Goal: Information Seeking & Learning: Learn about a topic

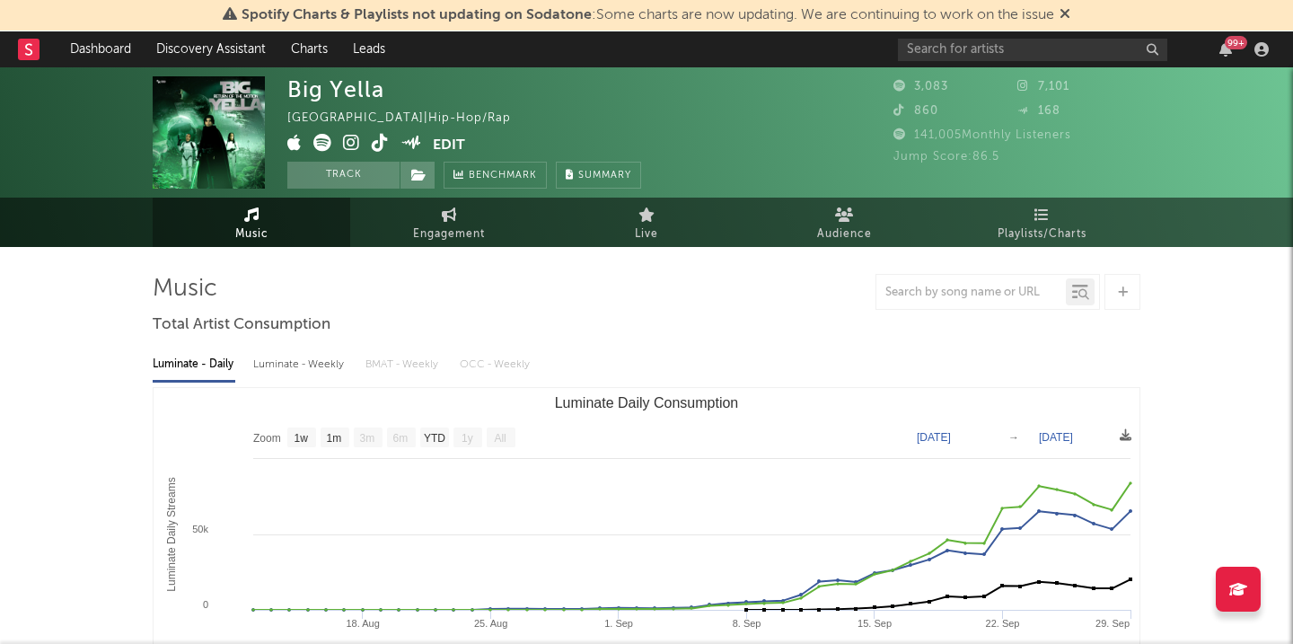
select select "1w"
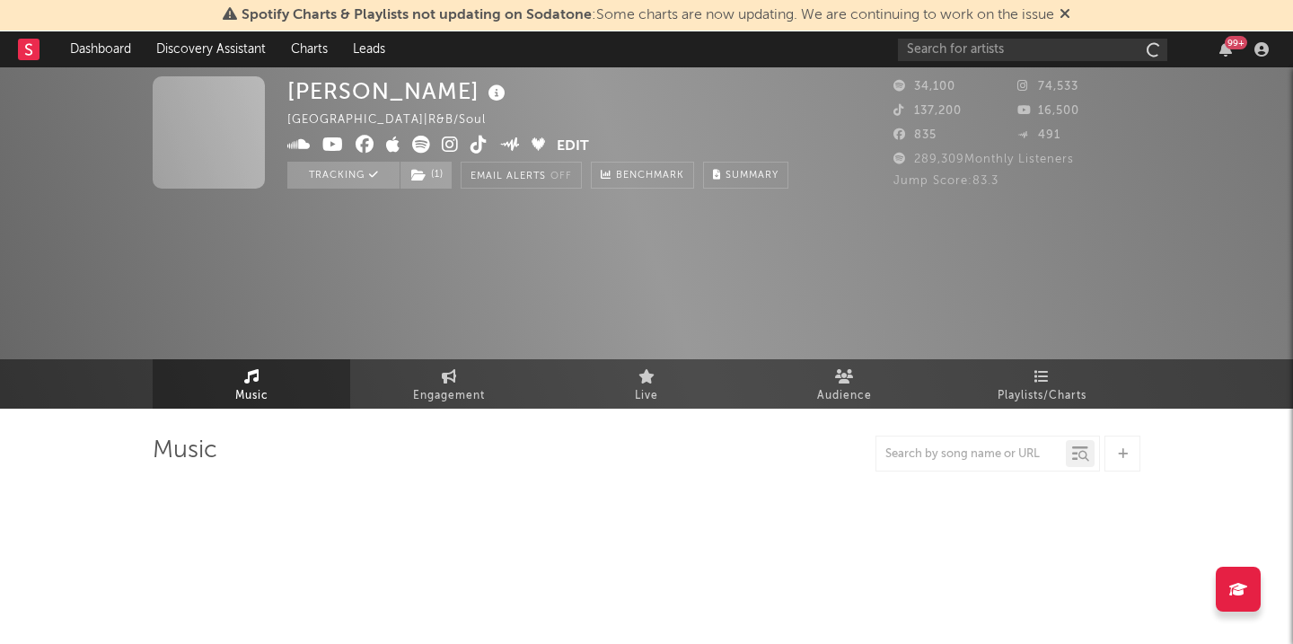
select select "6m"
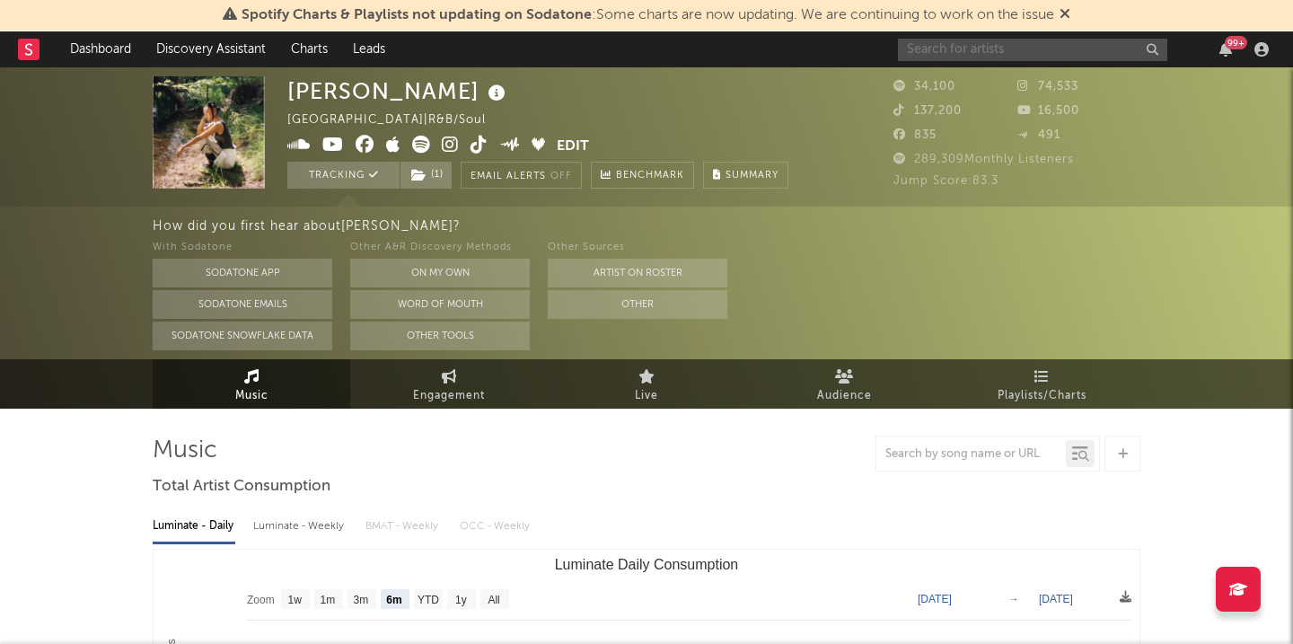
drag, startPoint x: 1030, startPoint y: 45, endPoint x: 411, endPoint y: 112, distance: 622.3
click at [1029, 46] on input "text" at bounding box center [1032, 50] width 269 height 22
type input "geese"
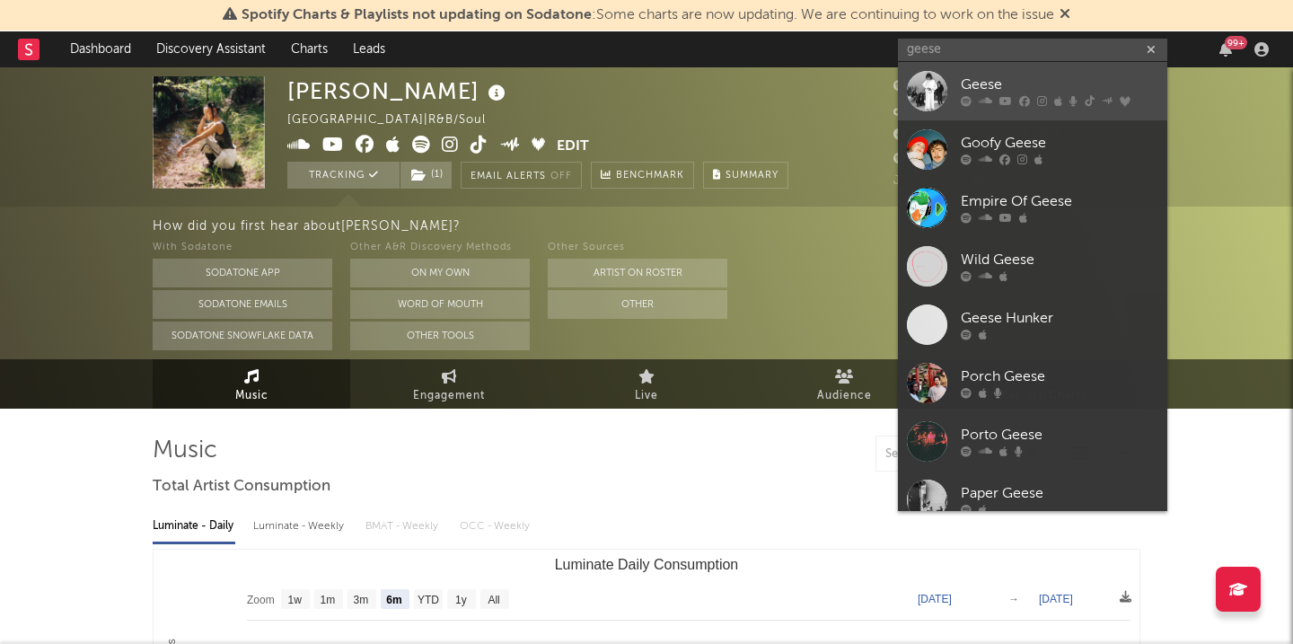
click at [988, 73] on link "Geese" at bounding box center [1032, 91] width 269 height 58
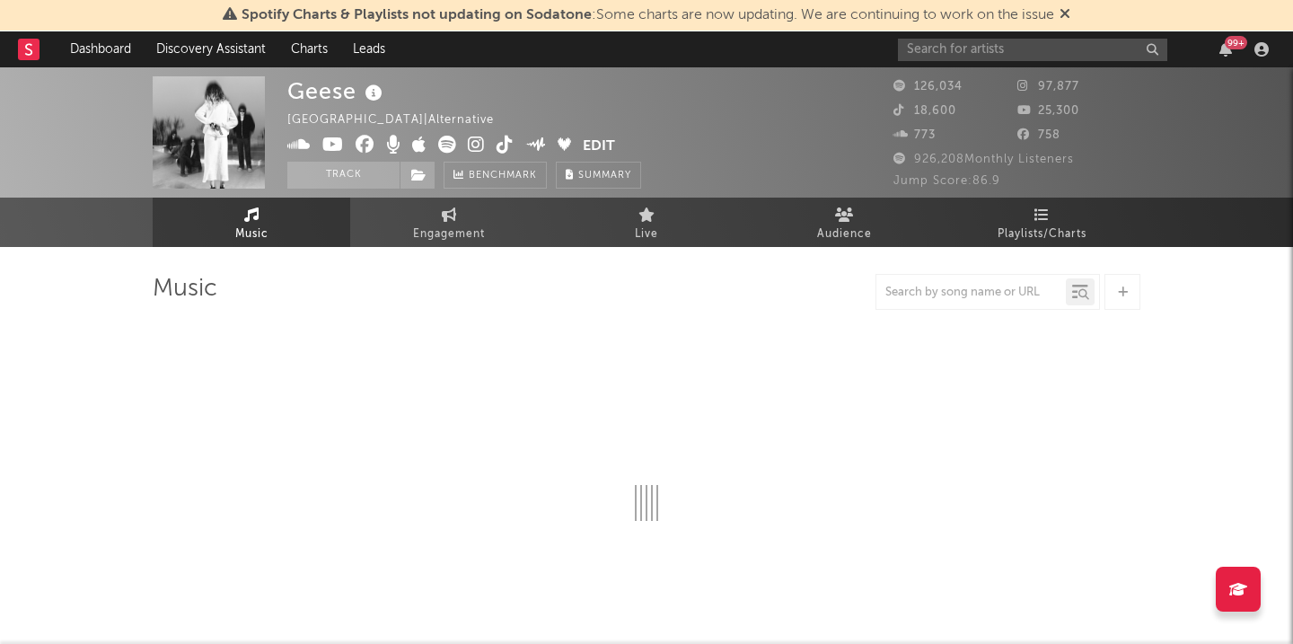
select select "6m"
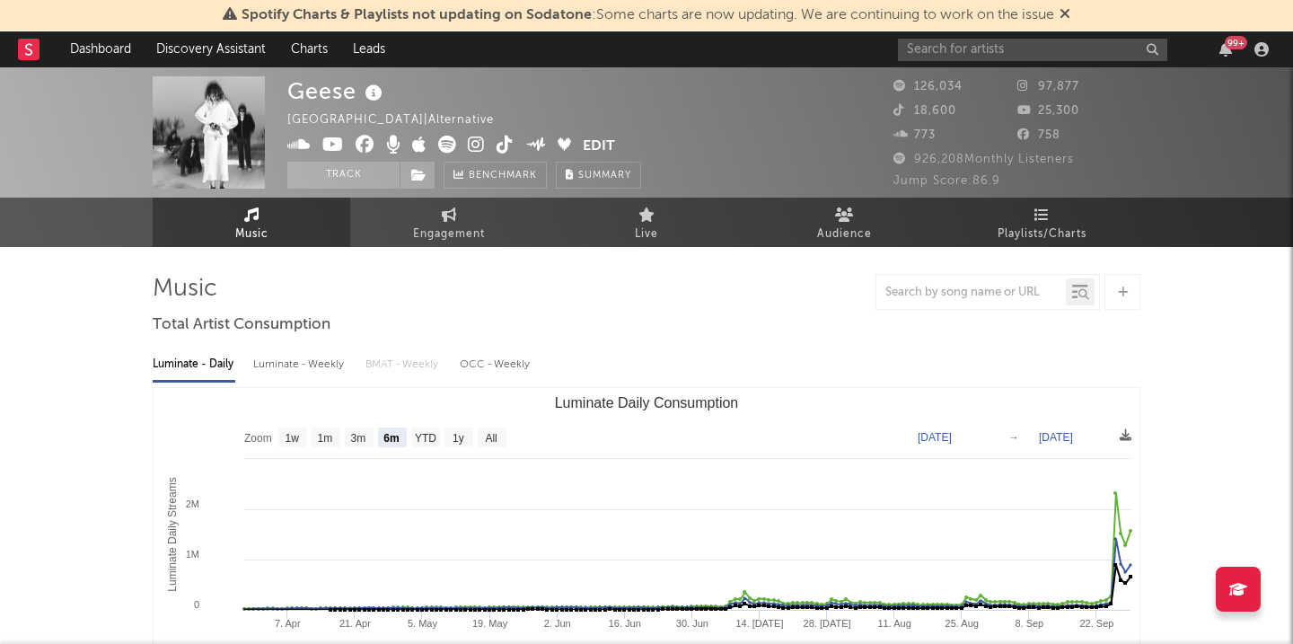
click at [503, 153] on icon at bounding box center [504, 145] width 17 height 18
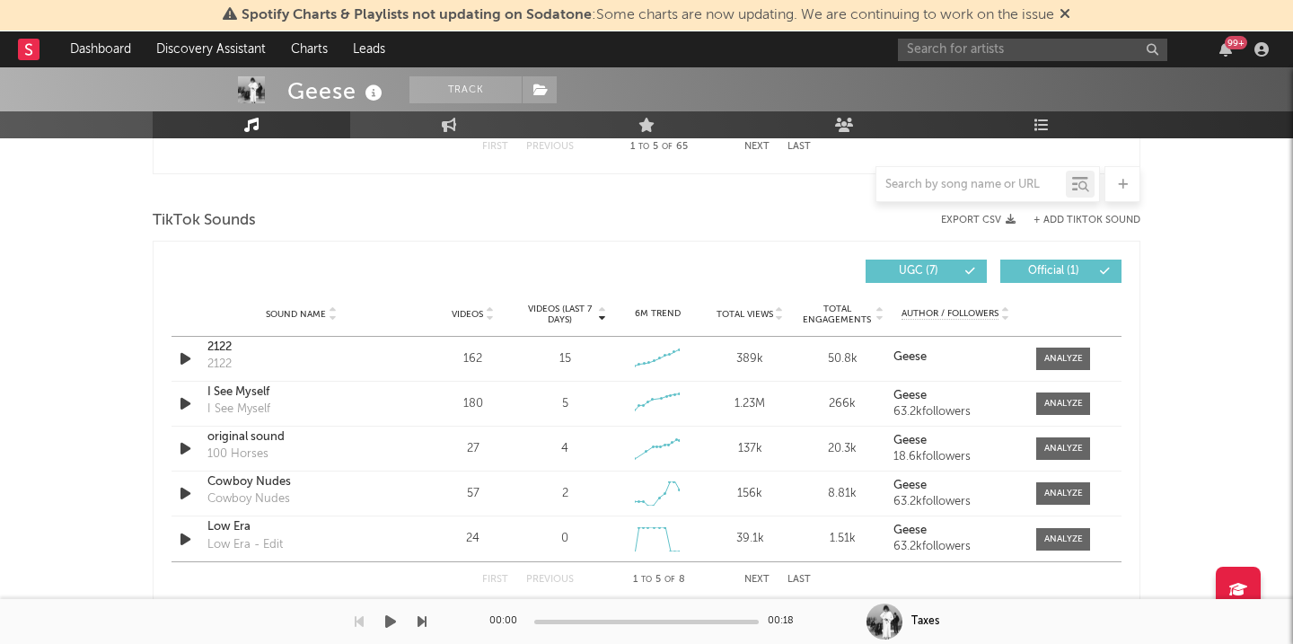
scroll to position [1208, 0]
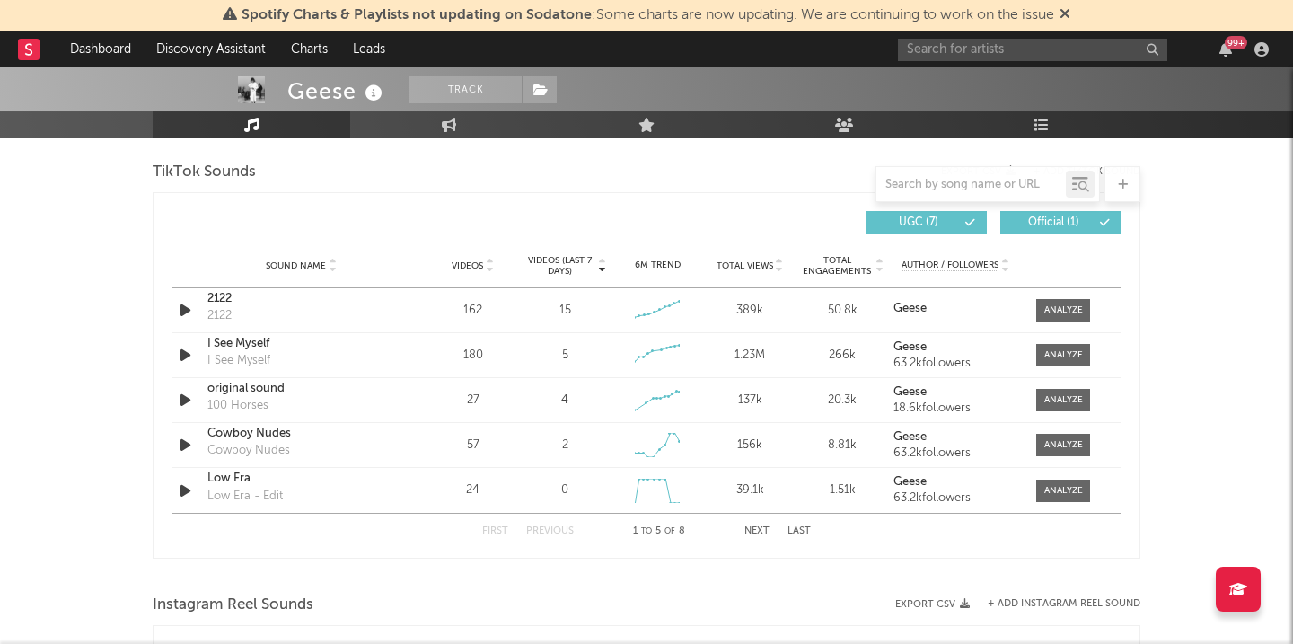
click at [755, 533] on button "Next" at bounding box center [756, 531] width 25 height 10
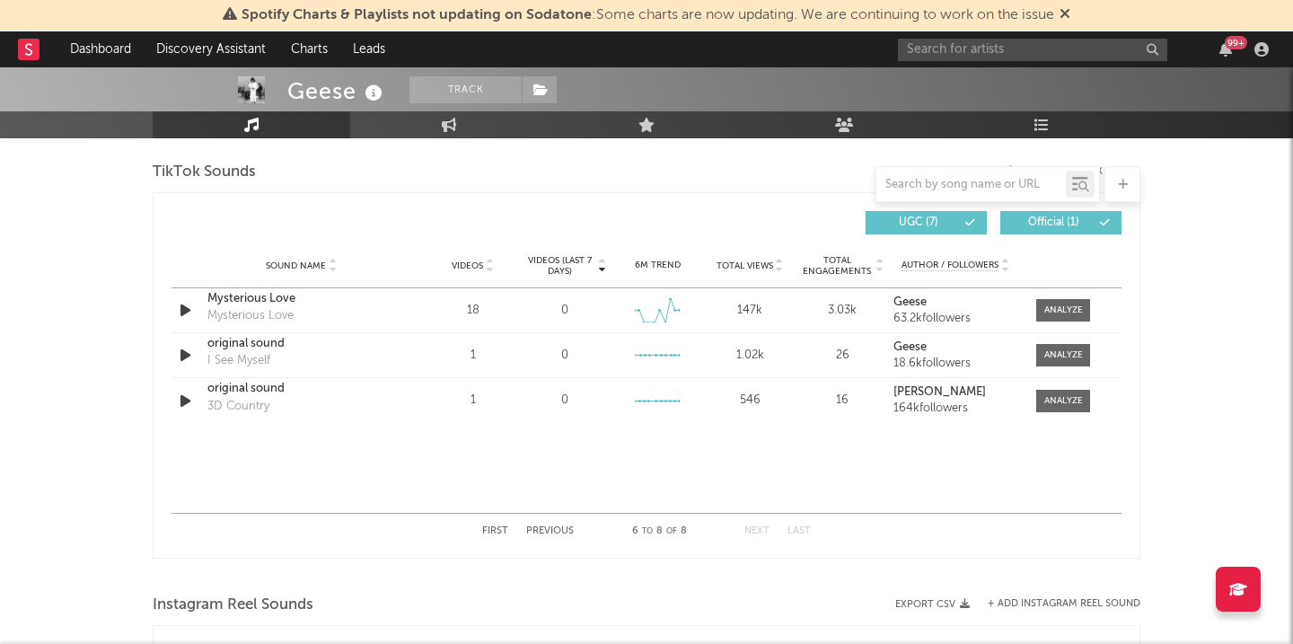
click at [503, 531] on button "First" at bounding box center [495, 531] width 26 height 10
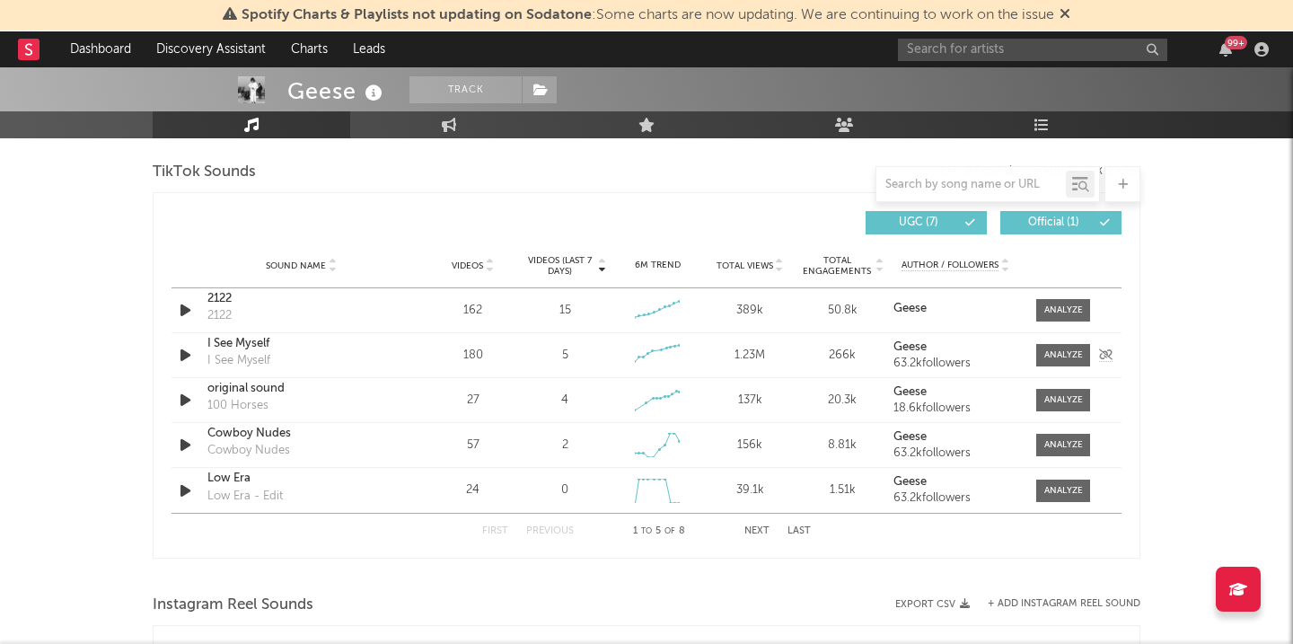
click at [942, 348] on link "Geese" at bounding box center [955, 347] width 125 height 13
click at [244, 348] on div "I See Myself" at bounding box center [301, 344] width 188 height 18
click at [897, 57] on nav "Dashboard Discovery Assistant Charts Leads 99 +" at bounding box center [646, 49] width 1293 height 36
click at [908, 57] on input "text" at bounding box center [1032, 50] width 269 height 22
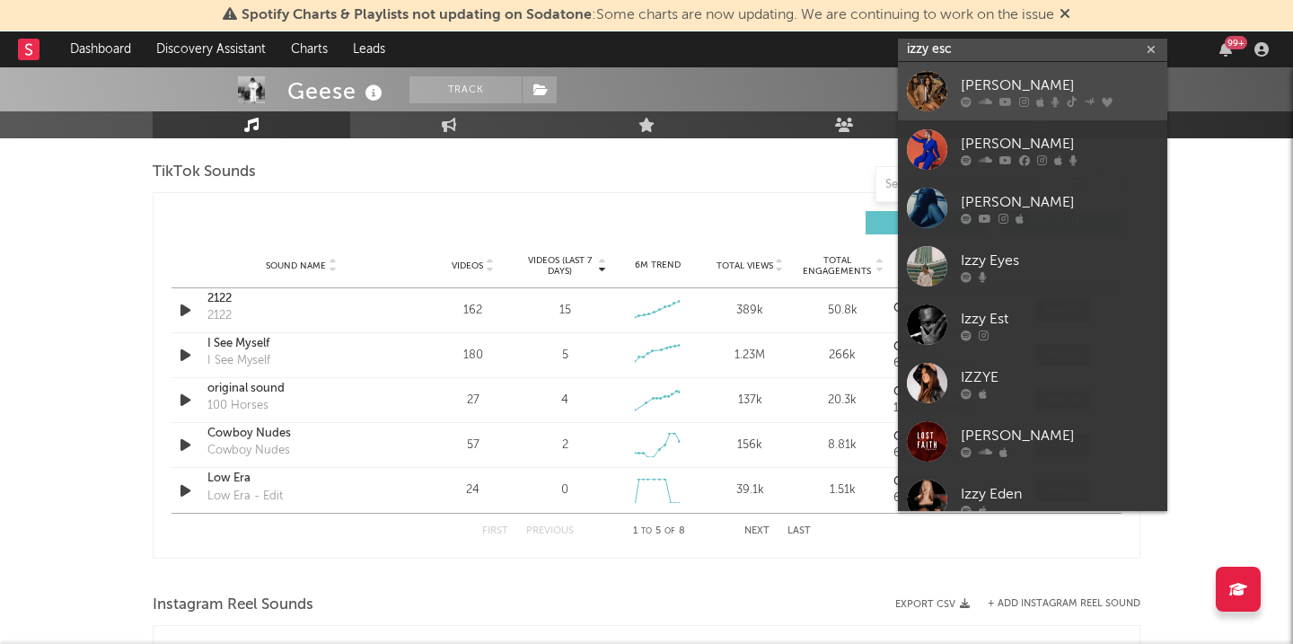
type input "izzy esc"
click at [1046, 75] on div "Izzy Escobar" at bounding box center [1060, 86] width 198 height 22
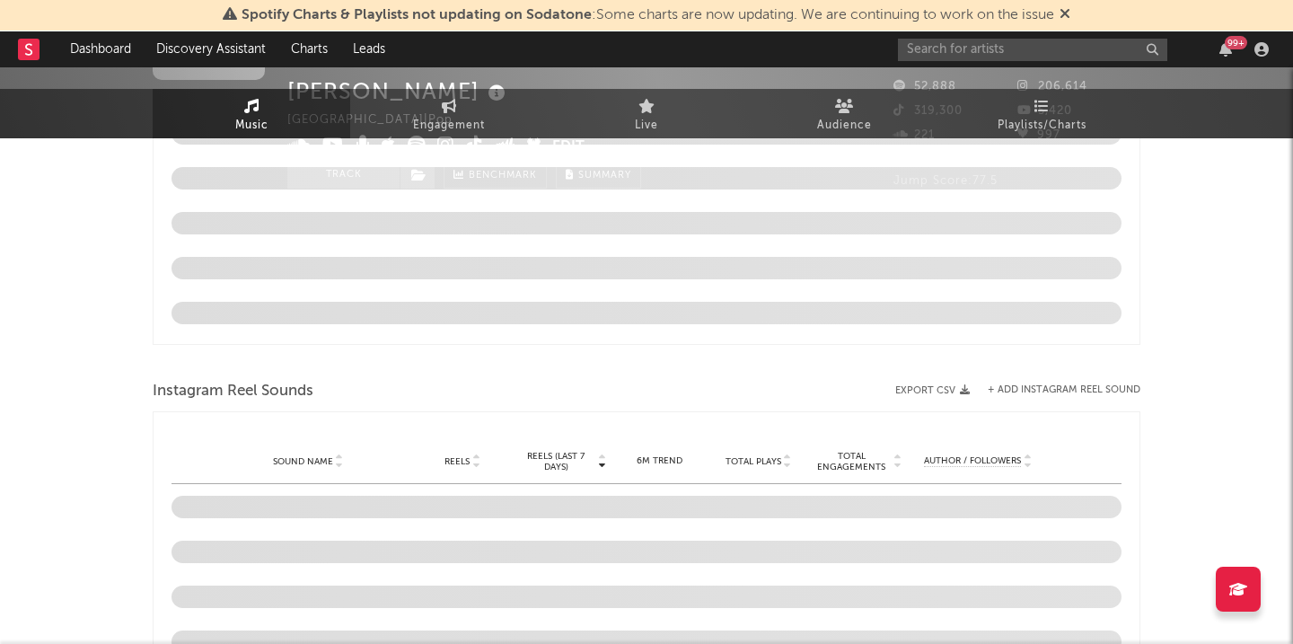
scroll to position [12, 0]
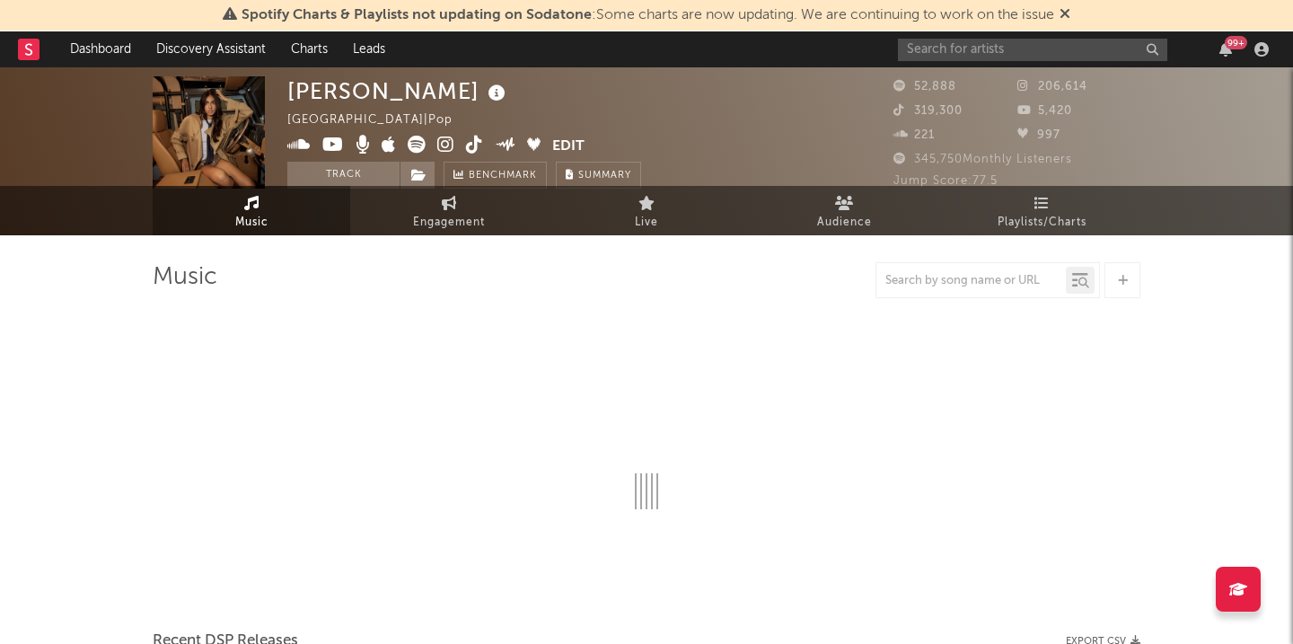
select select "6m"
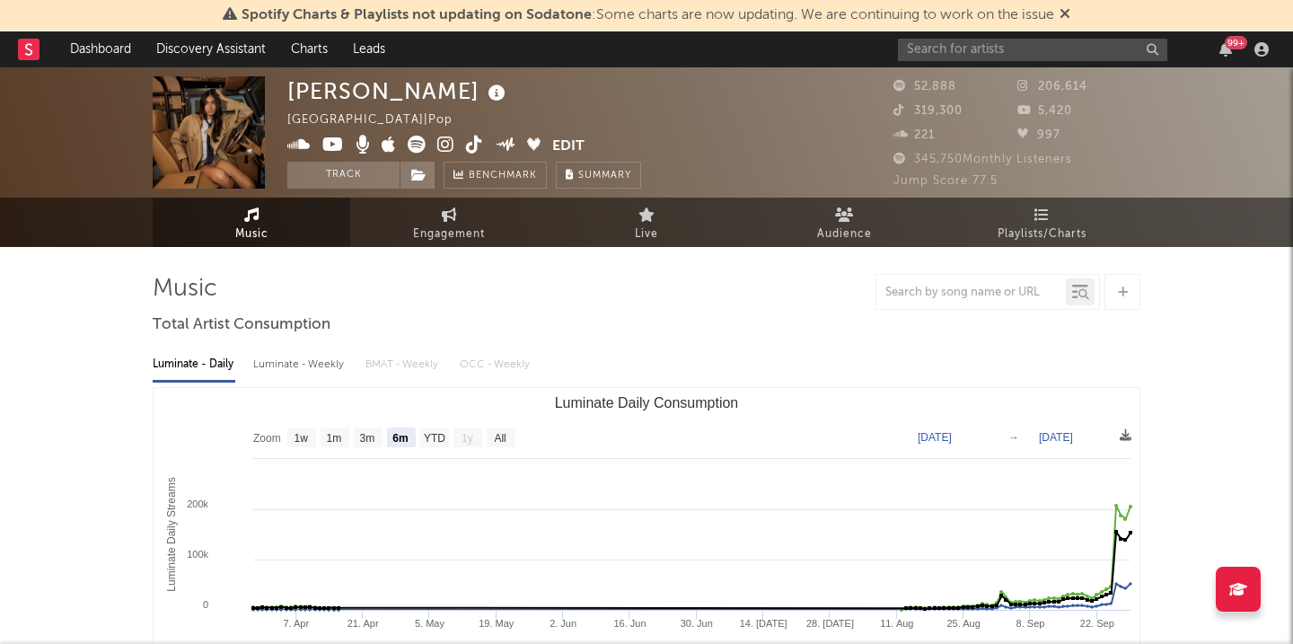
scroll to position [0, 0]
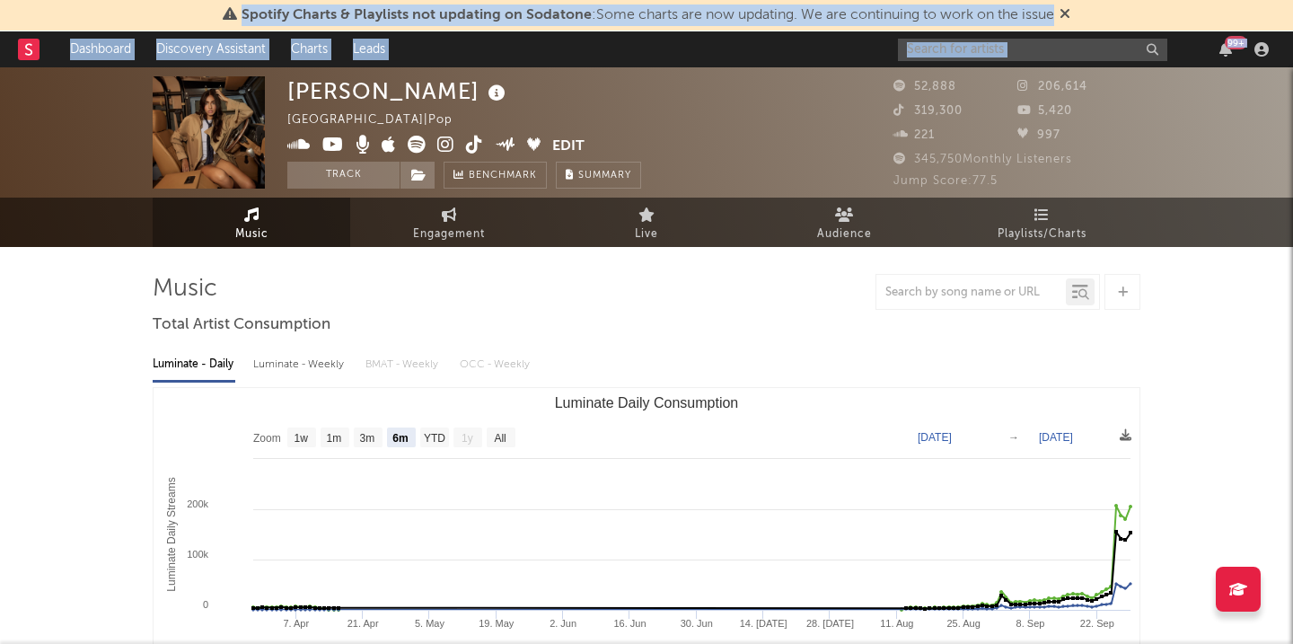
click at [440, 145] on icon at bounding box center [445, 145] width 17 height 18
click at [474, 149] on icon at bounding box center [474, 145] width 17 height 18
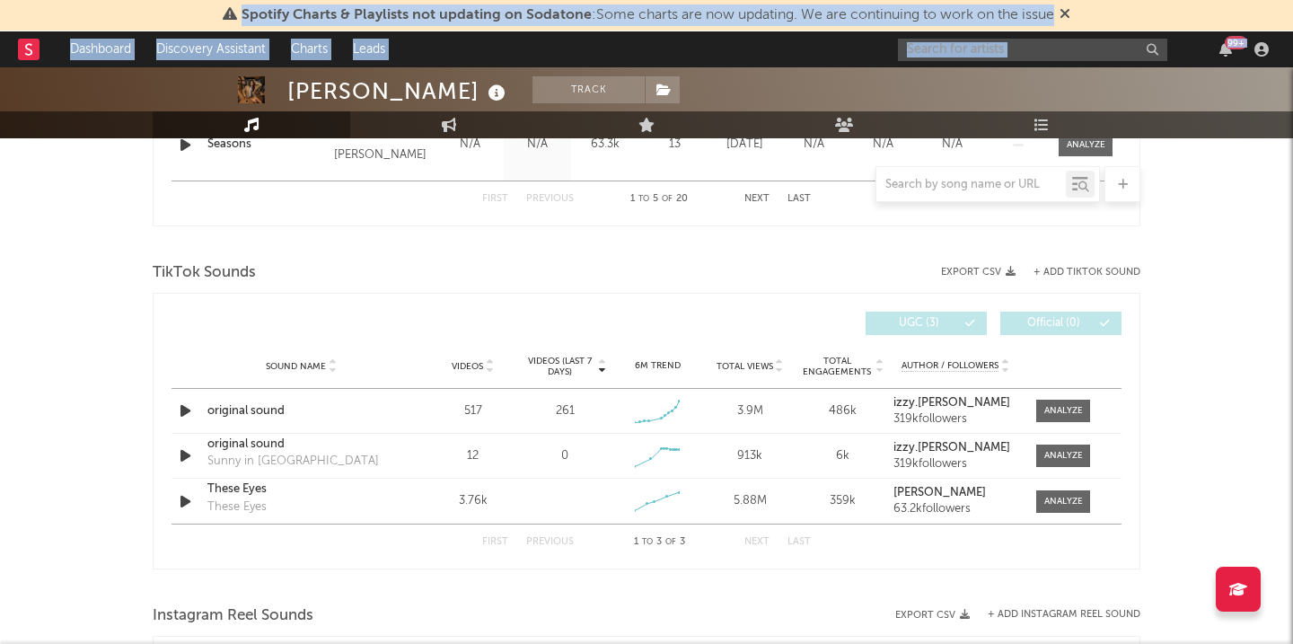
scroll to position [1105, 0]
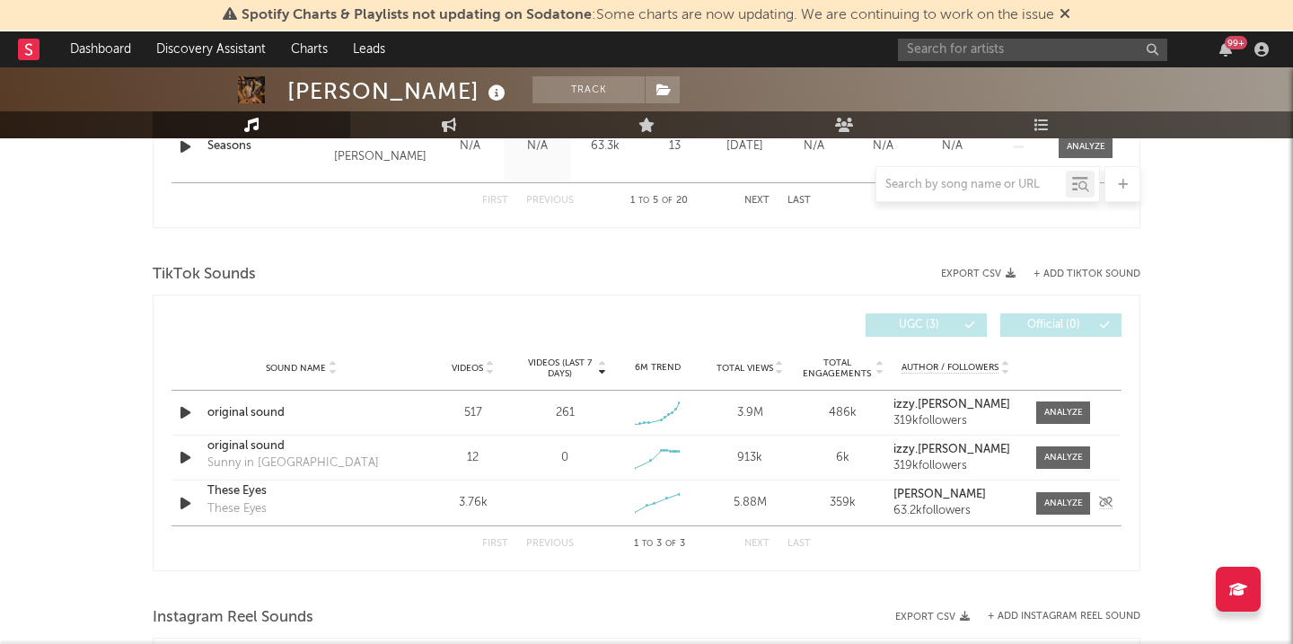
click at [556, 506] on div "Sound Name These Eyes These Eyes Videos 3.76k Videos (last 7 days) Weekly Growt…" at bounding box center [646, 502] width 950 height 45
click at [754, 538] on div "First Previous 1 to 3 of 3 Next Last" at bounding box center [646, 543] width 329 height 35
click at [550, 496] on div "Sound Name These Eyes These Eyes Videos 3.76k Videos (last 7 days) Weekly Growt…" at bounding box center [646, 502] width 950 height 45
click at [585, 510] on div "Sound Name These Eyes These Eyes Videos 3.76k Videos (last 7 days) Weekly Growt…" at bounding box center [646, 502] width 950 height 45
click at [586, 510] on div "Sound Name These Eyes These Eyes Videos 3.76k Videos (last 7 days) Weekly Growt…" at bounding box center [646, 502] width 950 height 45
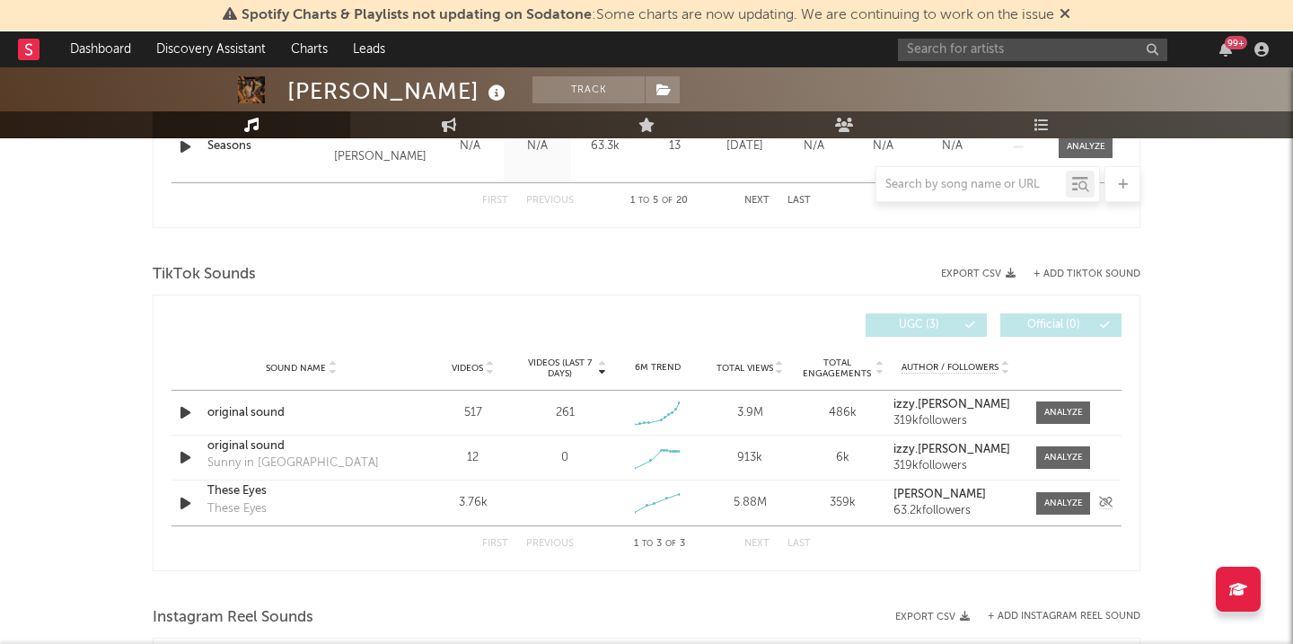
click at [586, 510] on div "Sound Name These Eyes These Eyes Videos 3.76k Videos (last 7 days) Weekly Growt…" at bounding box center [646, 502] width 950 height 45
click at [585, 510] on div "Sound Name These Eyes These Eyes Videos 3.76k Videos (last 7 days) Weekly Growt…" at bounding box center [646, 502] width 950 height 45
click at [490, 506] on div "3.76k" at bounding box center [472, 503] width 83 height 18
click at [453, 506] on div "3.76k" at bounding box center [472, 503] width 83 height 18
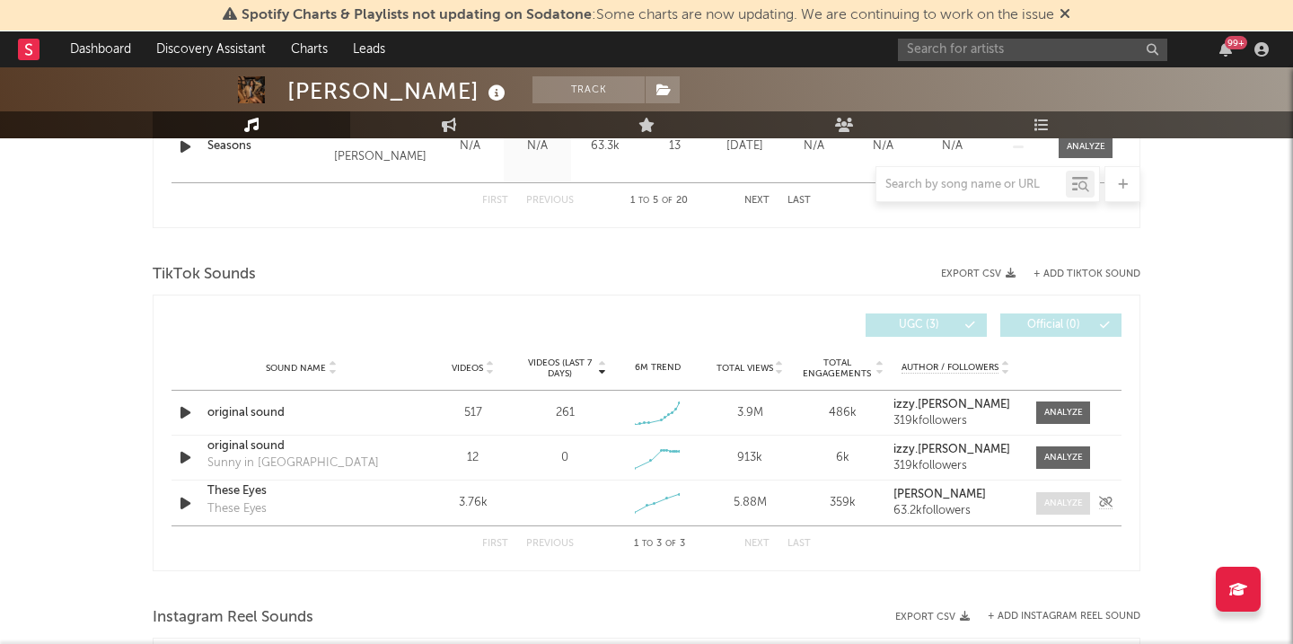
click at [1077, 495] on span at bounding box center [1063, 503] width 54 height 22
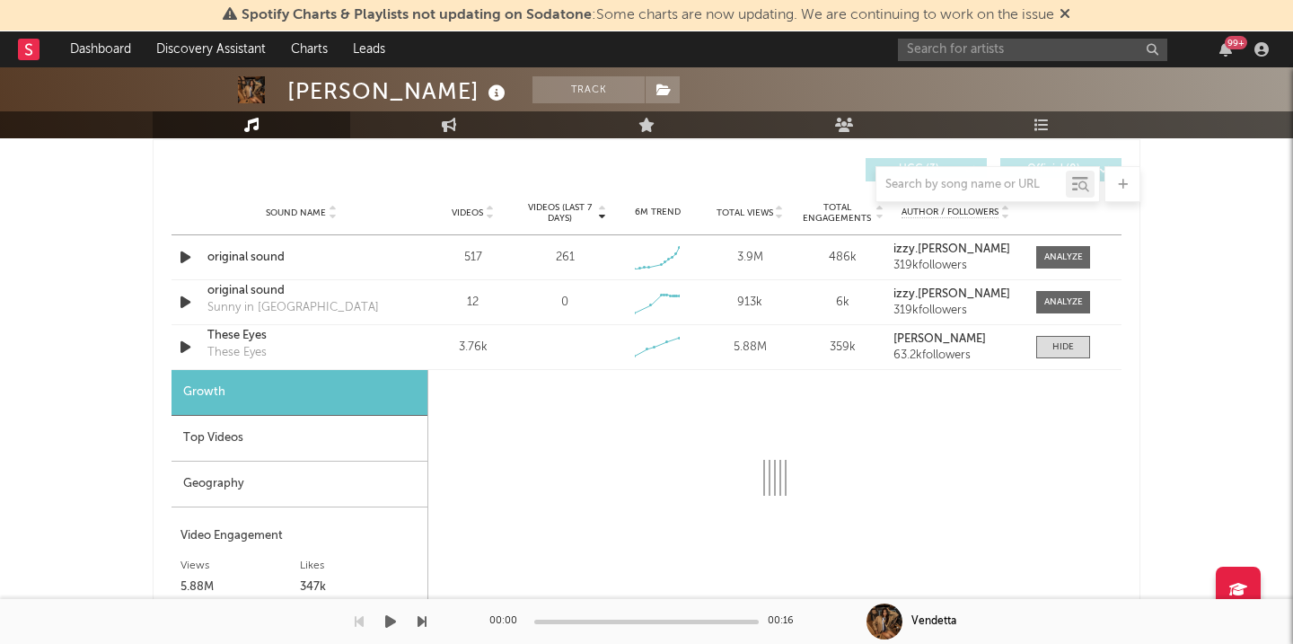
scroll to position [1270, 1]
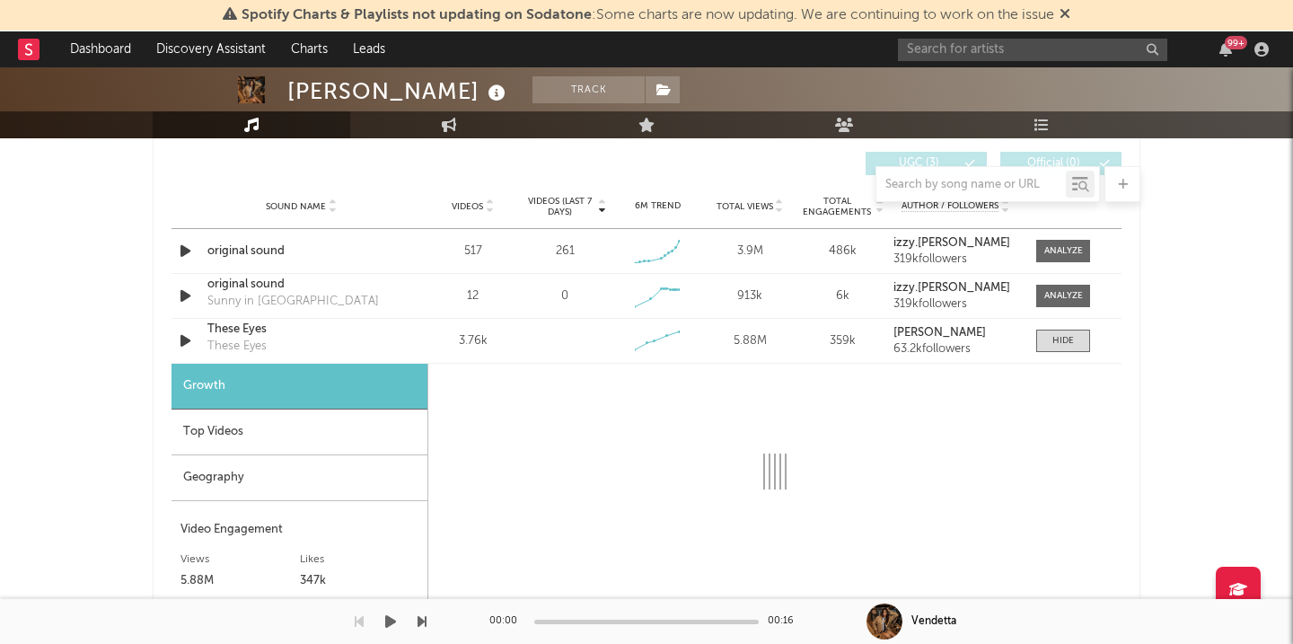
select select "6m"
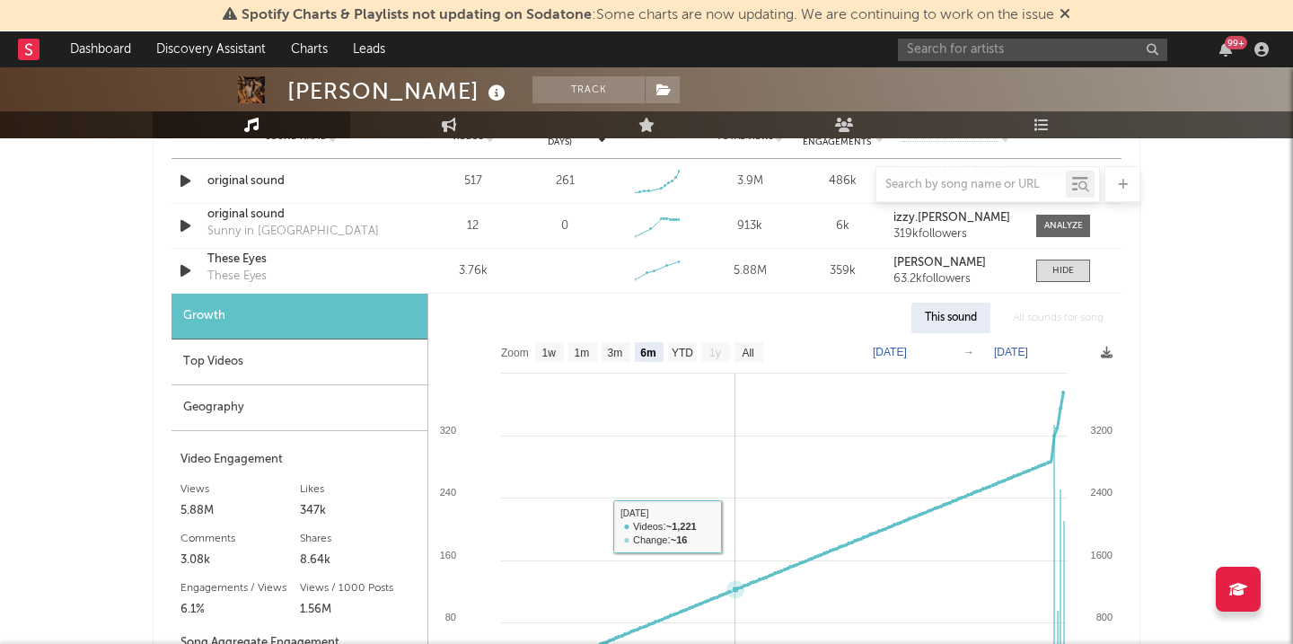
scroll to position [1336, 0]
click at [328, 317] on div "Growth" at bounding box center [299, 317] width 256 height 46
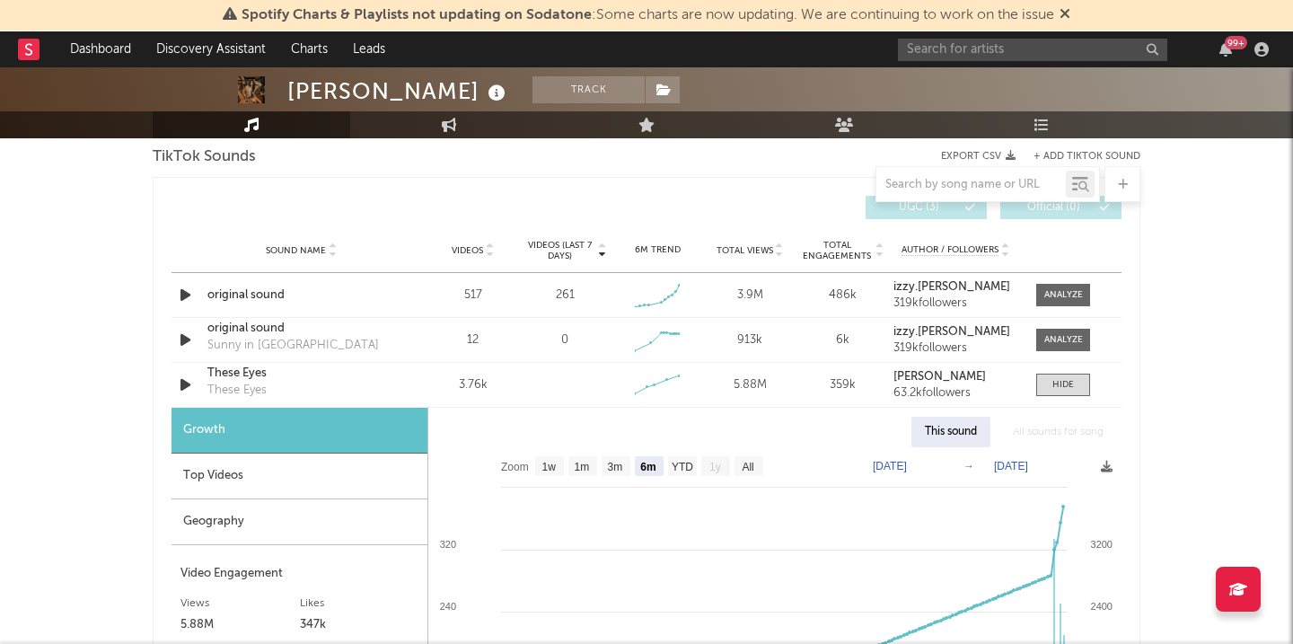
scroll to position [1221, 0]
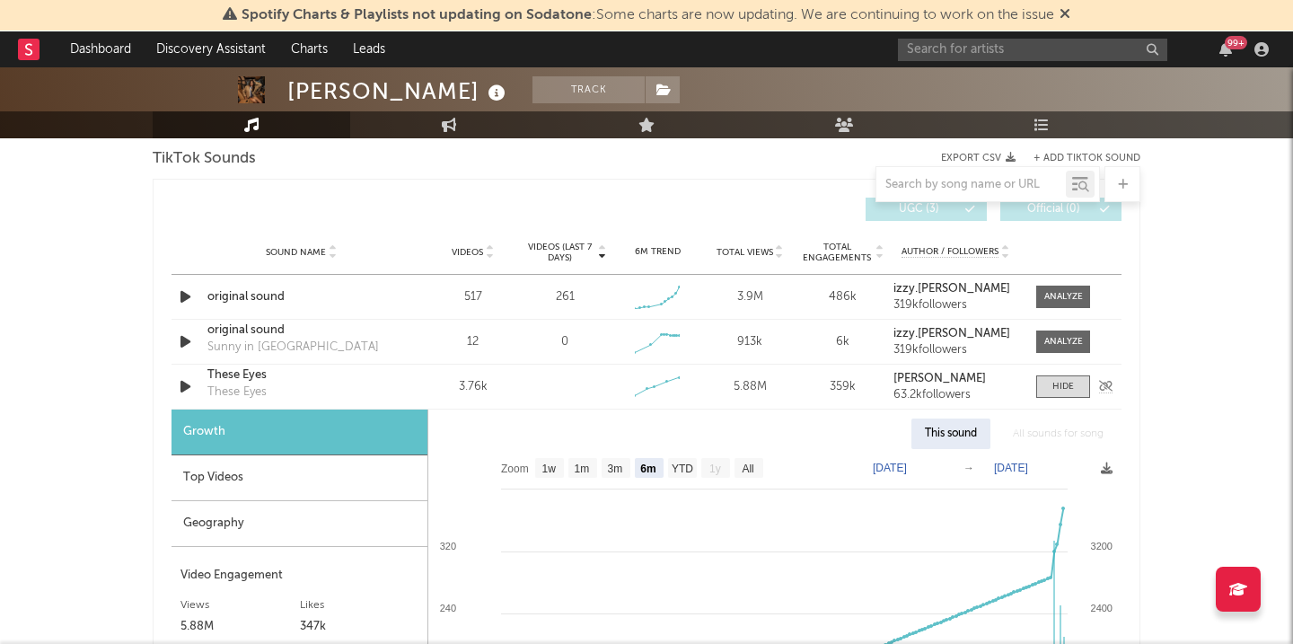
click at [493, 402] on div "Sound Name These Eyes These Eyes Videos 3.76k Videos (last 7 days) Weekly Growt…" at bounding box center [646, 387] width 950 height 44
click at [1059, 390] on div at bounding box center [1063, 386] width 22 height 13
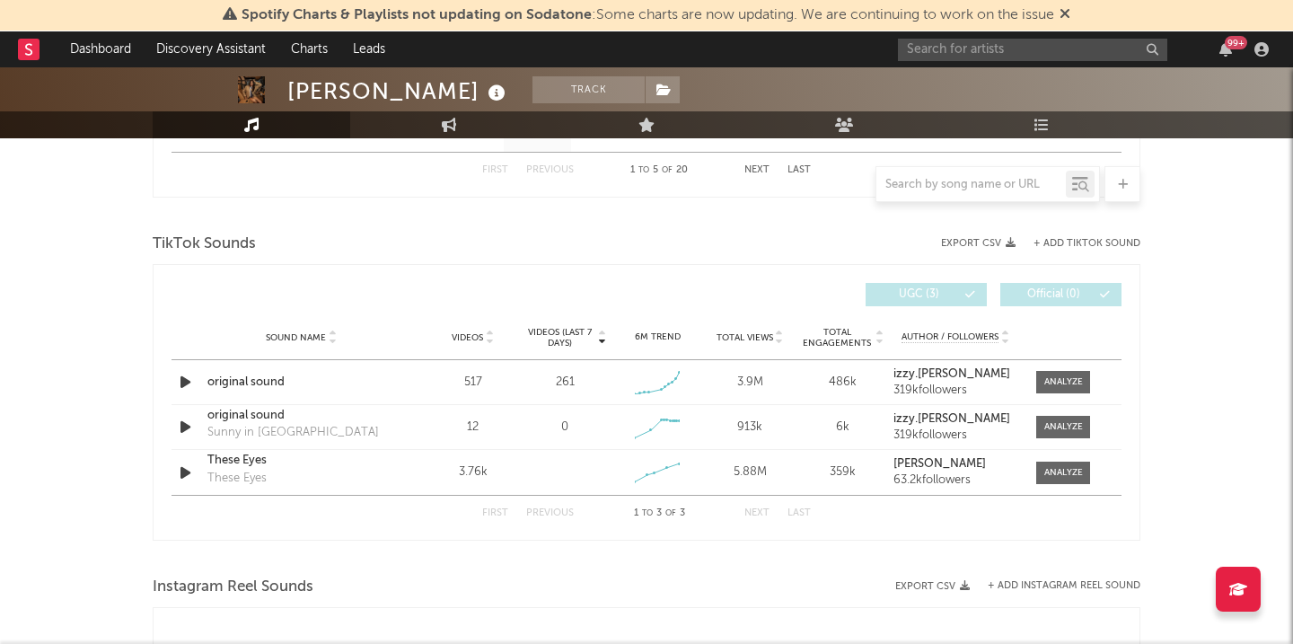
scroll to position [1137, 0]
click at [252, 466] on div "These Eyes" at bounding box center [301, 460] width 188 height 18
click at [240, 376] on div "original sound" at bounding box center [301, 382] width 188 height 18
click at [117, 2] on div "Spotify Charts & Playlists not updating on Sodatone : Some charts are now updat…" at bounding box center [646, 15] width 1293 height 31
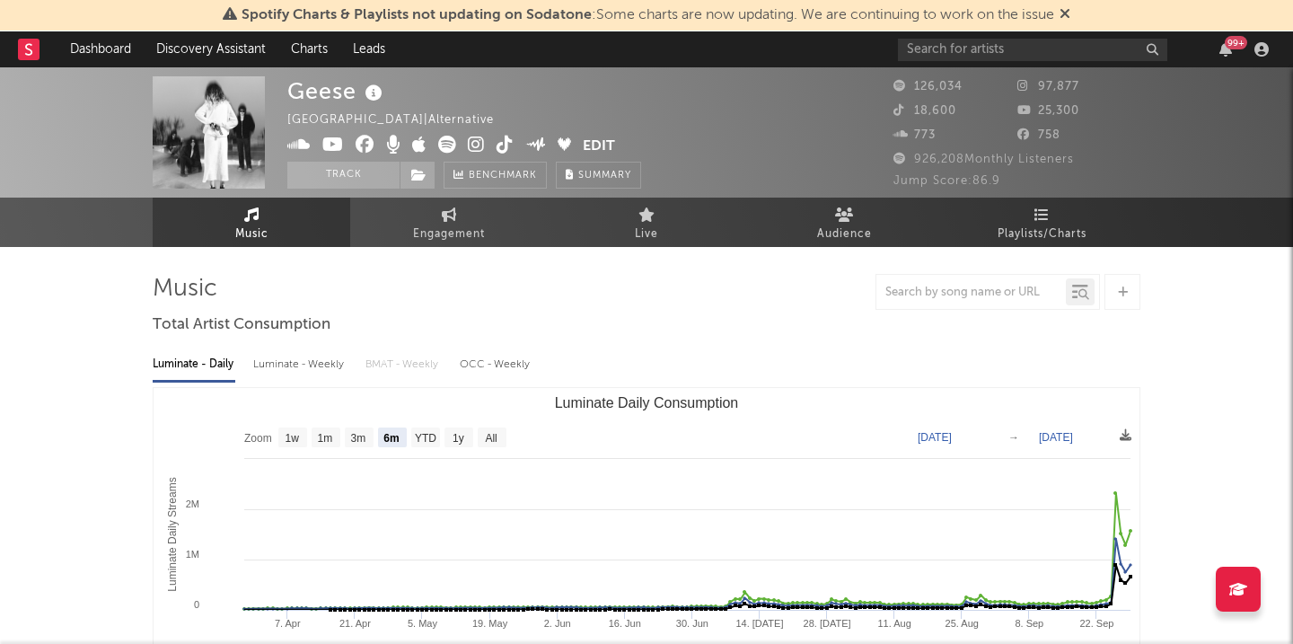
select select "6m"
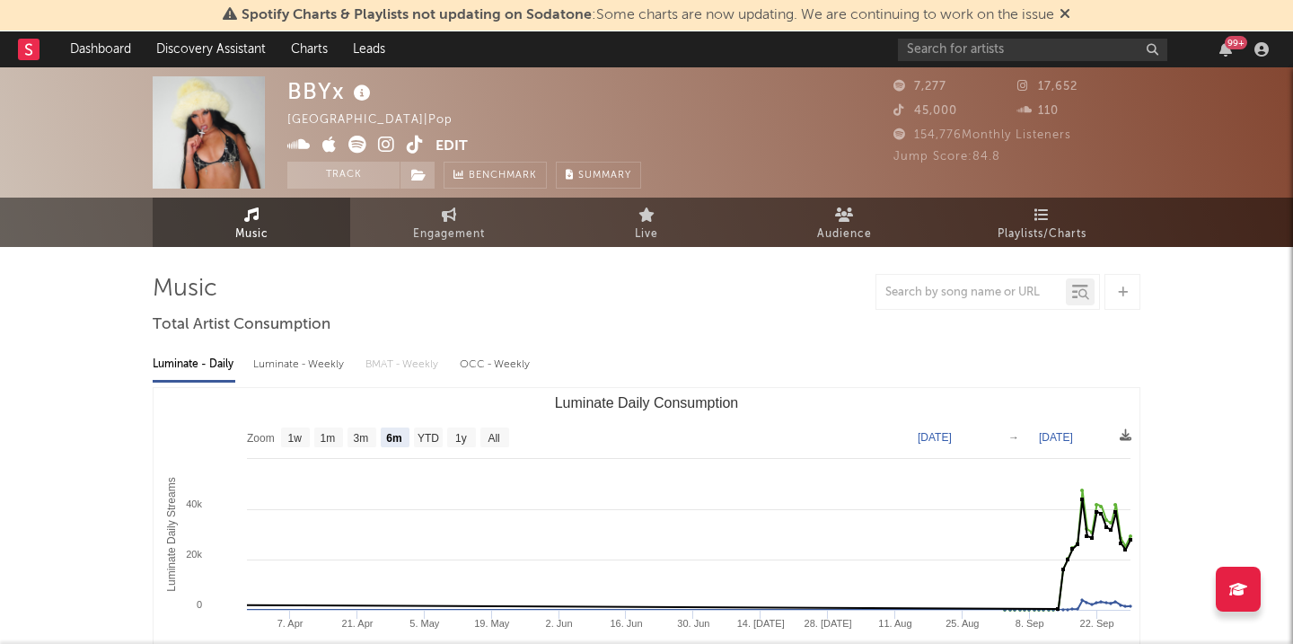
select select "6m"
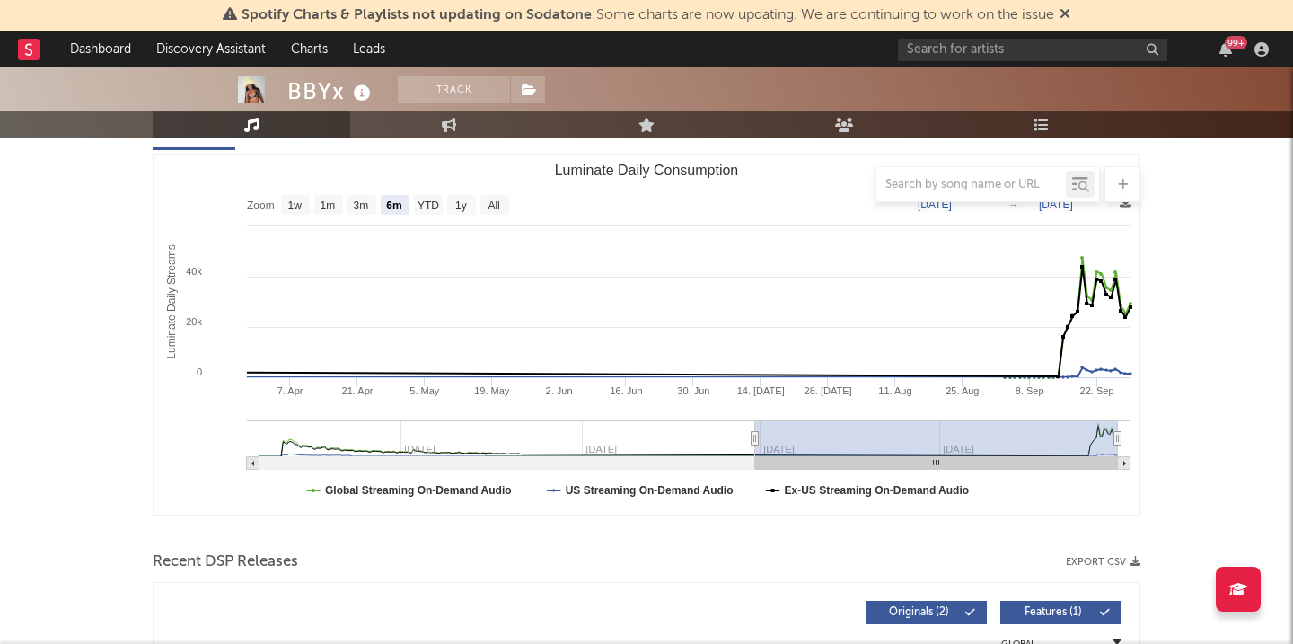
scroll to position [233, 0]
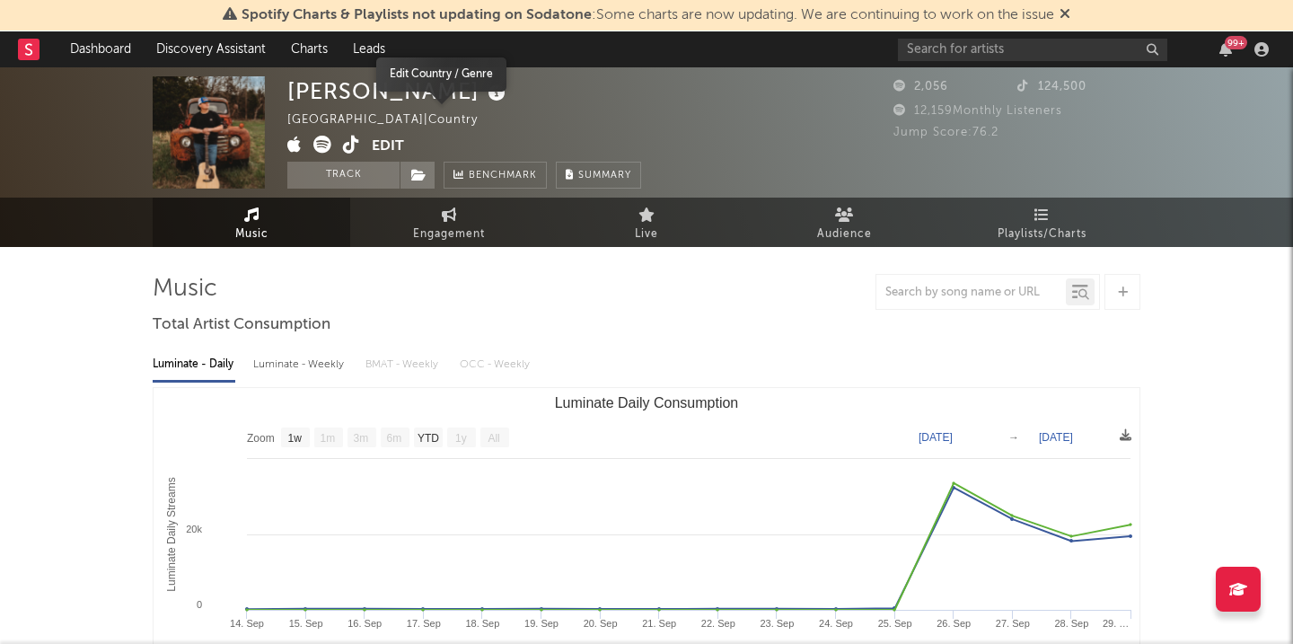
select select "1w"
click at [715, 157] on div "Aidan Walters United States | Country Edit Track Benchmark Summary" at bounding box center [579, 132] width 584 height 112
click at [373, 144] on button "Edit" at bounding box center [388, 147] width 32 height 22
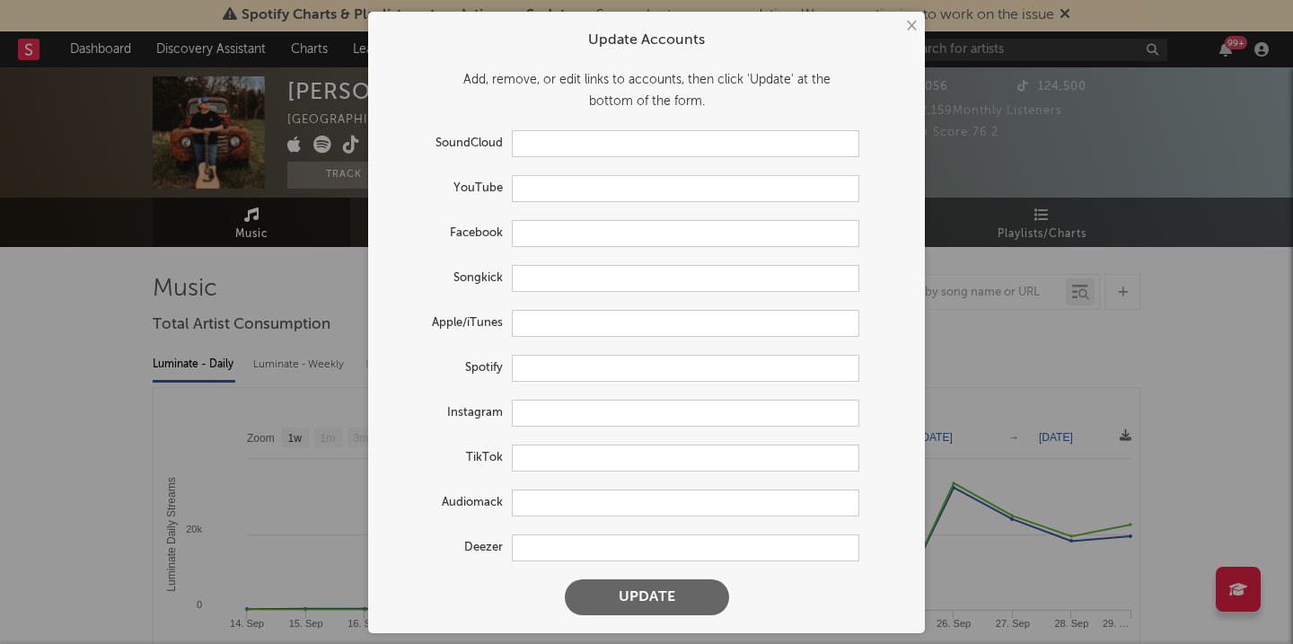
type input "https://music.apple.com/us/artist/aidan-walters/1682543954"
type input "https://open.spotify.com/artist/7hRNEquQzx89GnwiDzwM62"
type input "https://www.tiktok.com/share/user/6627610820845436934"
click at [541, 421] on input "text" at bounding box center [685, 413] width 347 height 27
paste input "https://www.instagram.com/officialaidanwalters?utm_source=ig_web_button_share_s…"
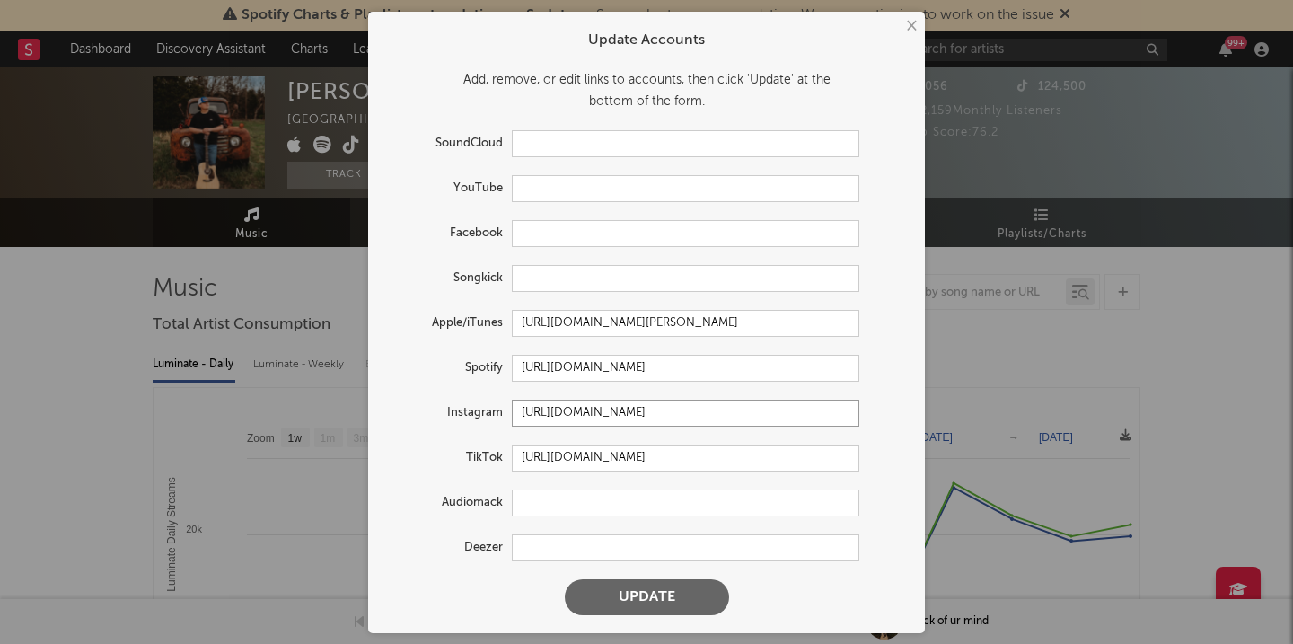
type input "https://www.instagram.com/officialaidanwalters?utm_source=ig_web_button_share_s…"
click at [611, 597] on button "Update" at bounding box center [647, 597] width 164 height 36
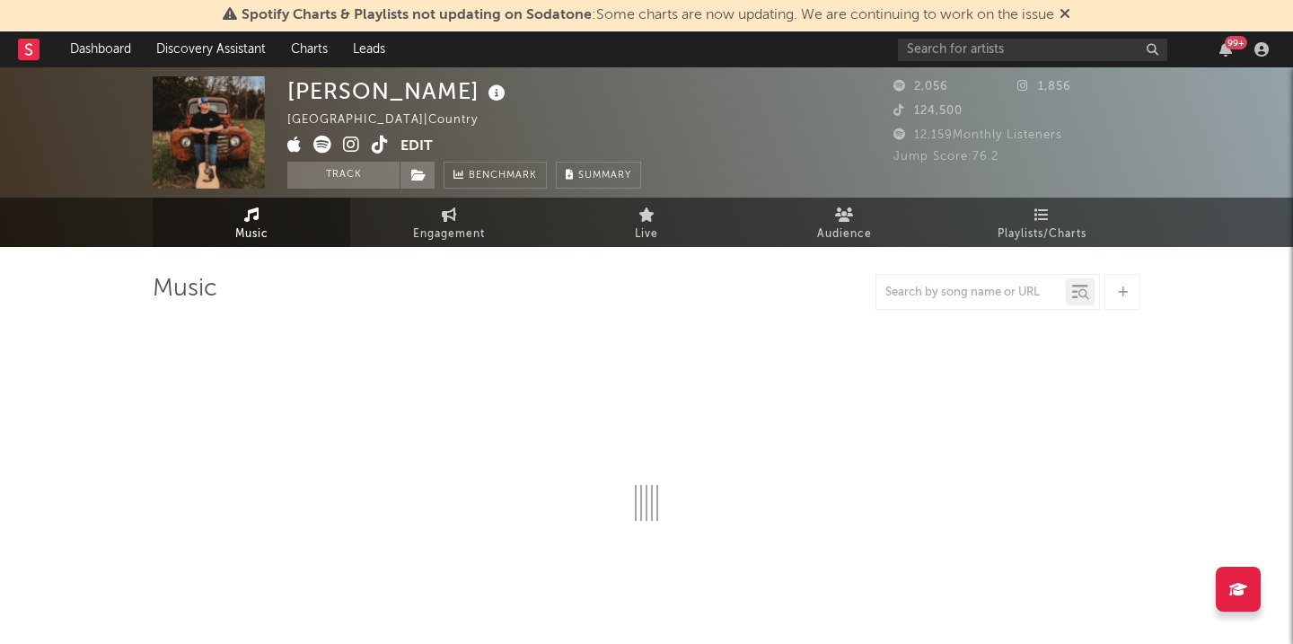
select select "1w"
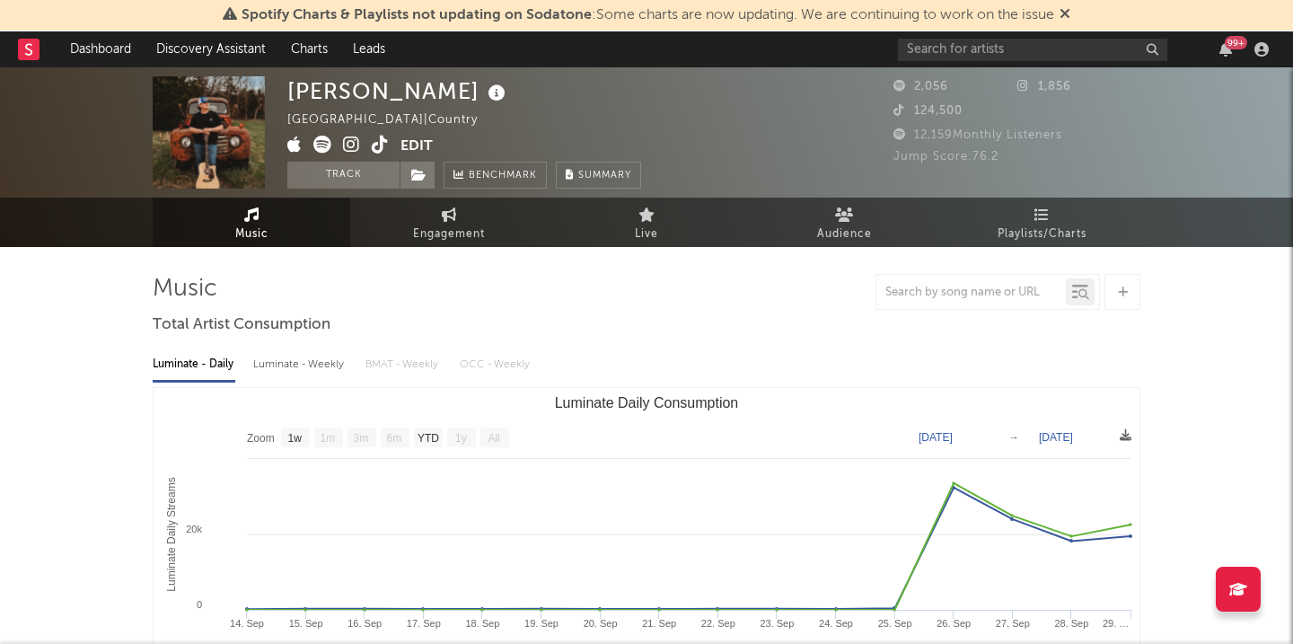
click at [349, 140] on icon at bounding box center [351, 145] width 17 height 18
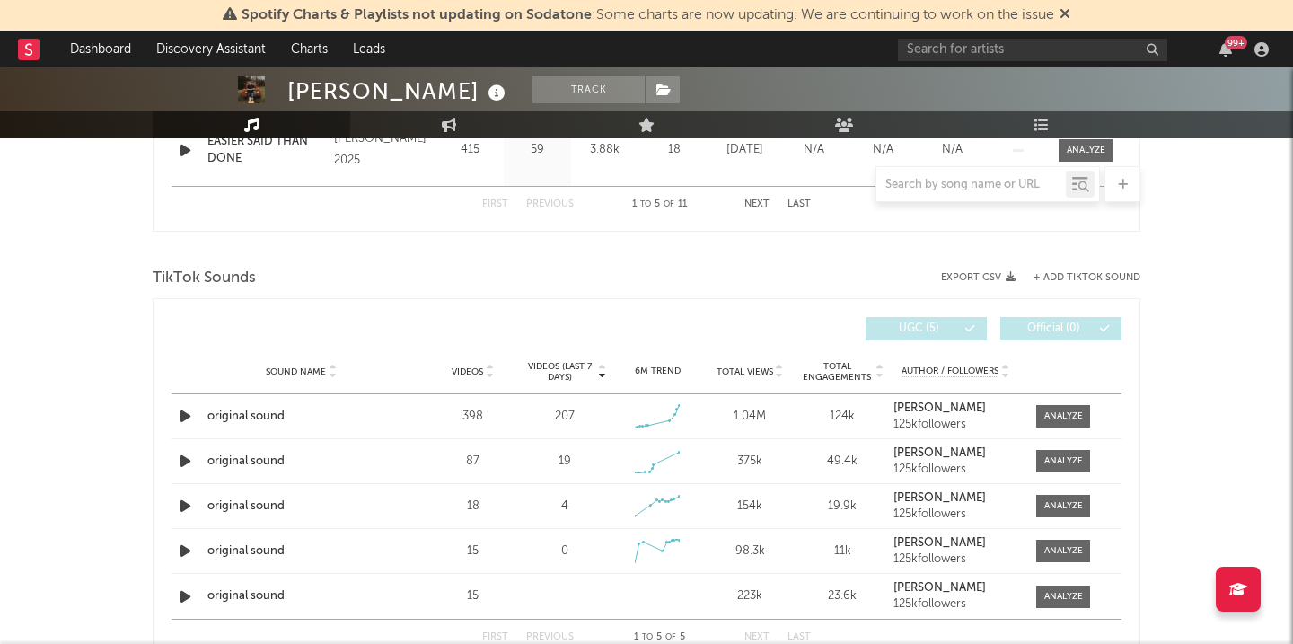
scroll to position [1199, 0]
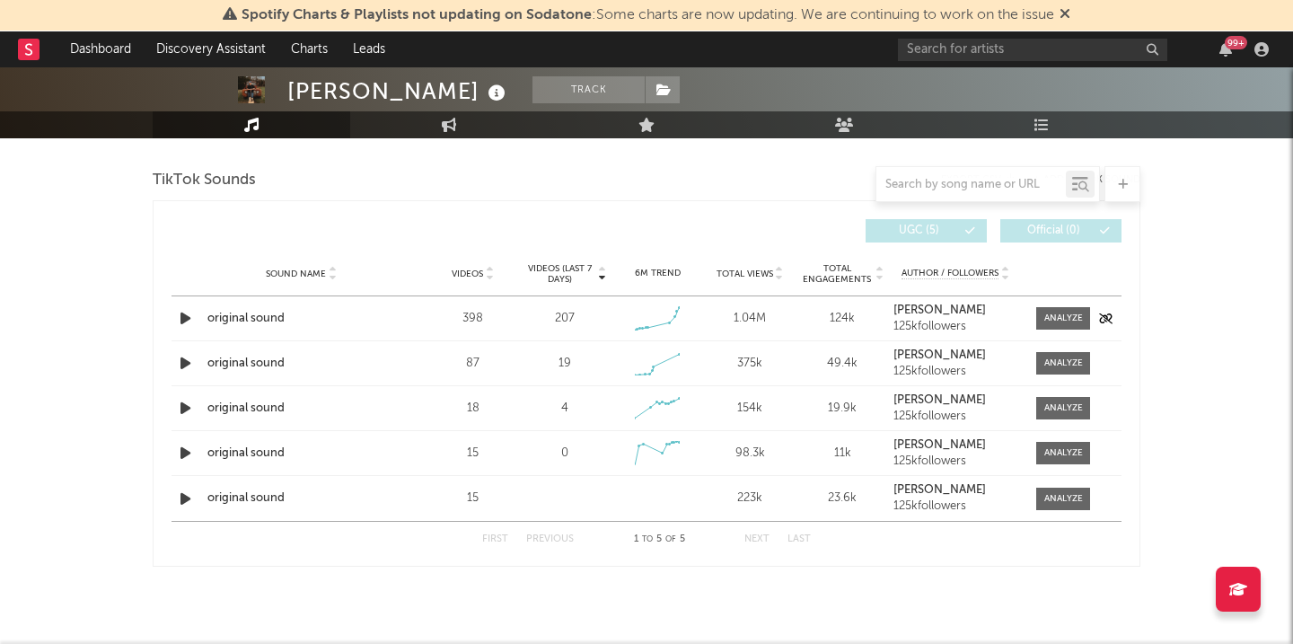
click at [254, 320] on div "original sound" at bounding box center [301, 319] width 188 height 18
click at [258, 322] on div "original sound" at bounding box center [301, 319] width 188 height 18
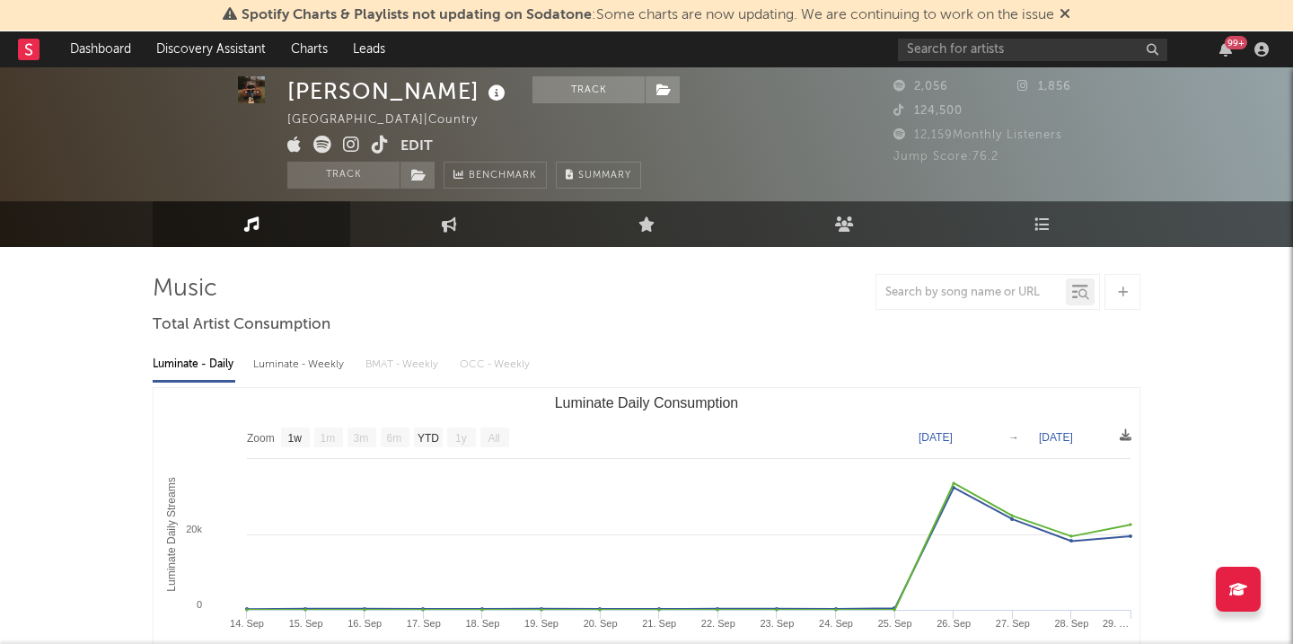
select select "1w"
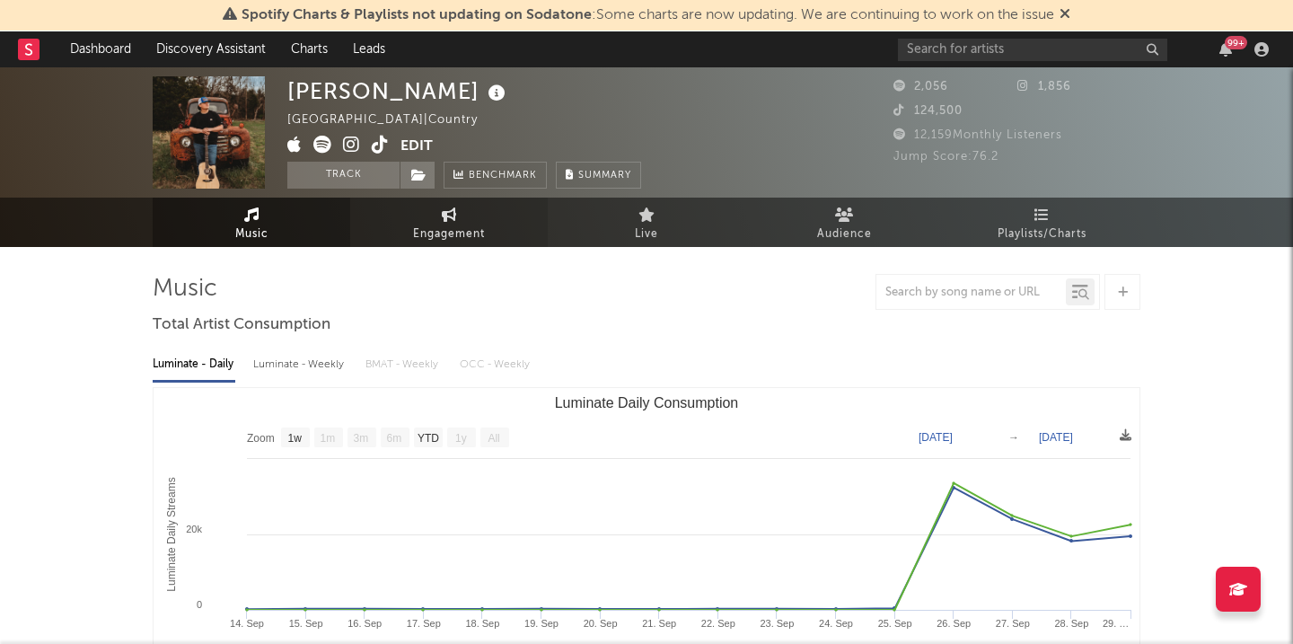
click at [455, 214] on icon at bounding box center [449, 214] width 15 height 14
select select "1w"
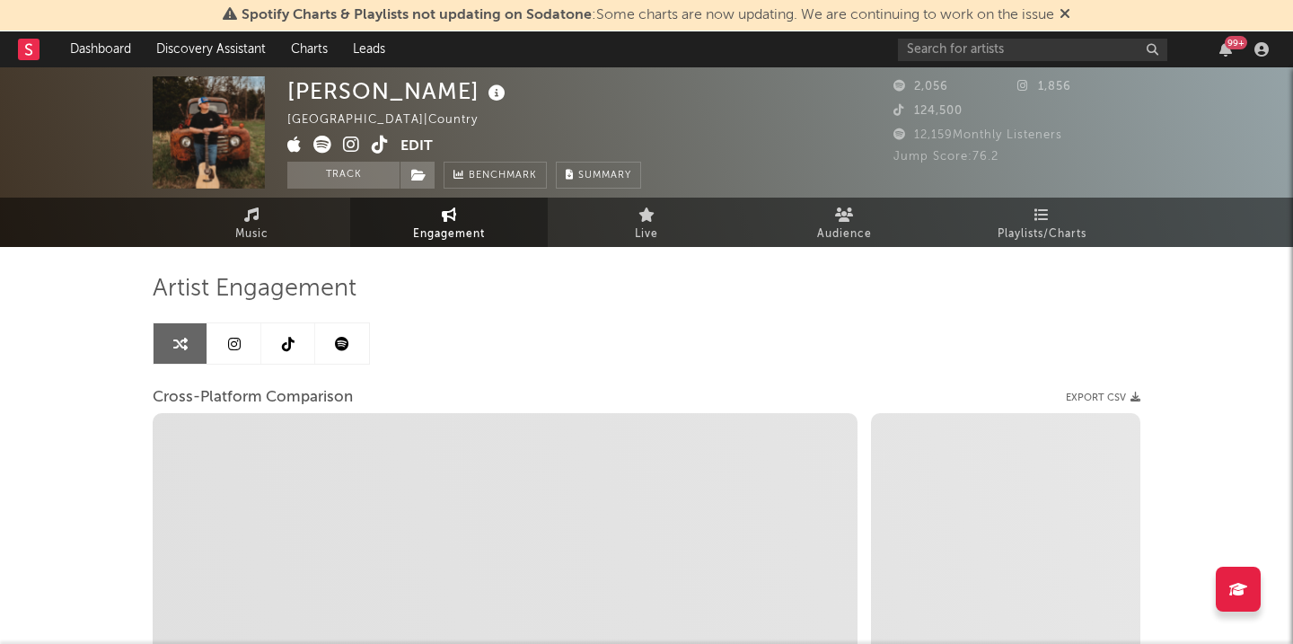
click at [455, 214] on icon at bounding box center [449, 214] width 15 height 14
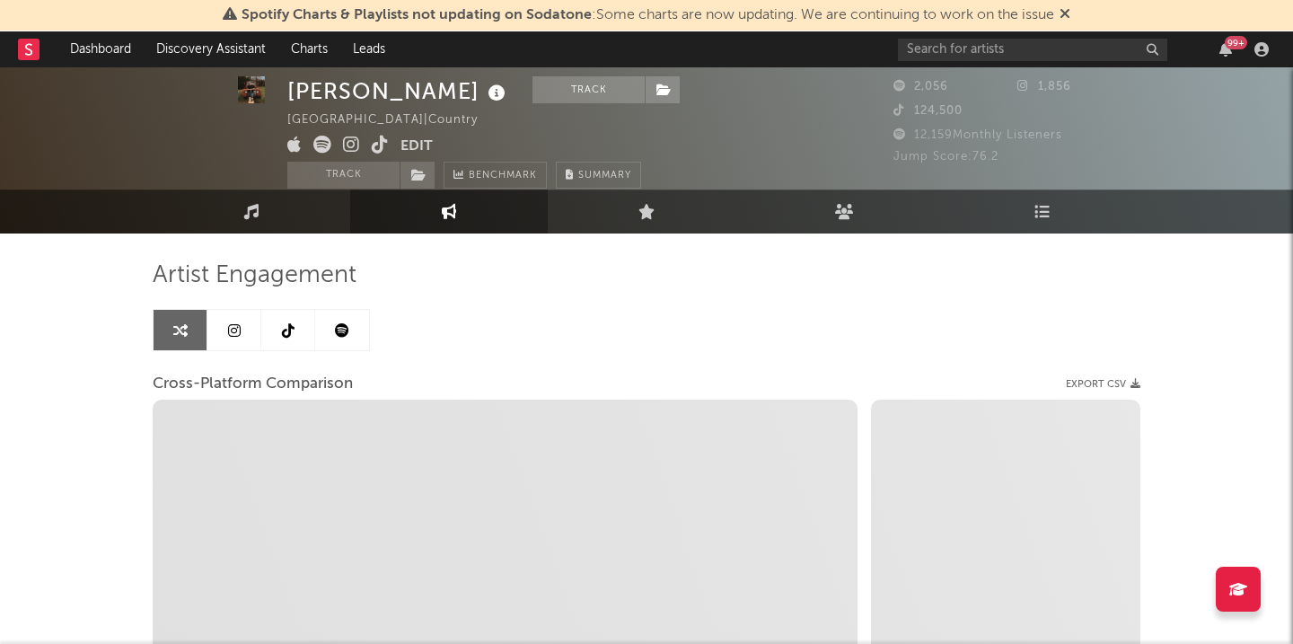
scroll to position [15, 0]
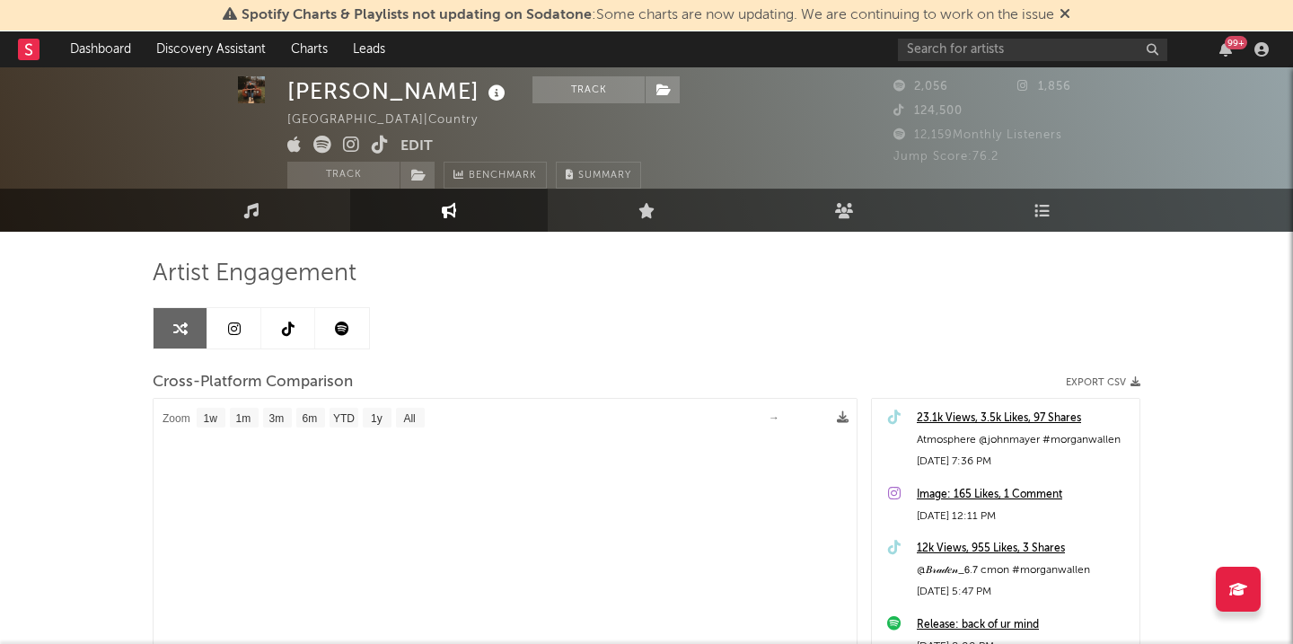
click at [242, 333] on link at bounding box center [234, 328] width 54 height 40
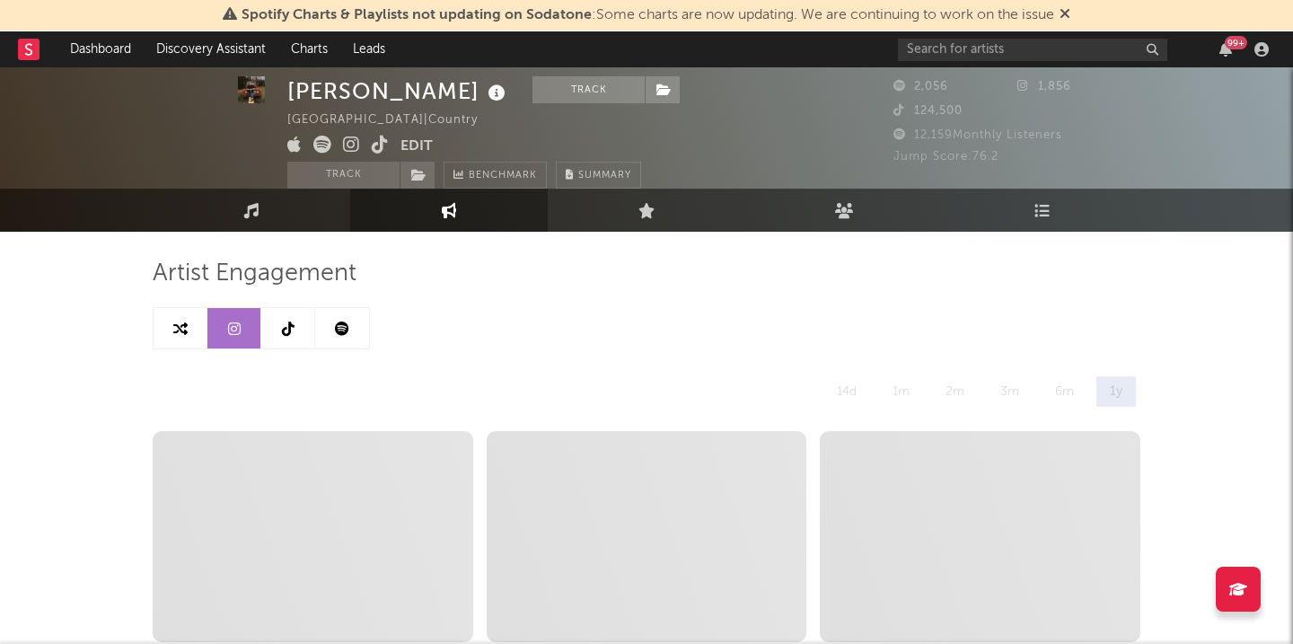
select select "1w"
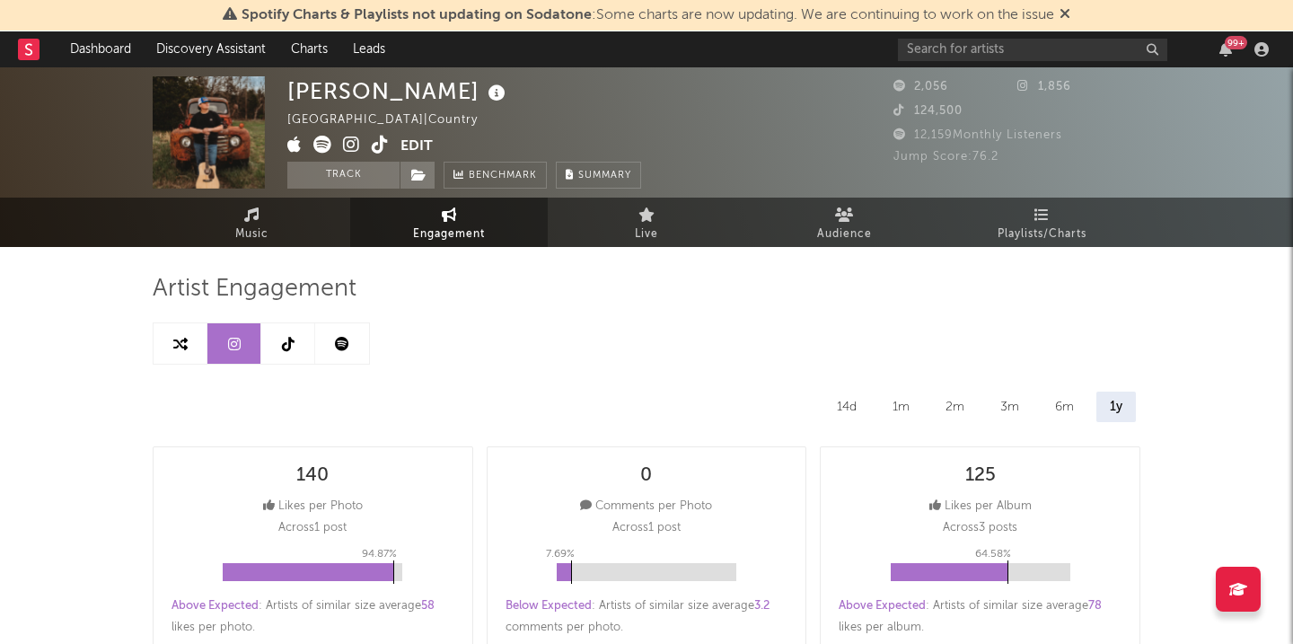
click at [840, 409] on div "14d" at bounding box center [846, 406] width 47 height 31
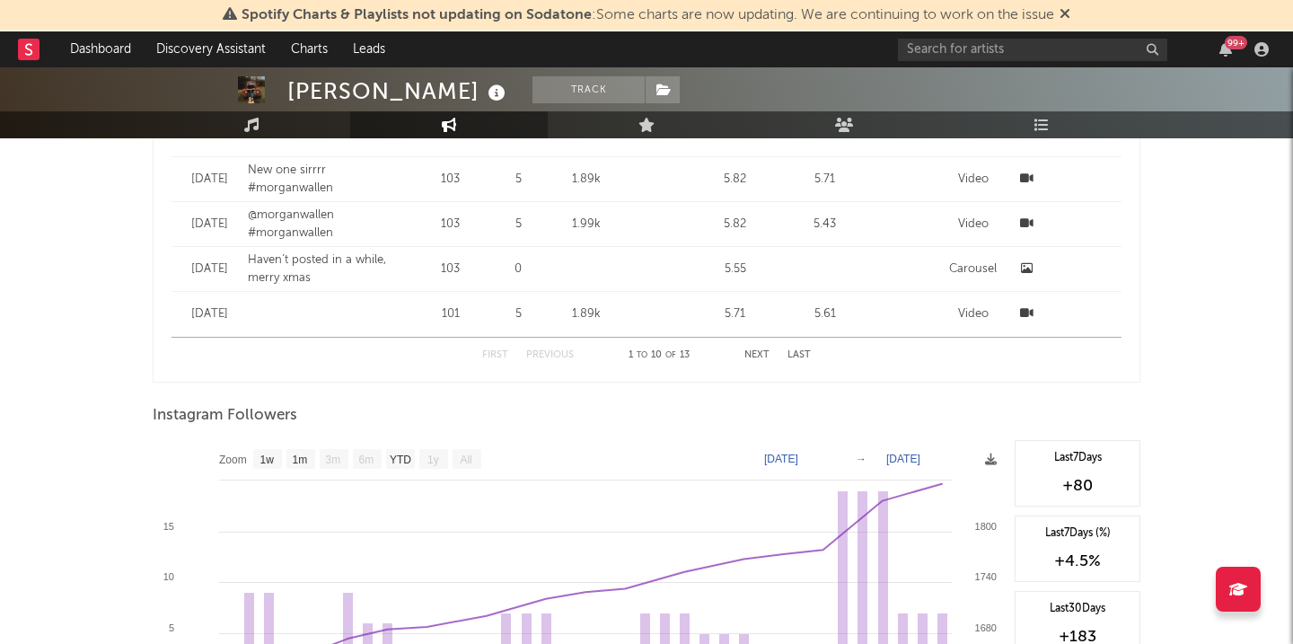
scroll to position [1863, 0]
click at [268, 462] on text "1w" at bounding box center [267, 460] width 14 height 13
select select "1w"
type input "[DATE]"
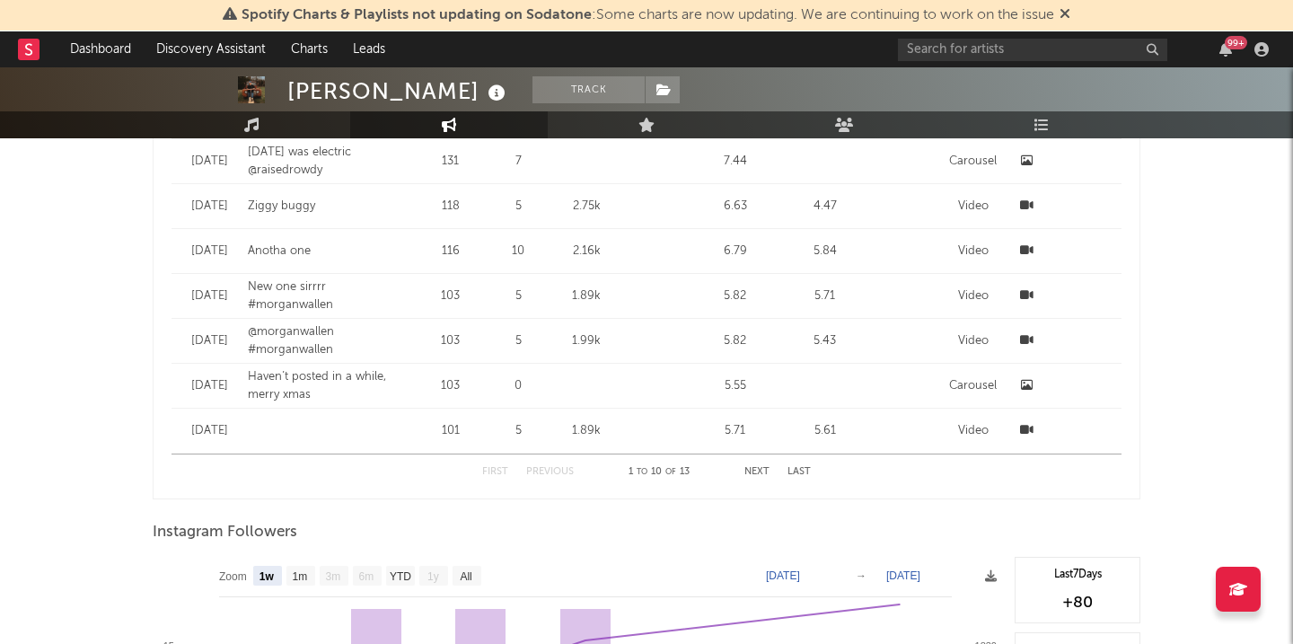
scroll to position [1350, 0]
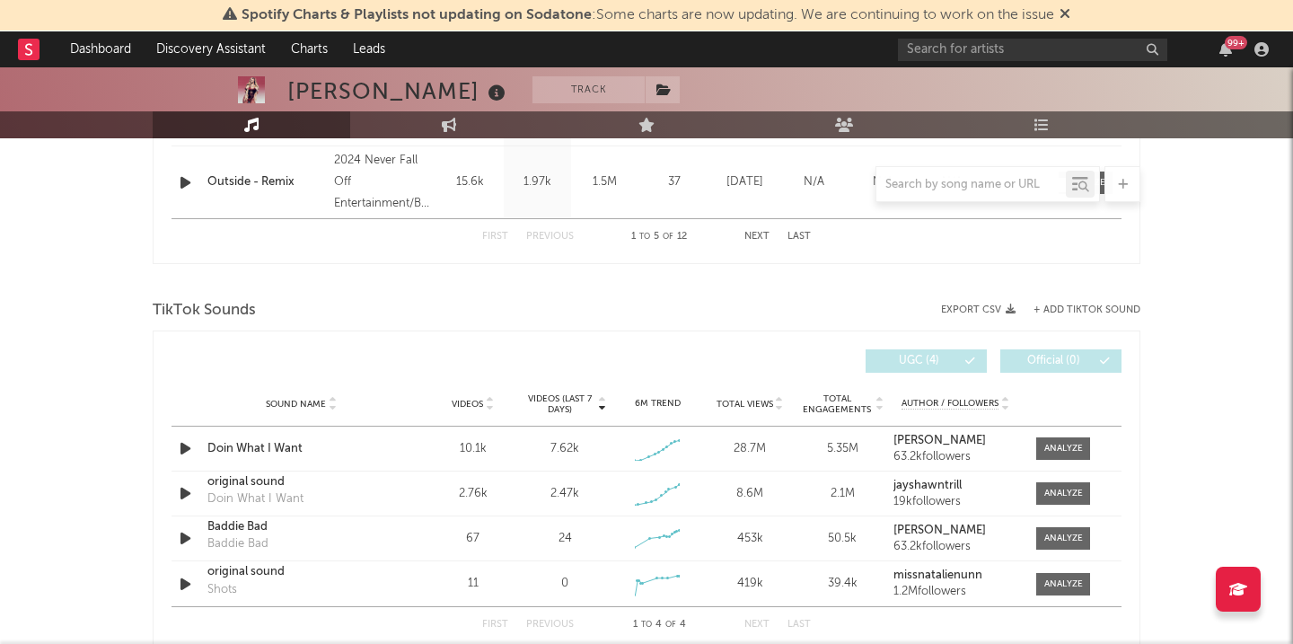
scroll to position [928, 0]
click at [593, 455] on div "7.62k" at bounding box center [564, 448] width 83 height 18
click at [1044, 453] on div at bounding box center [1063, 447] width 39 height 13
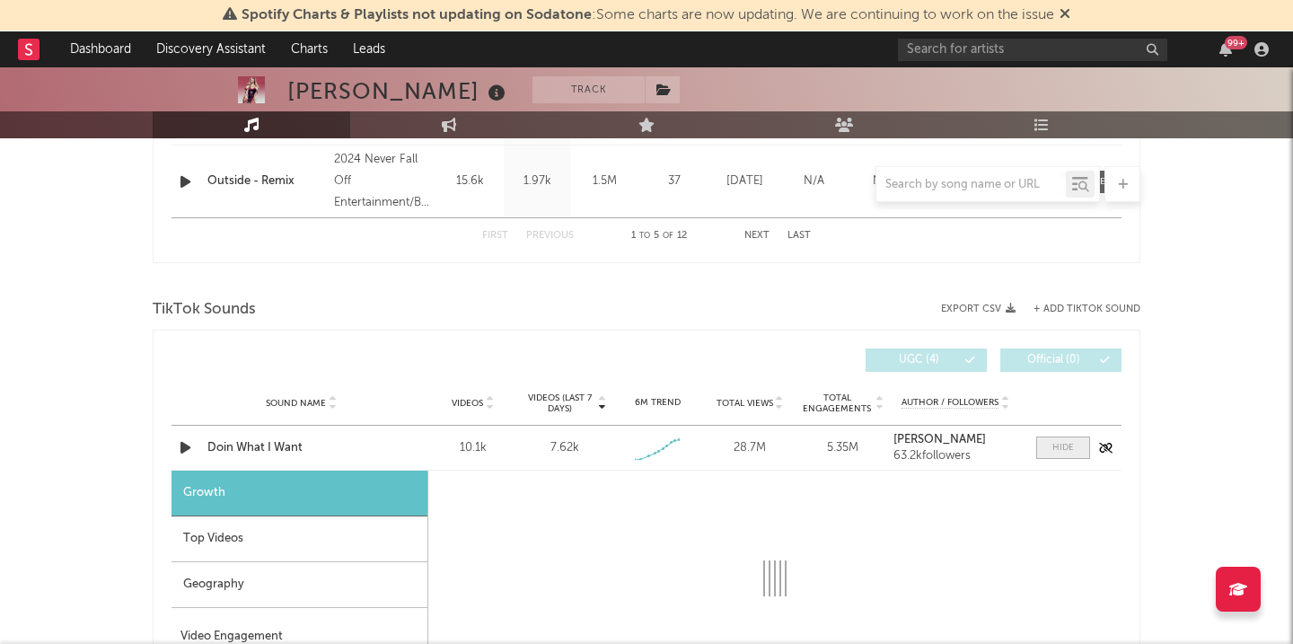
select select "1w"
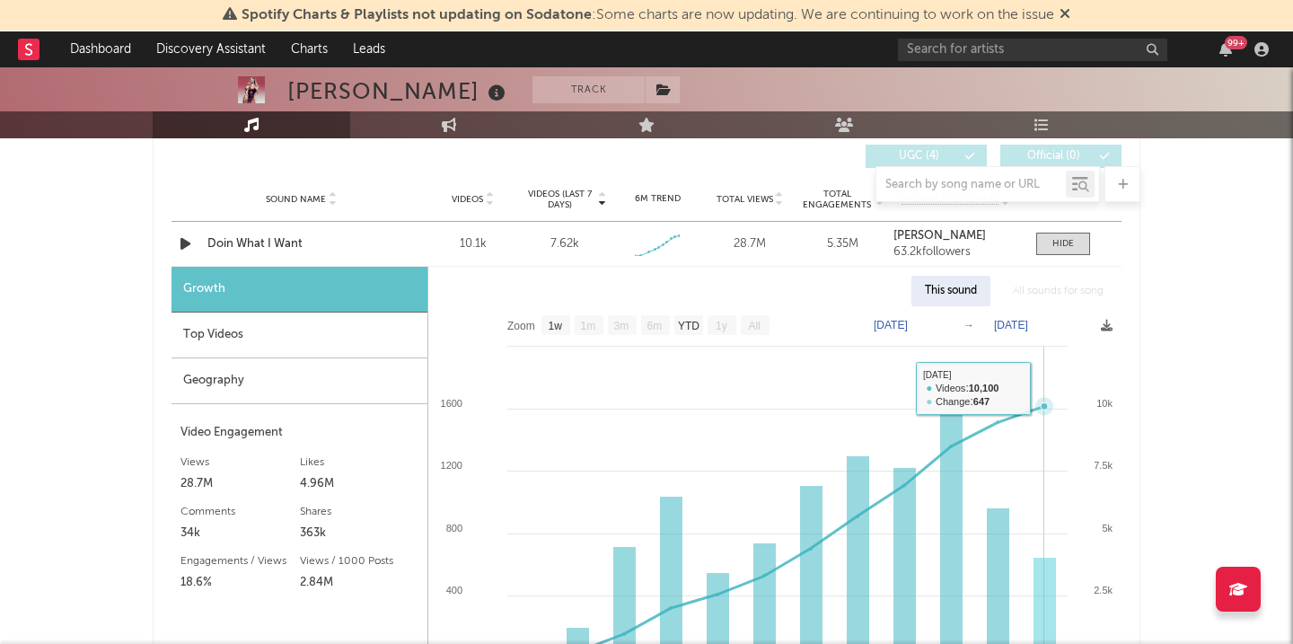
scroll to position [1132, 0]
click at [566, 243] on div "7.62k" at bounding box center [564, 244] width 29 height 18
click at [480, 243] on div "10.1k" at bounding box center [472, 244] width 83 height 18
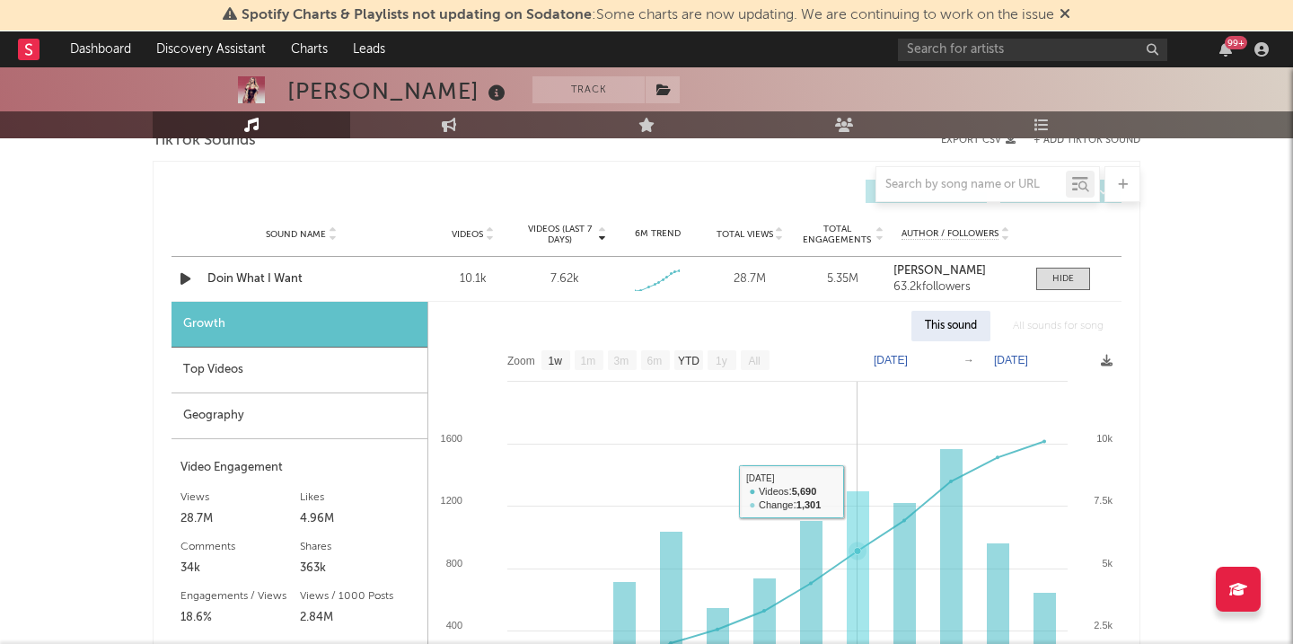
scroll to position [1095, 0]
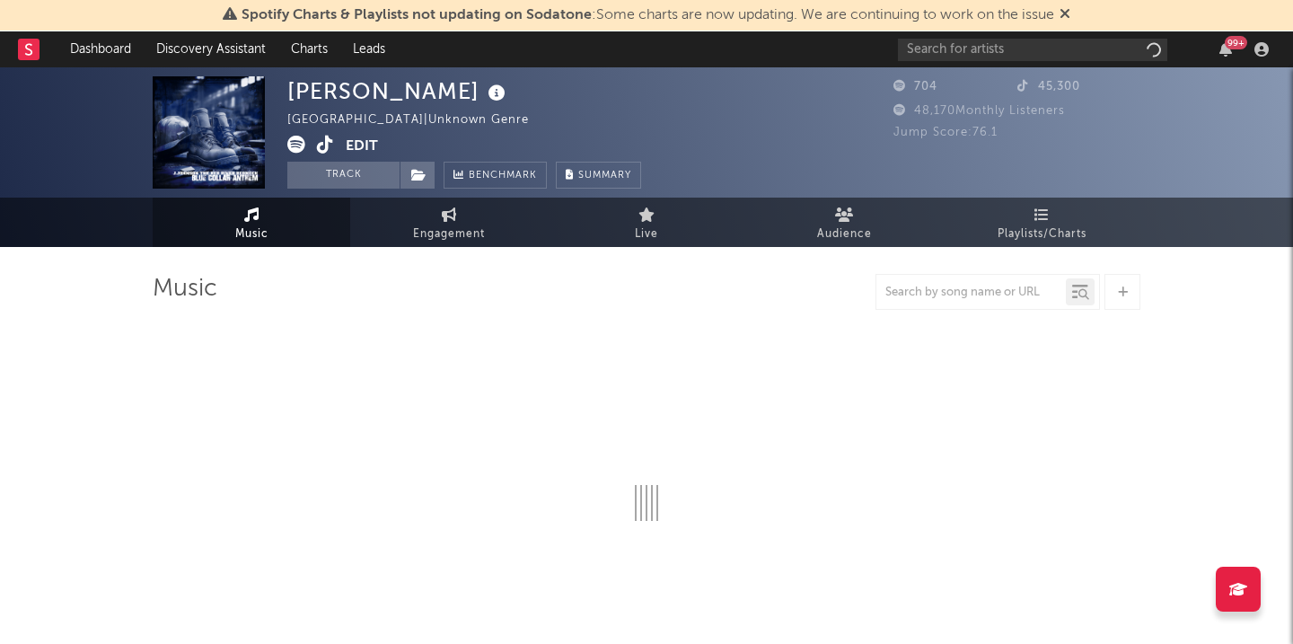
select select "6m"
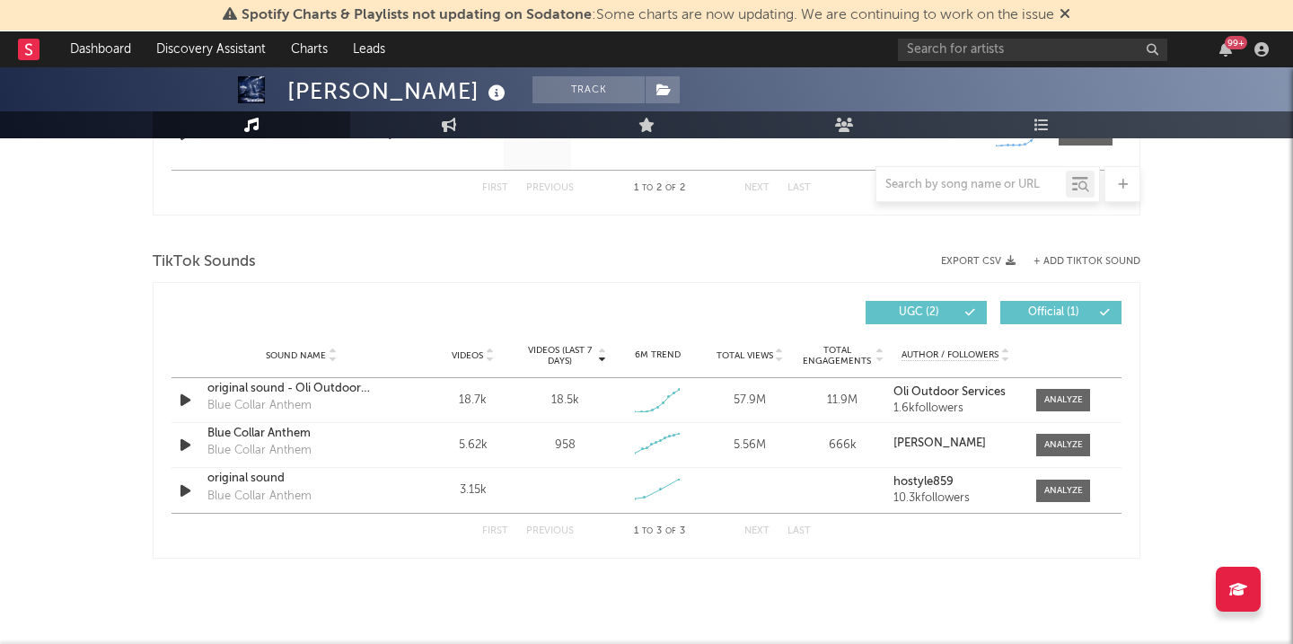
scroll to position [902, 0]
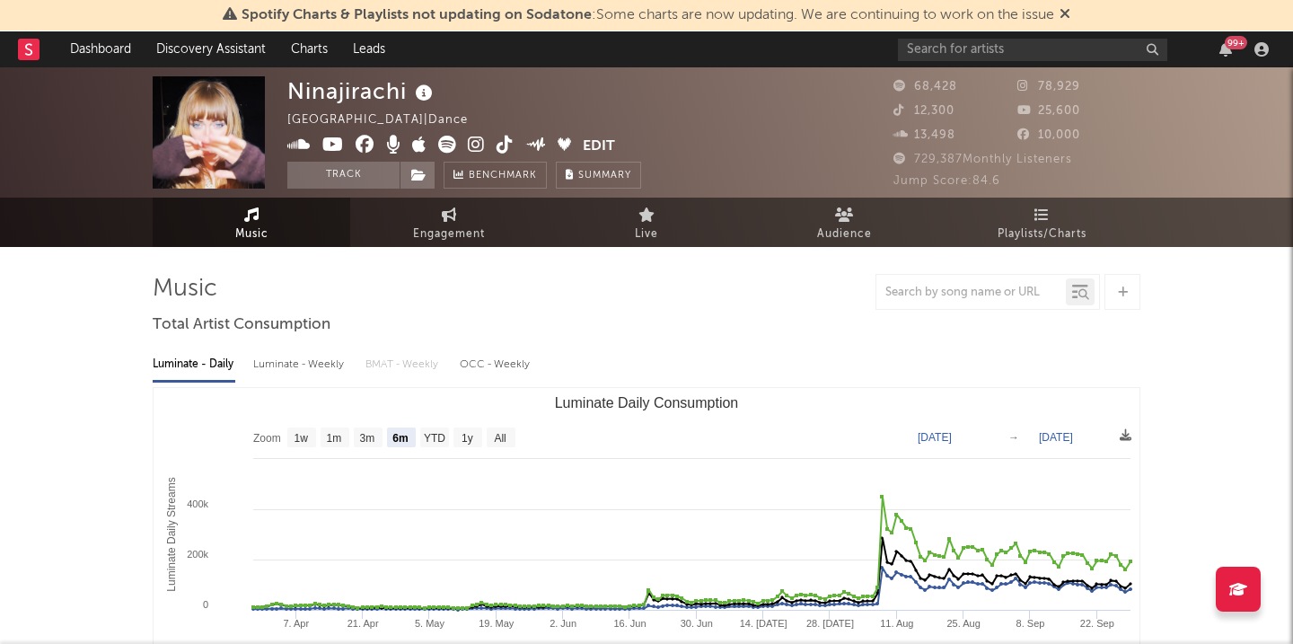
select select "6m"
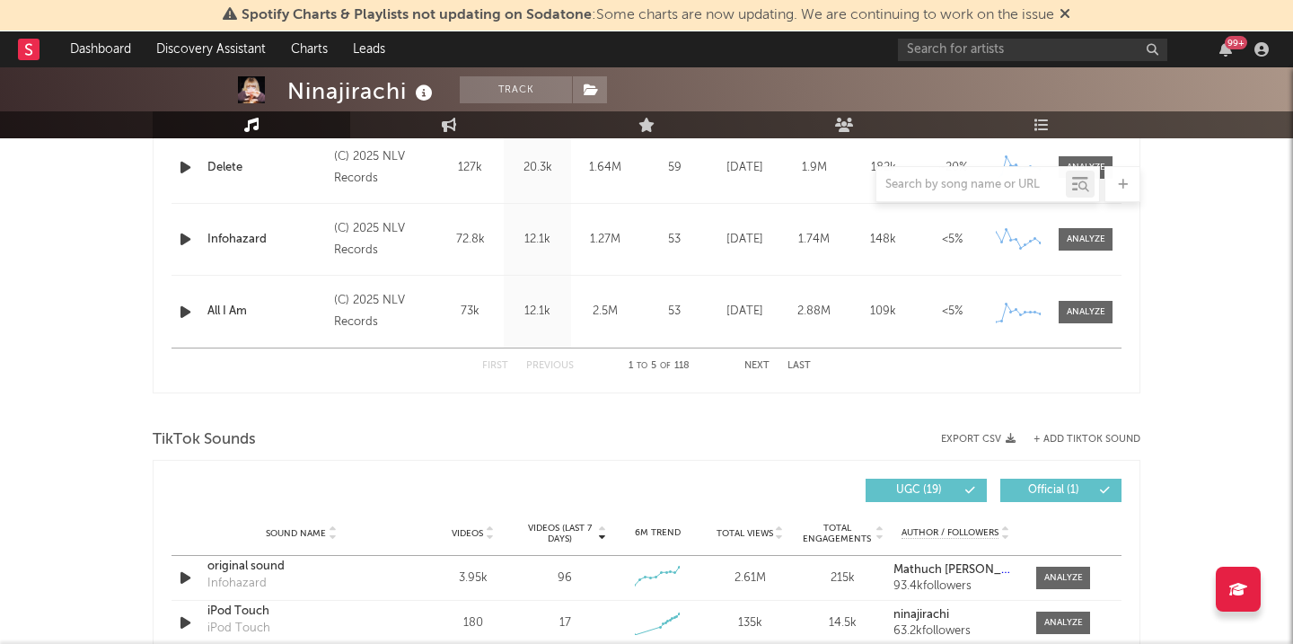
scroll to position [1080, 0]
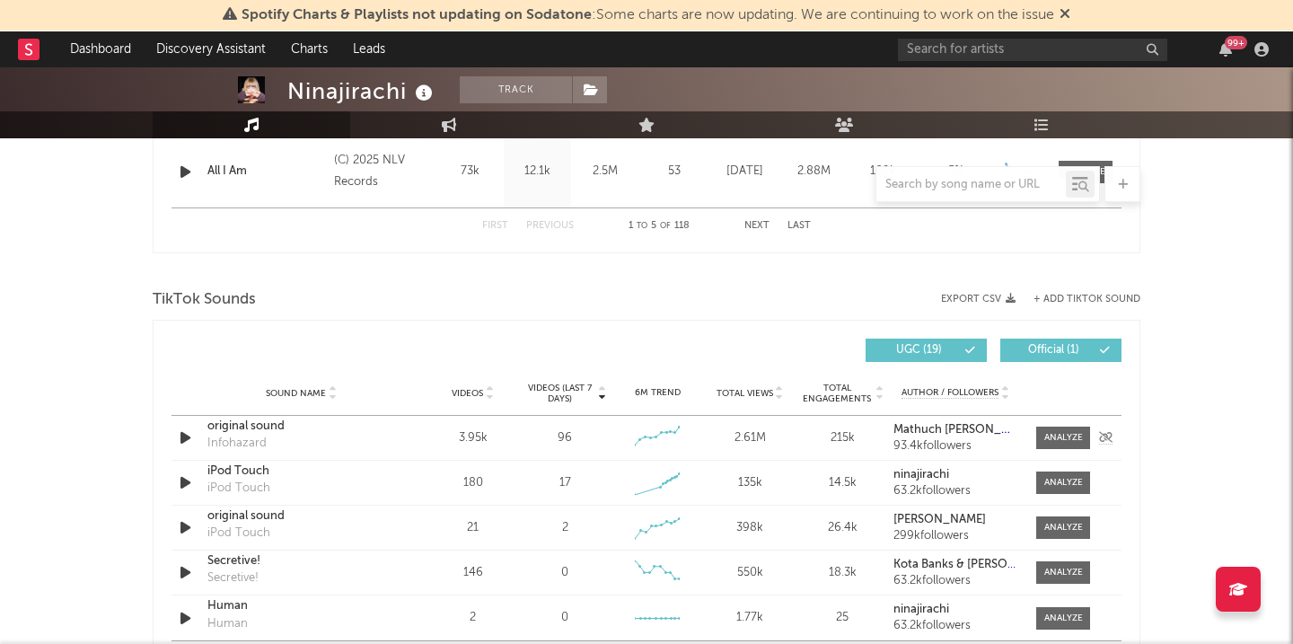
click at [268, 426] on div "original sound" at bounding box center [301, 426] width 188 height 18
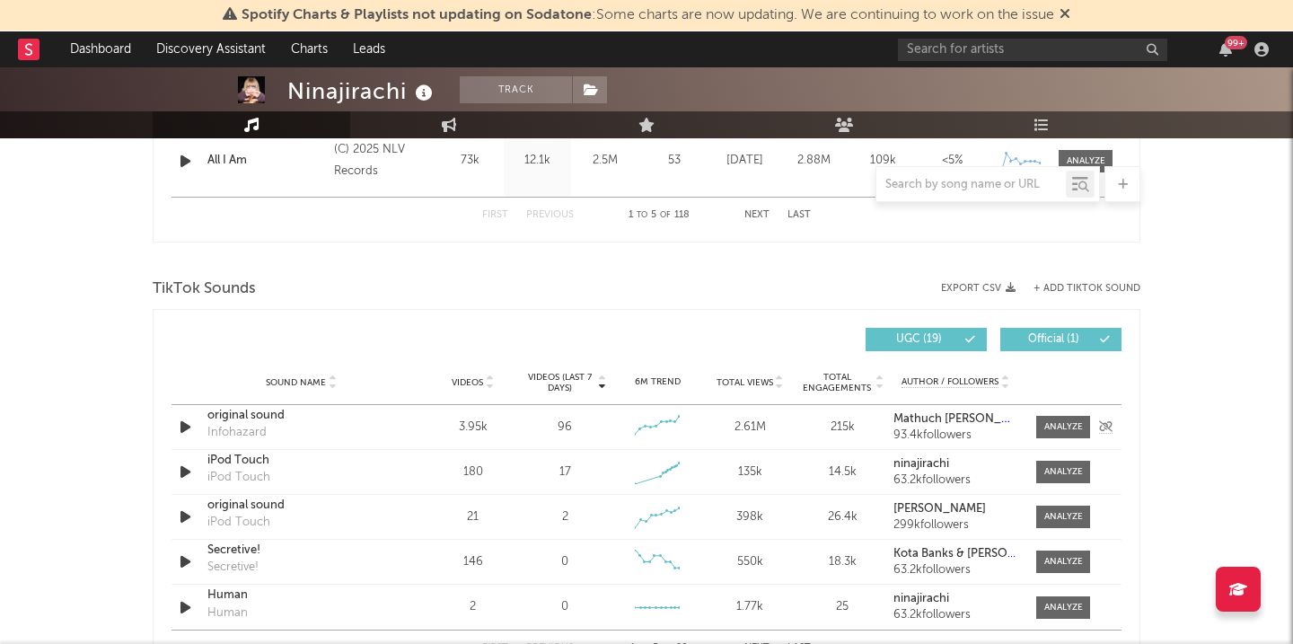
scroll to position [1093, 0]
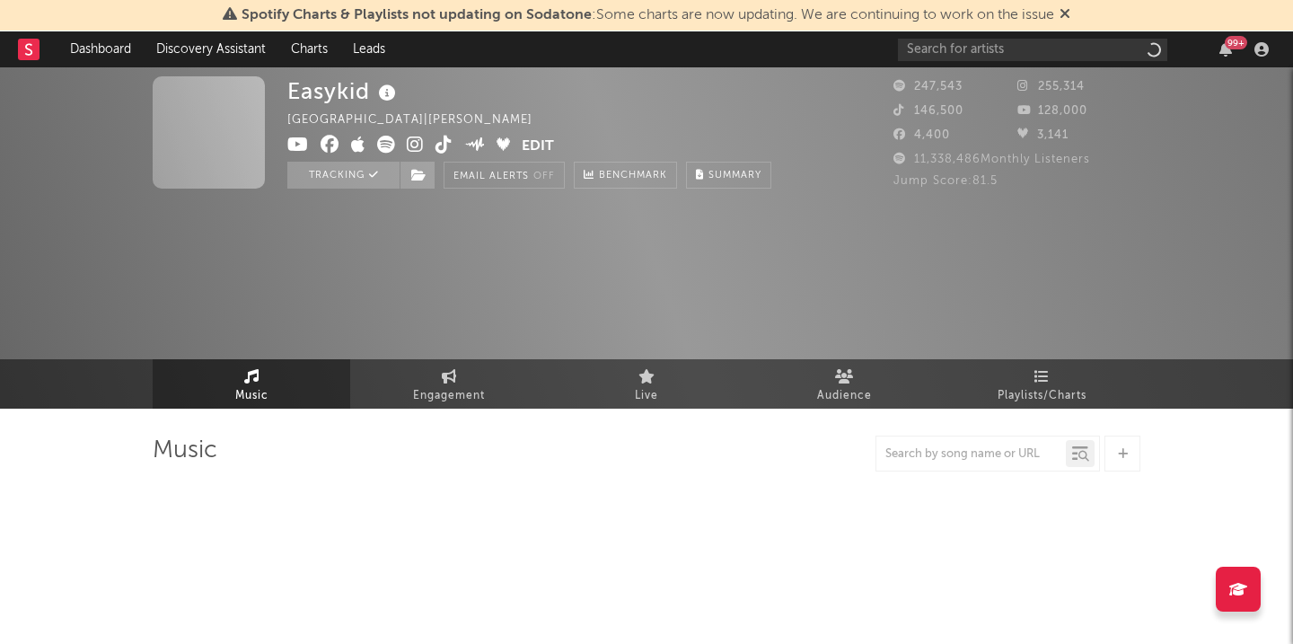
select select "6m"
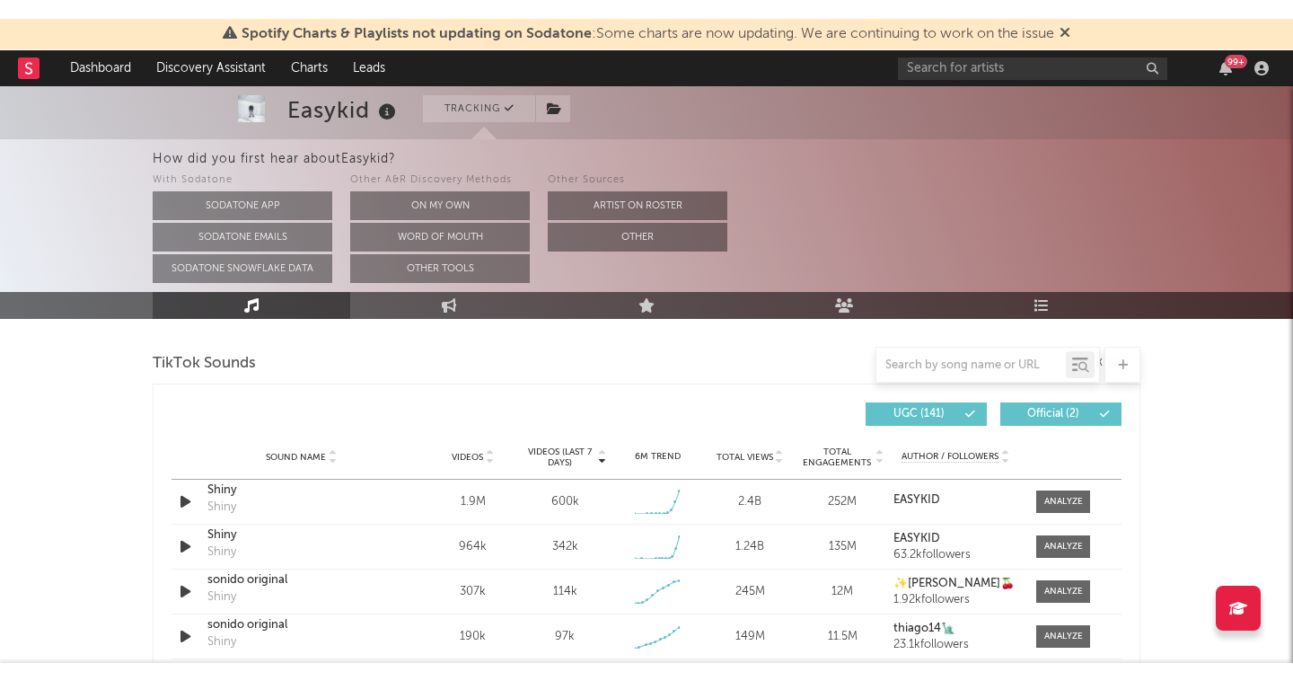
scroll to position [1201, 0]
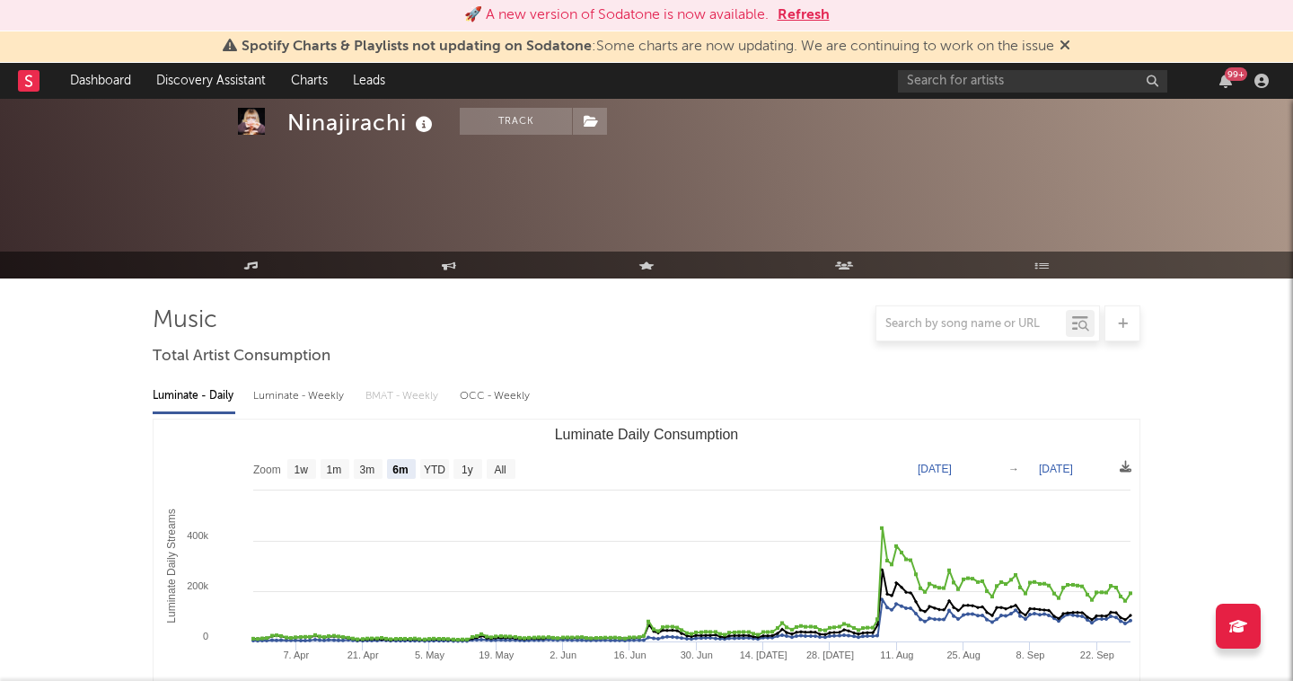
select select "6m"
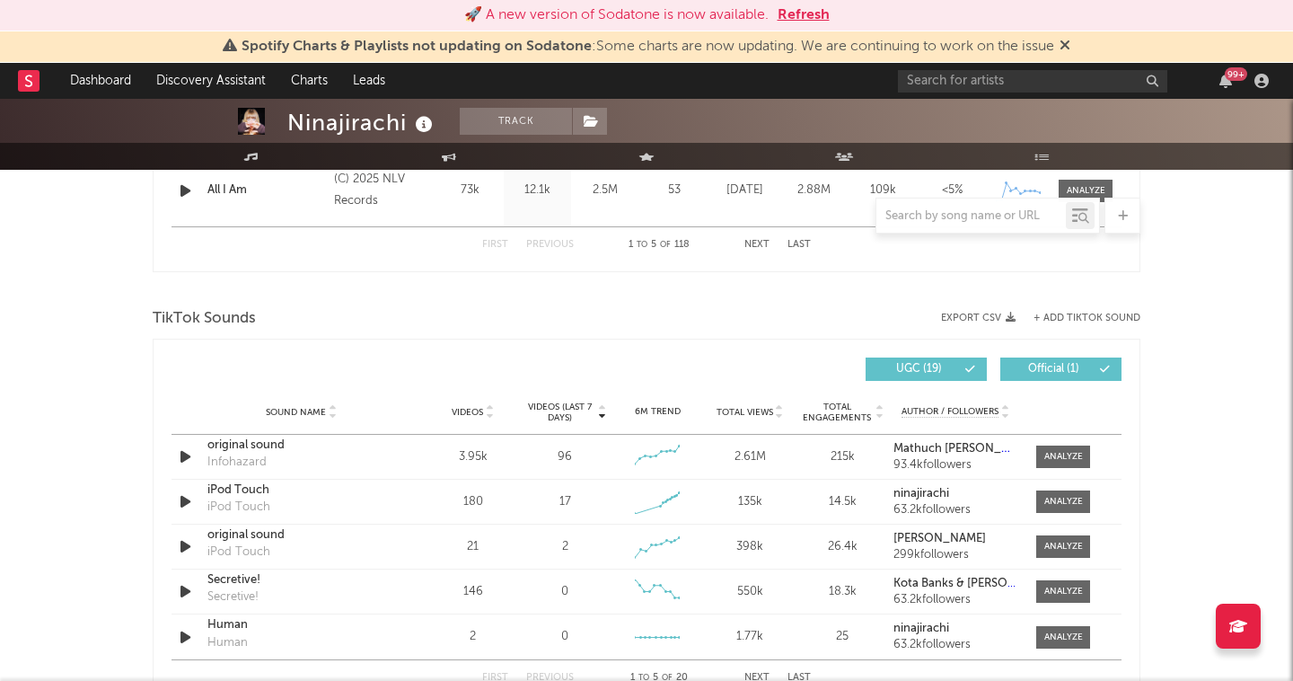
scroll to position [998, 0]
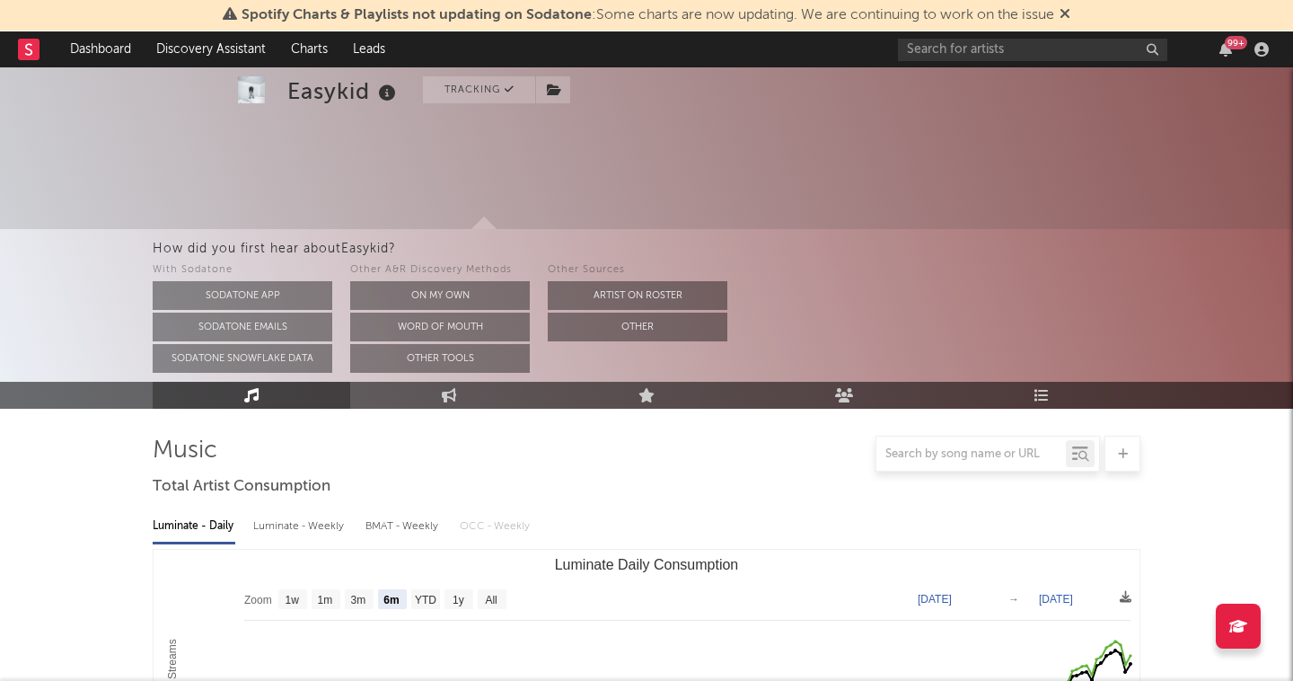
select select "6m"
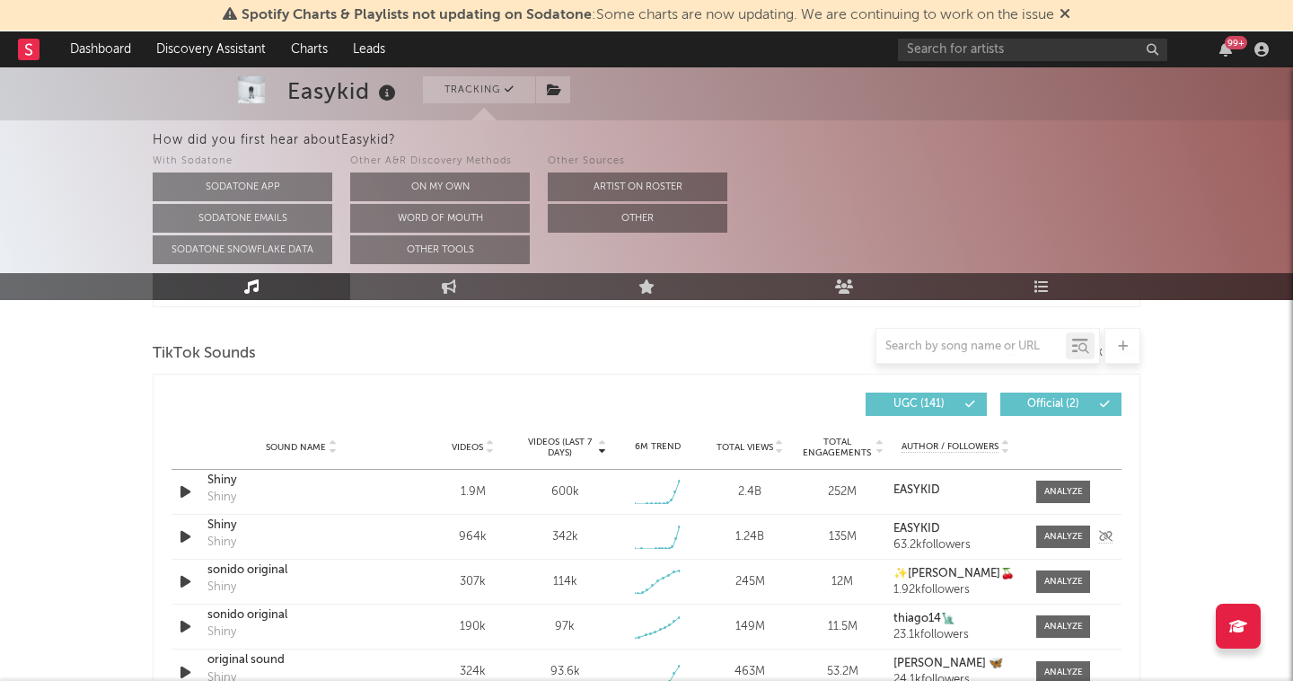
scroll to position [1188, 0]
click at [187, 539] on icon "button" at bounding box center [185, 536] width 19 height 22
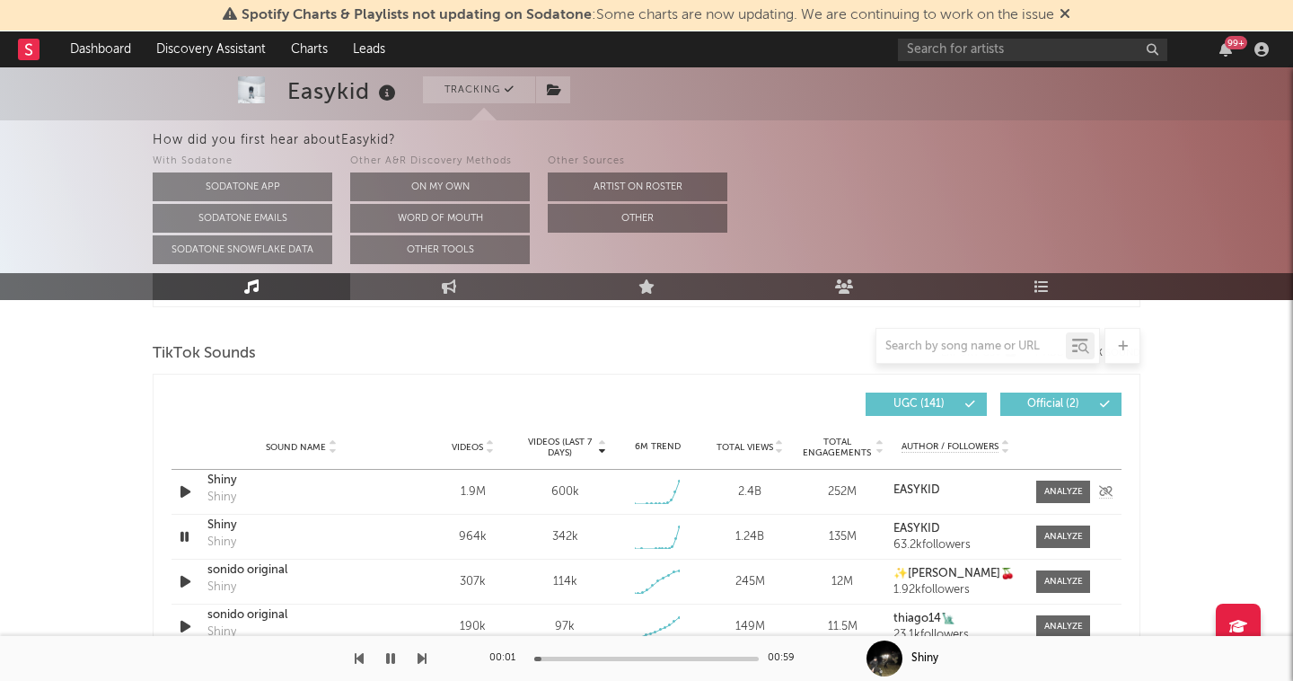
click at [195, 491] on icon "button" at bounding box center [185, 491] width 19 height 22
click at [393, 662] on icon "button" at bounding box center [390, 658] width 9 height 14
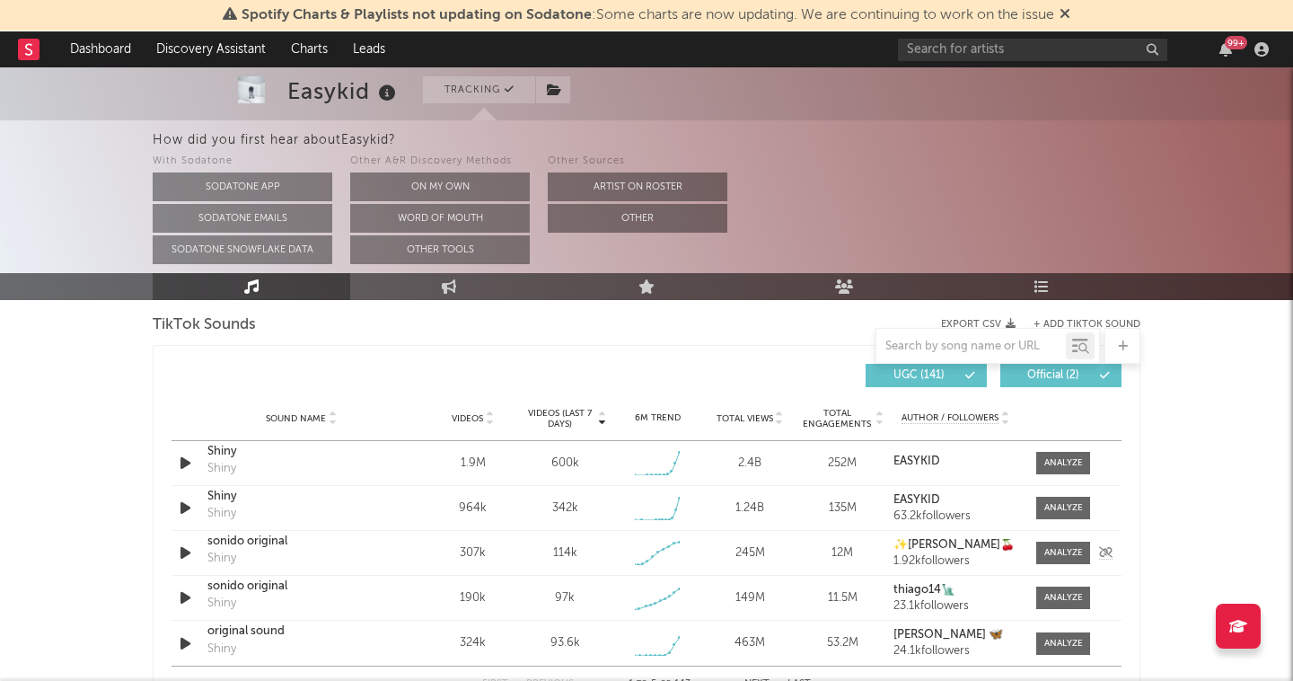
scroll to position [1217, 0]
click at [182, 550] on icon "button" at bounding box center [185, 552] width 19 height 22
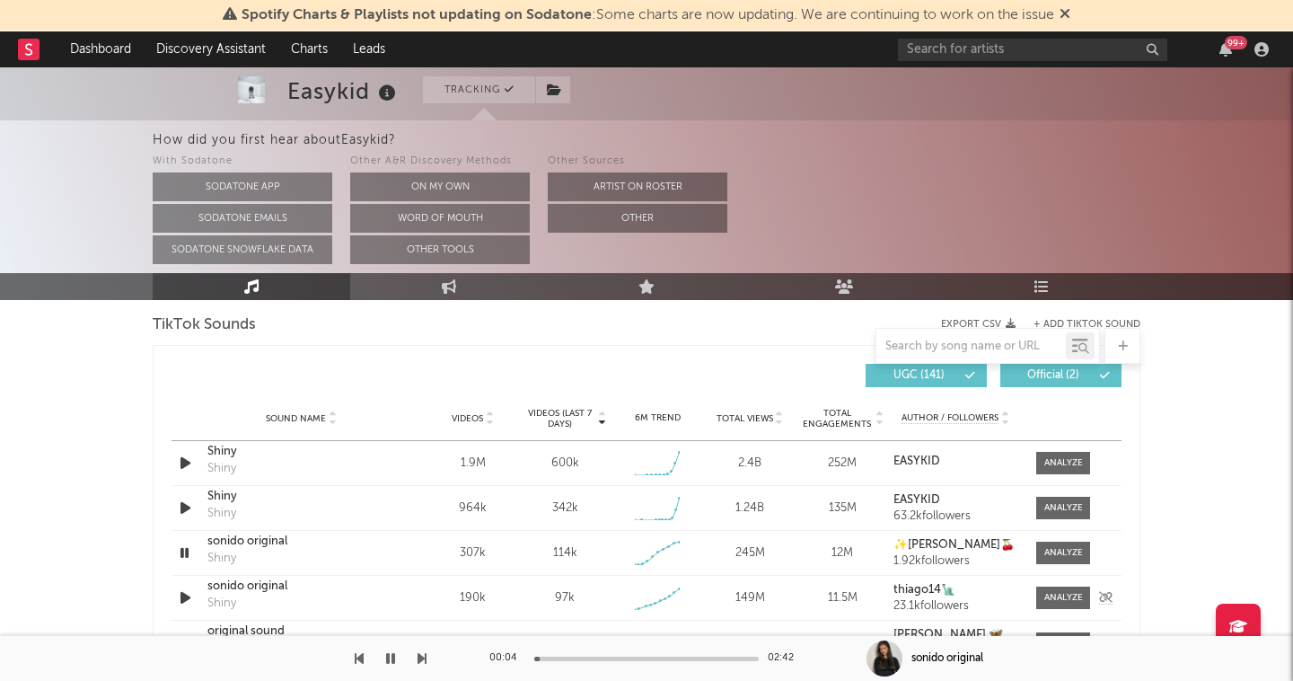
click at [189, 601] on icon "button" at bounding box center [185, 597] width 19 height 22
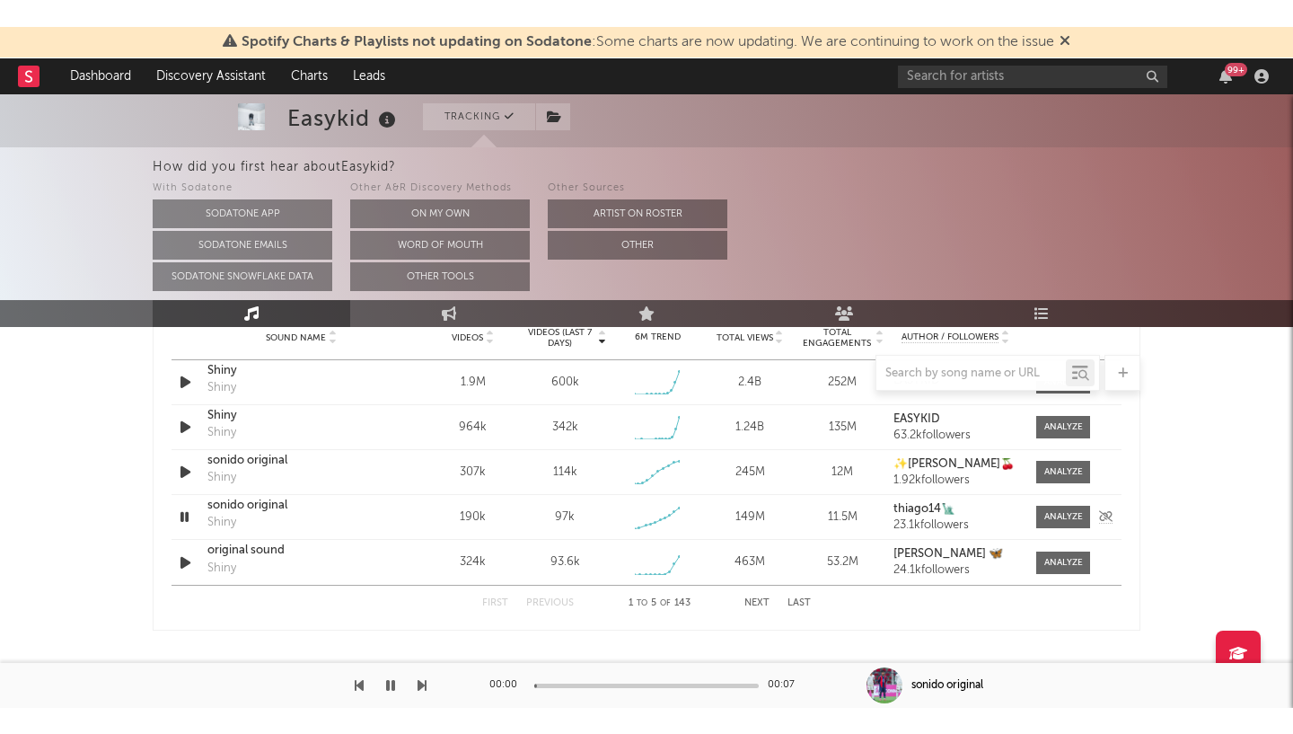
scroll to position [1324, 0]
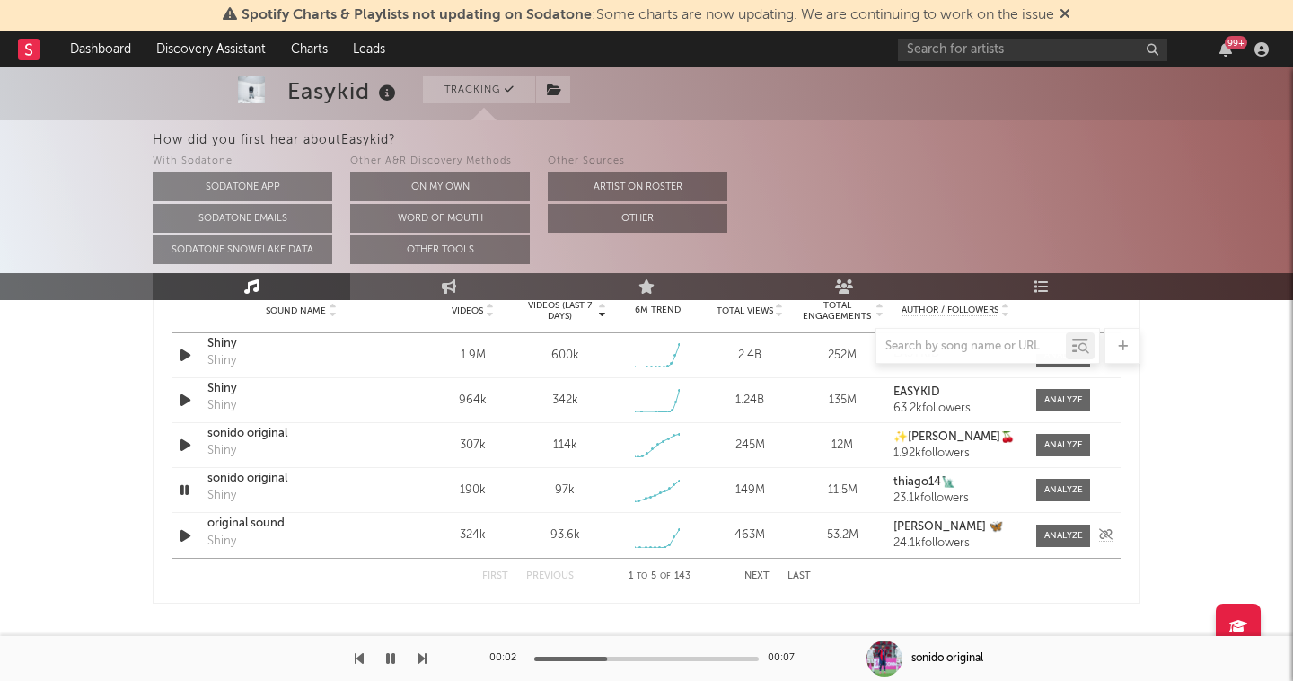
click at [181, 540] on icon "button" at bounding box center [185, 535] width 19 height 22
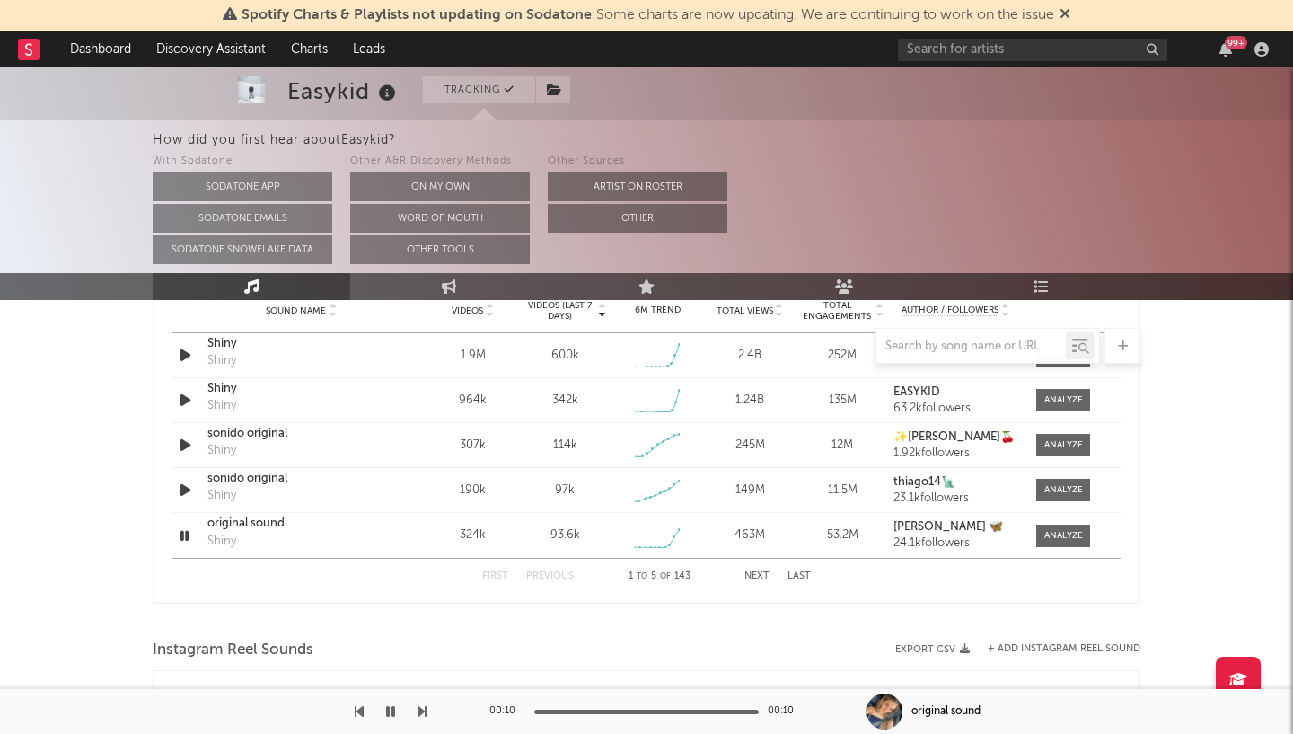
click at [755, 577] on button "Next" at bounding box center [756, 576] width 25 height 10
click at [752, 578] on button "Next" at bounding box center [756, 576] width 25 height 10
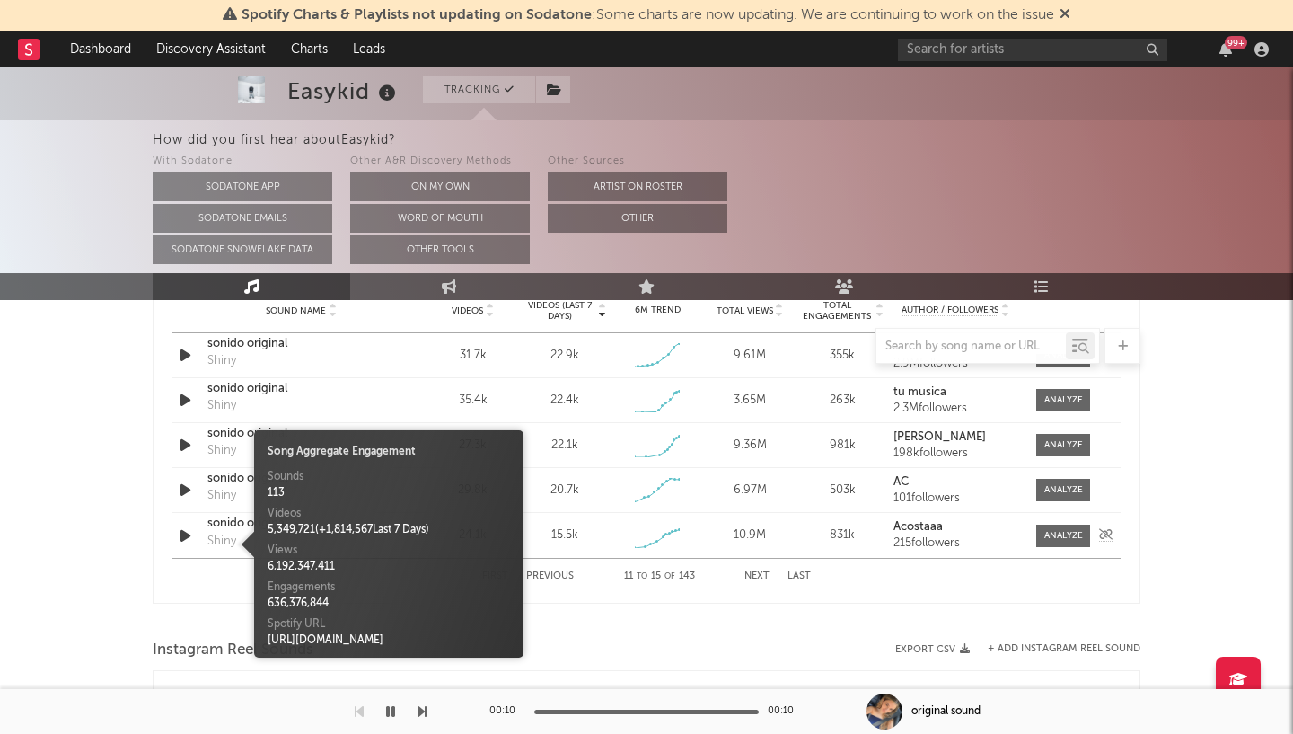
click at [228, 542] on div "Shiny" at bounding box center [221, 541] width 29 height 18
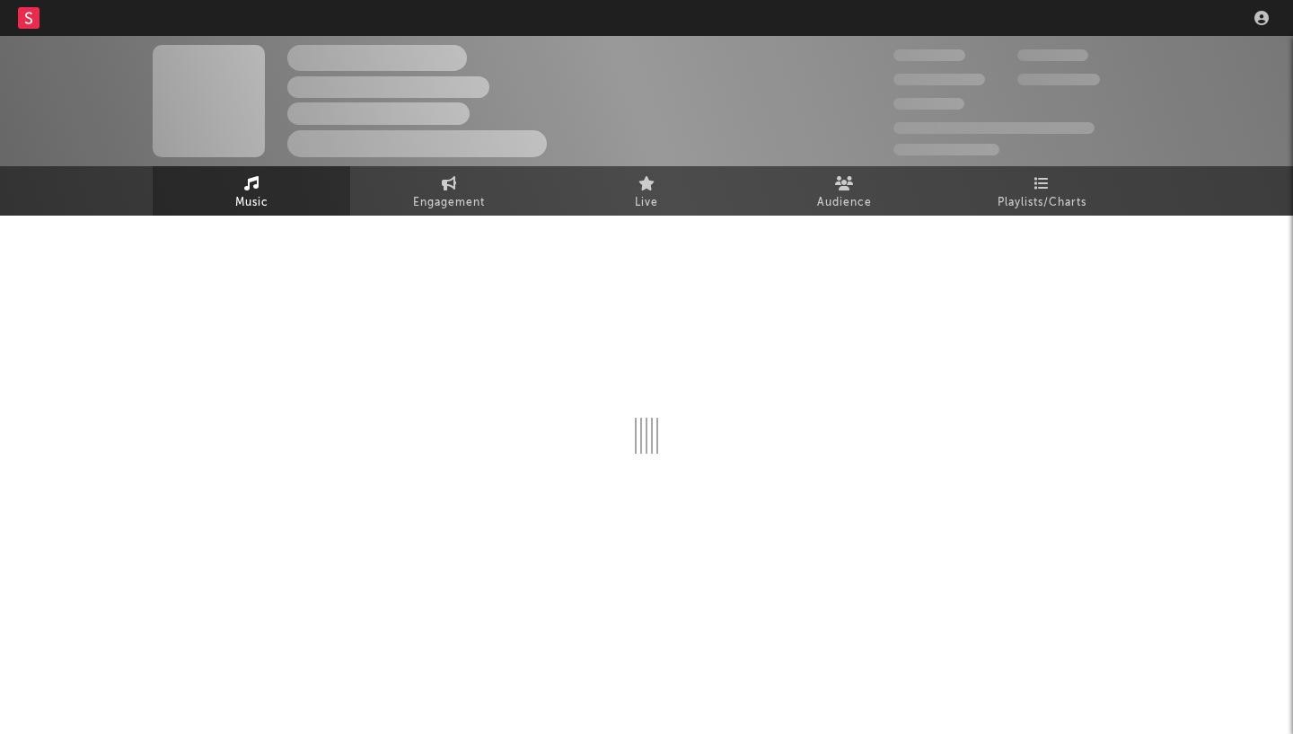
select select "1w"
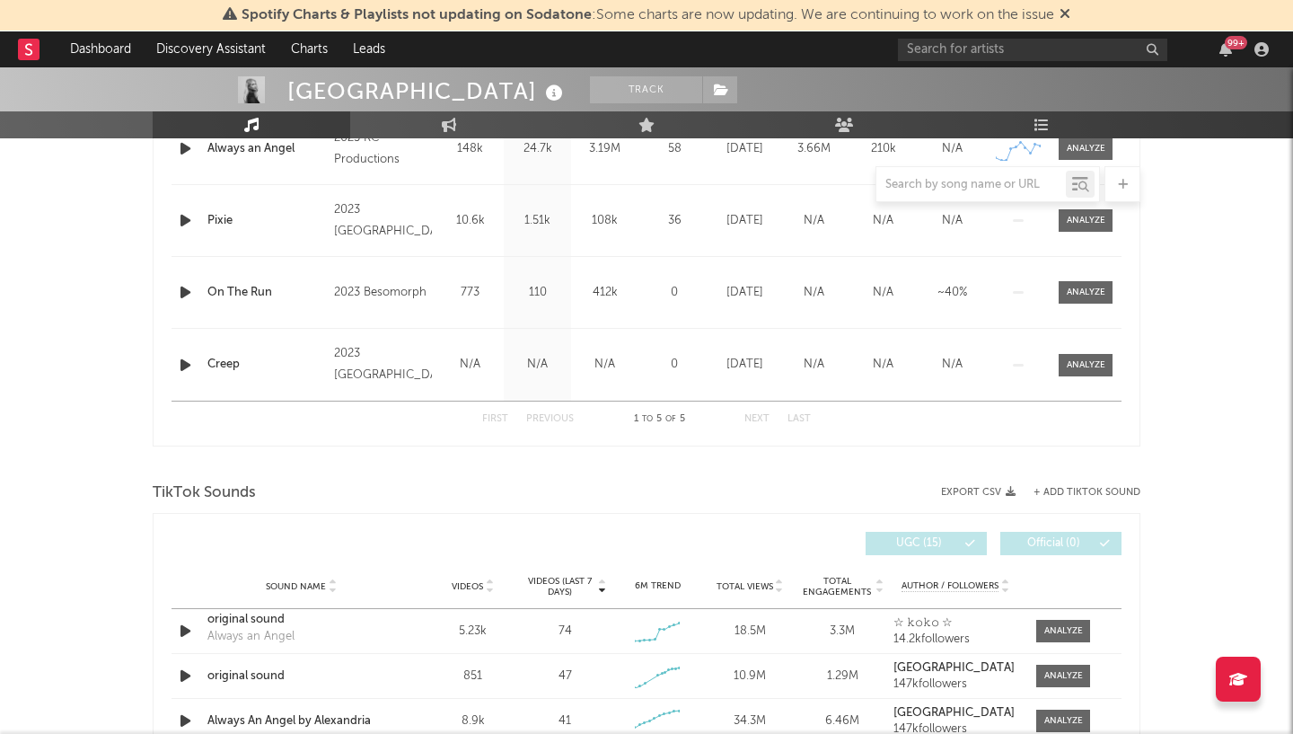
scroll to position [883, 0]
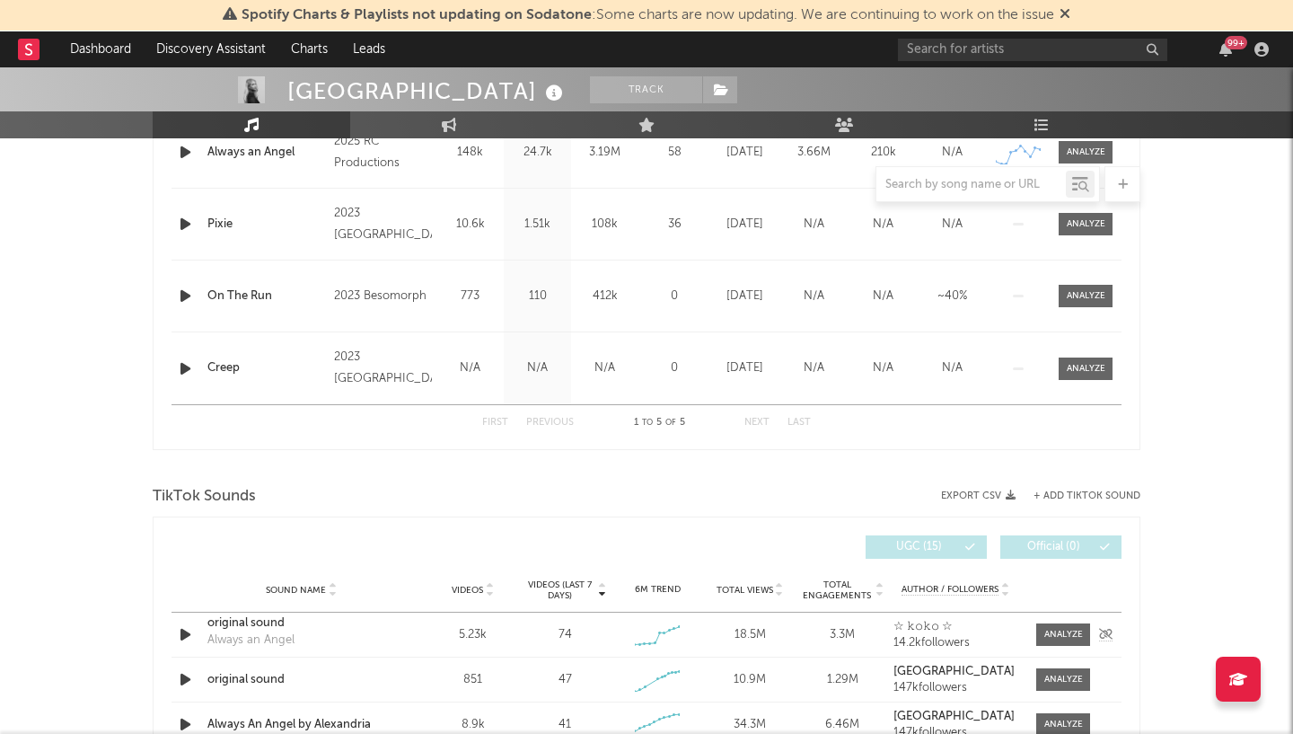
click at [181, 633] on icon "button" at bounding box center [185, 634] width 19 height 22
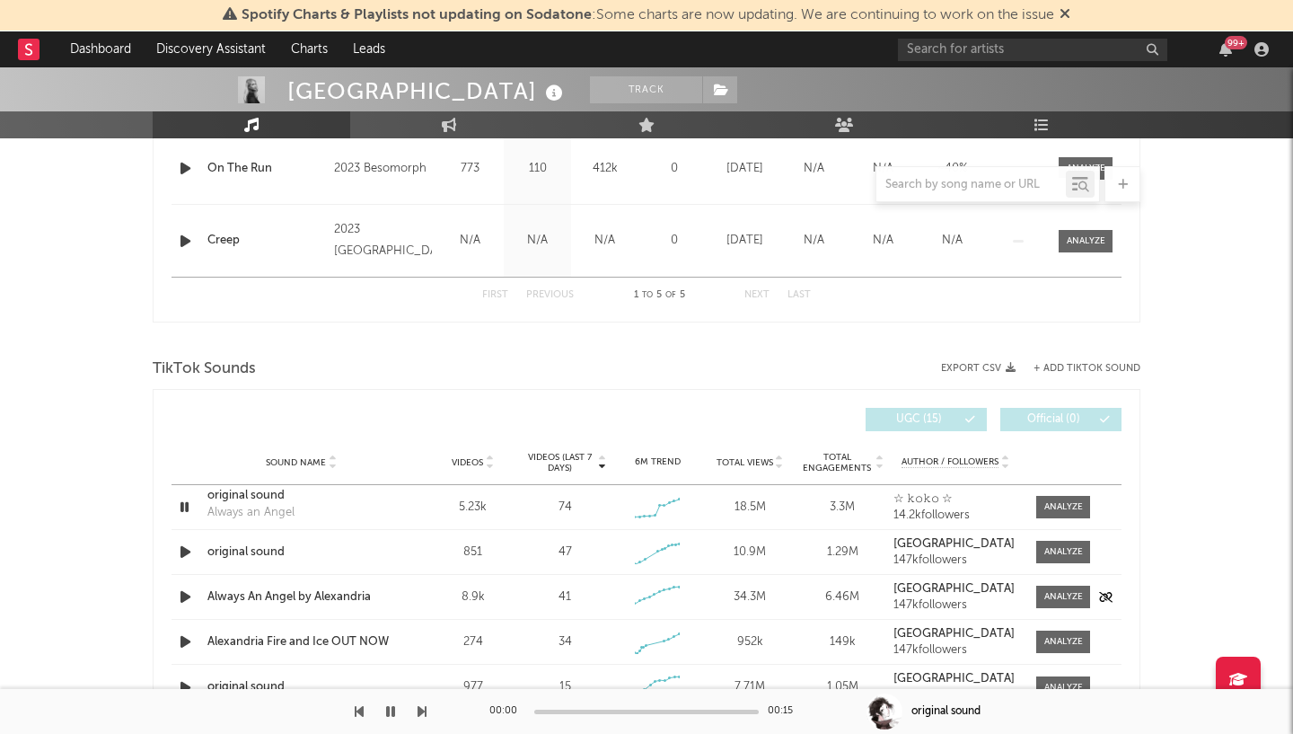
scroll to position [1007, 0]
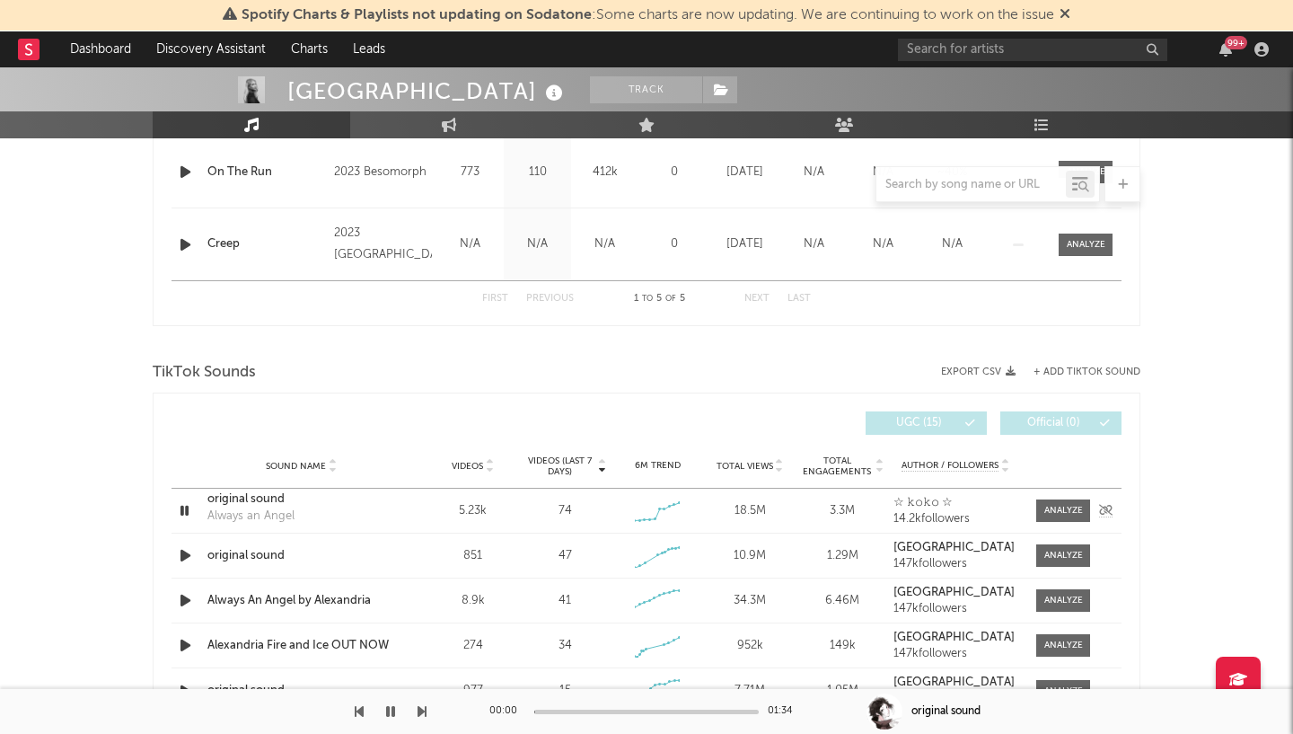
click at [259, 503] on div "original sound" at bounding box center [301, 499] width 188 height 18
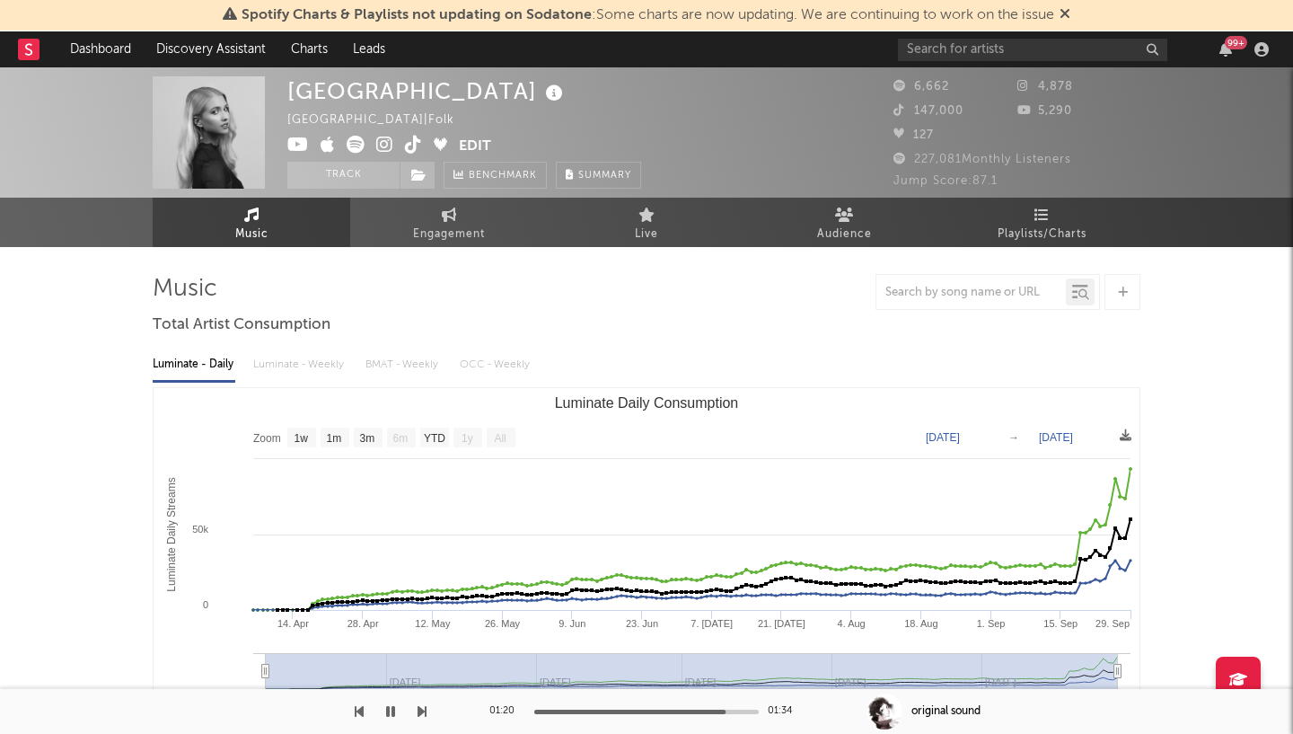
scroll to position [0, 0]
click at [415, 148] on icon at bounding box center [413, 145] width 17 height 18
click at [423, 222] on link "Engagement" at bounding box center [449, 222] width 198 height 49
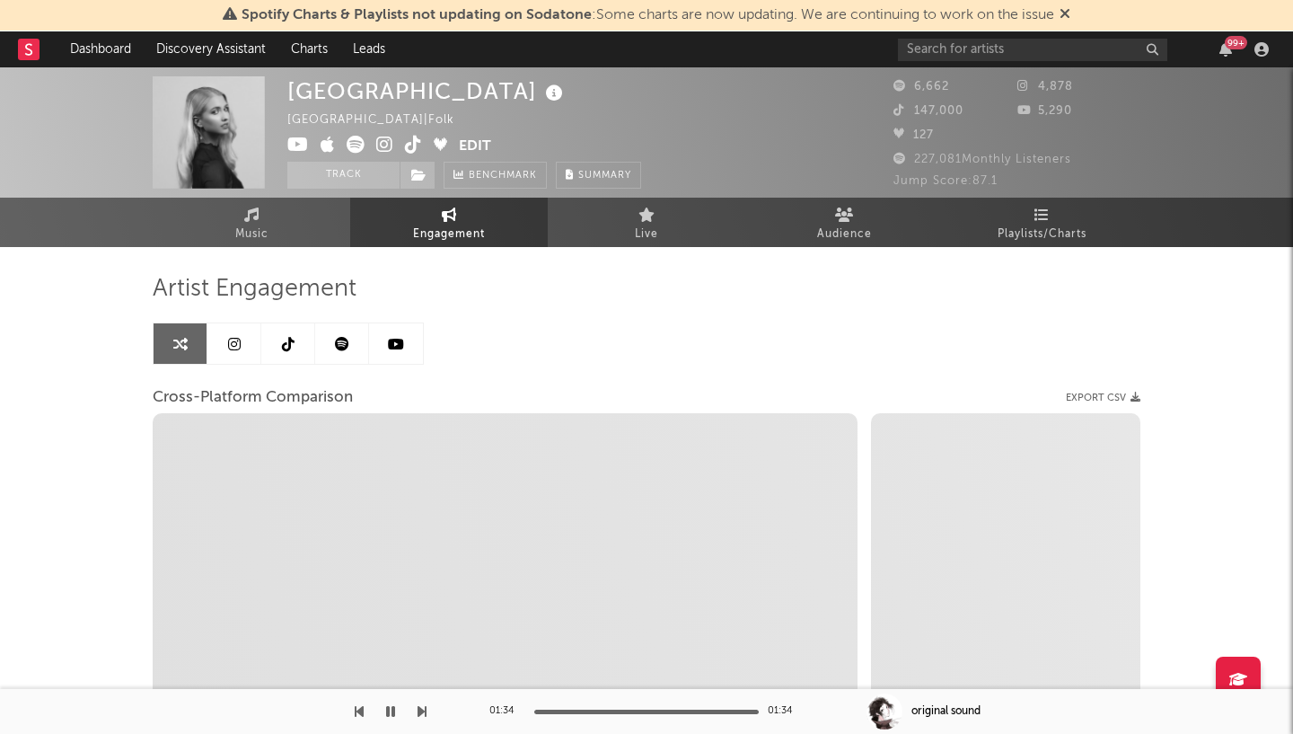
select select "1w"
click at [295, 332] on link at bounding box center [288, 343] width 54 height 40
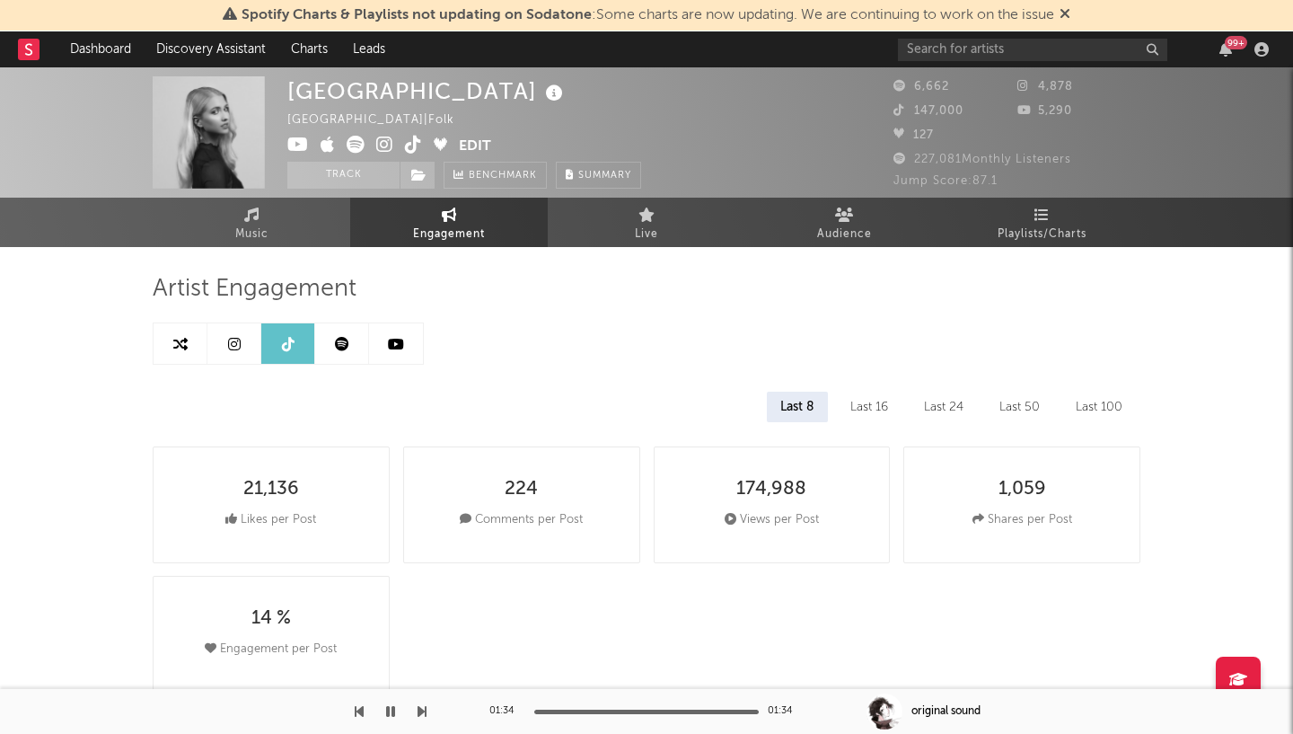
select select "6m"
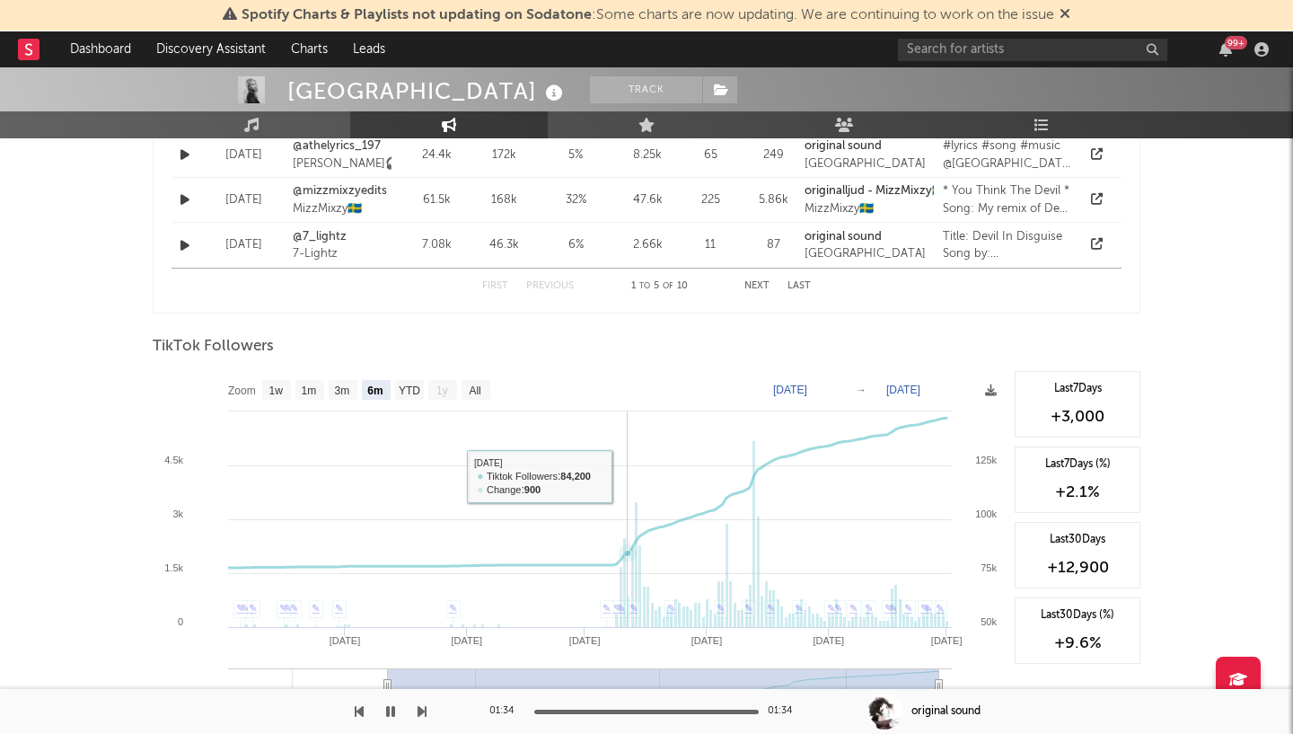
scroll to position [1565, 0]
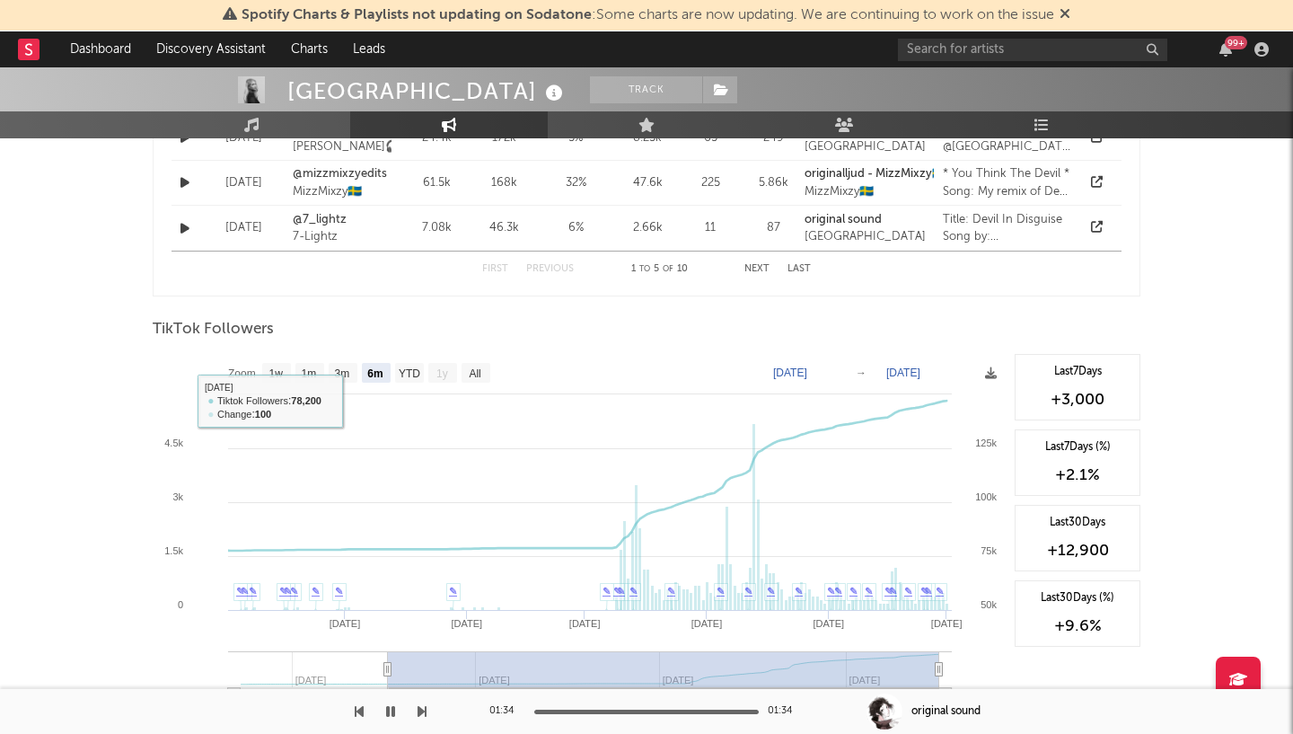
click at [296, 382] on rect at bounding box center [579, 533] width 853 height 359
click at [283, 380] on rect at bounding box center [276, 373] width 29 height 20
select select "1w"
type input "2025-09-25"
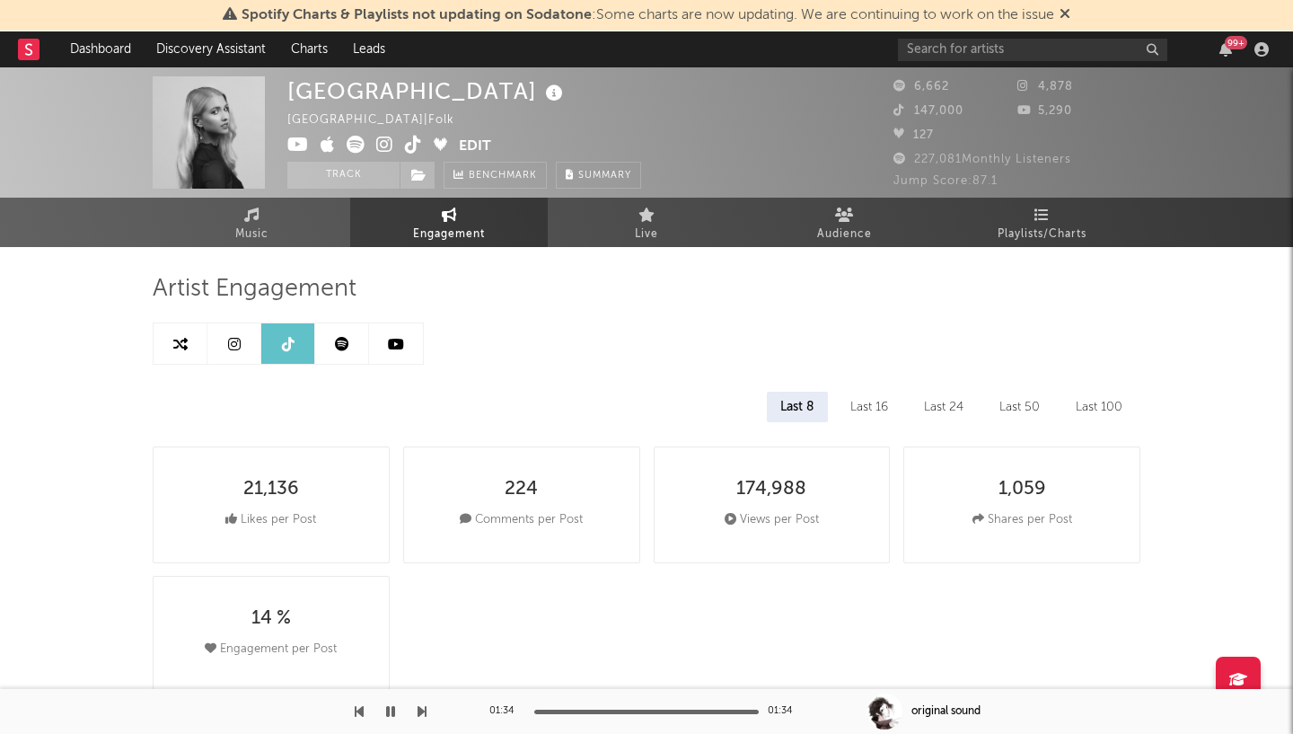
scroll to position [0, 0]
click at [382, 141] on icon at bounding box center [384, 145] width 17 height 18
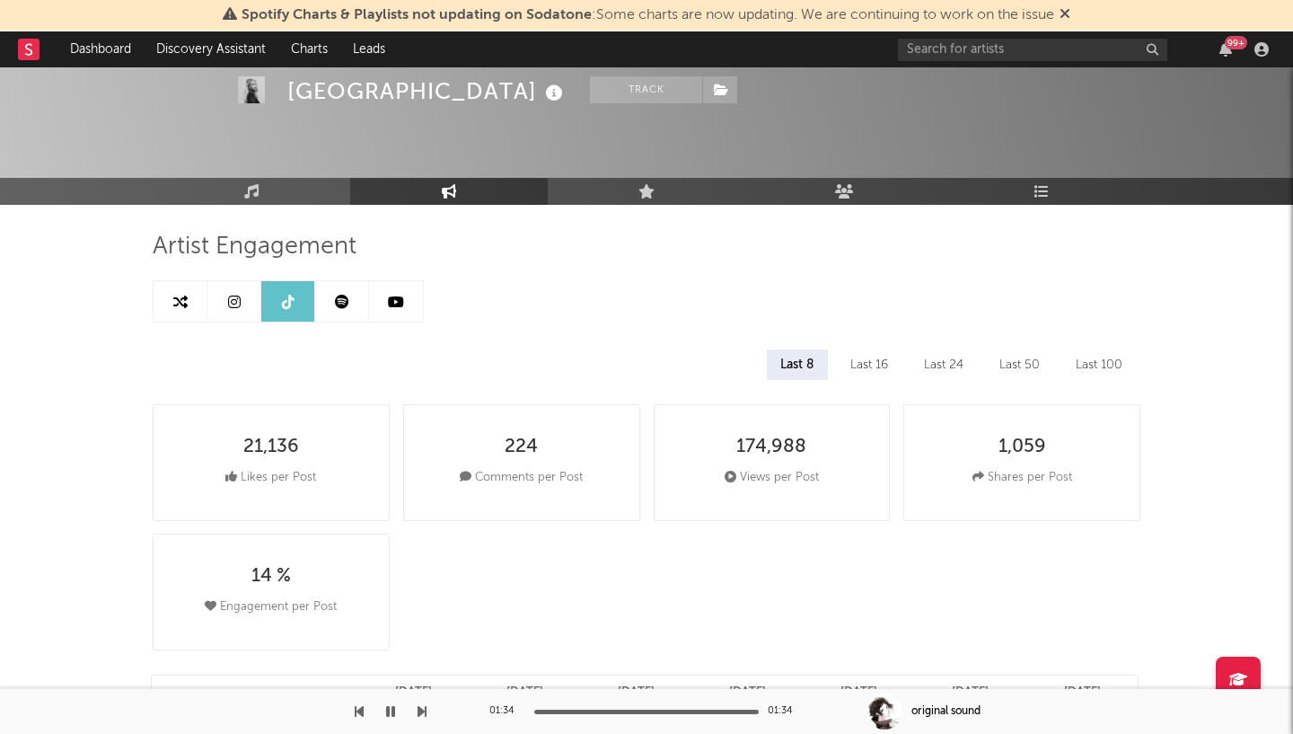
scroll to position [6, 0]
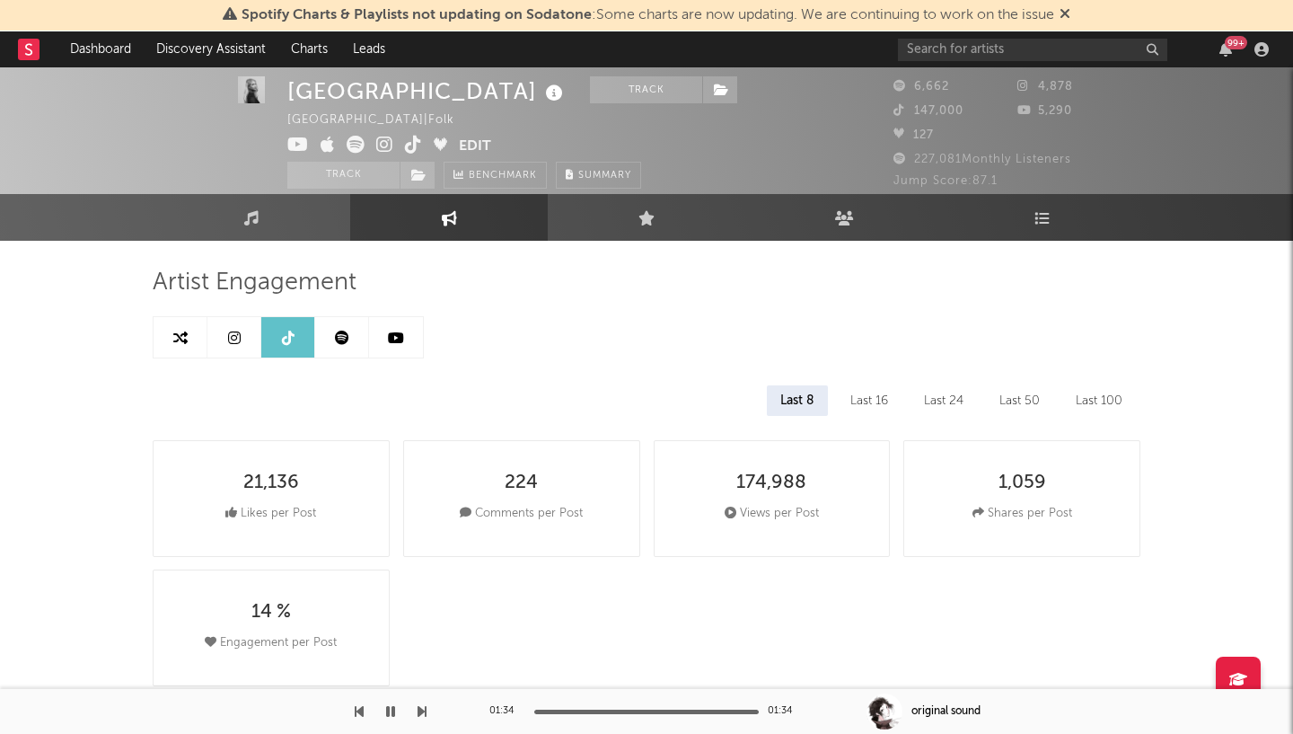
click at [236, 339] on icon at bounding box center [234, 337] width 13 height 14
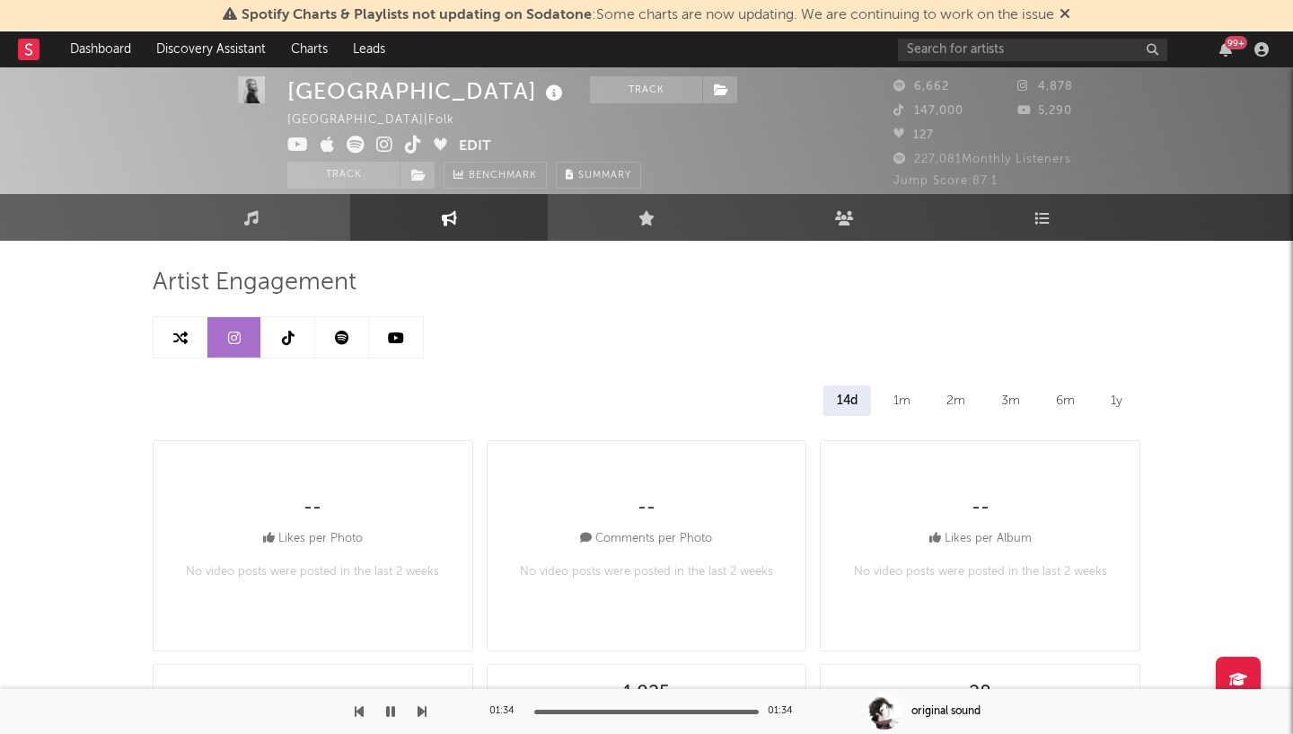
select select "6m"
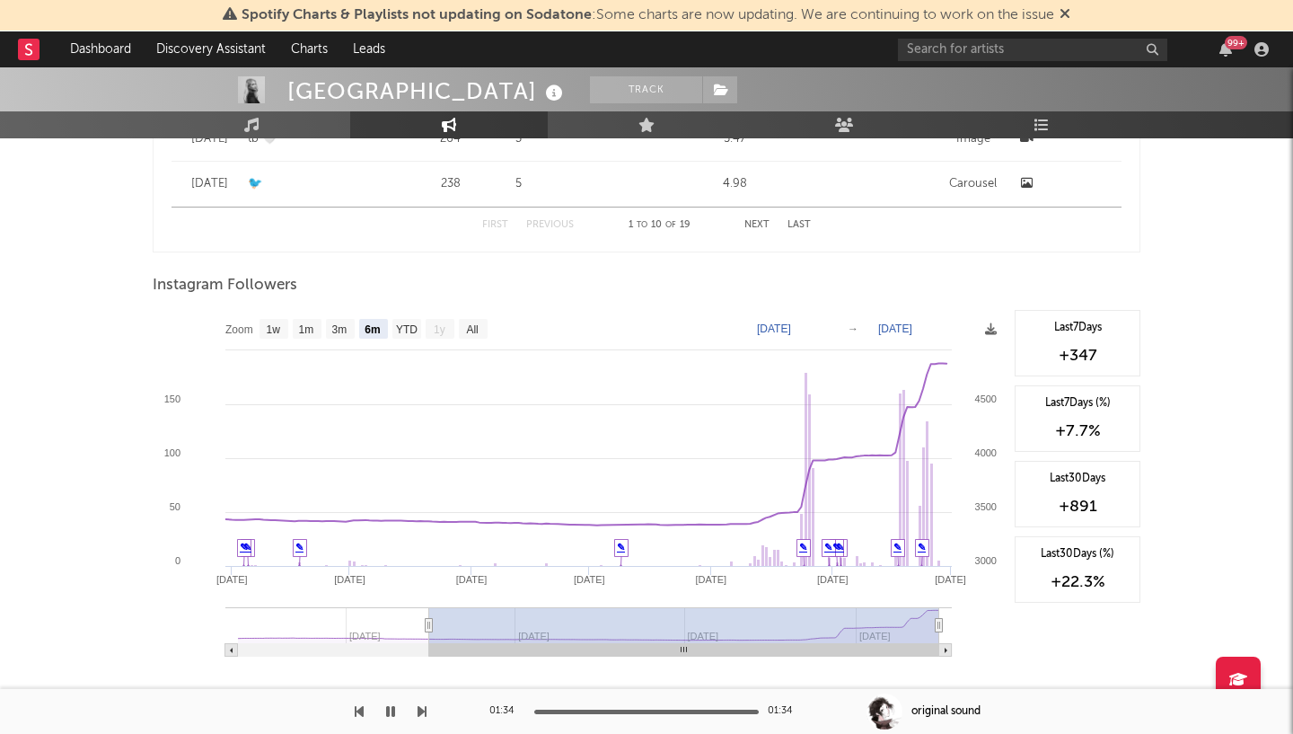
scroll to position [1994, 0]
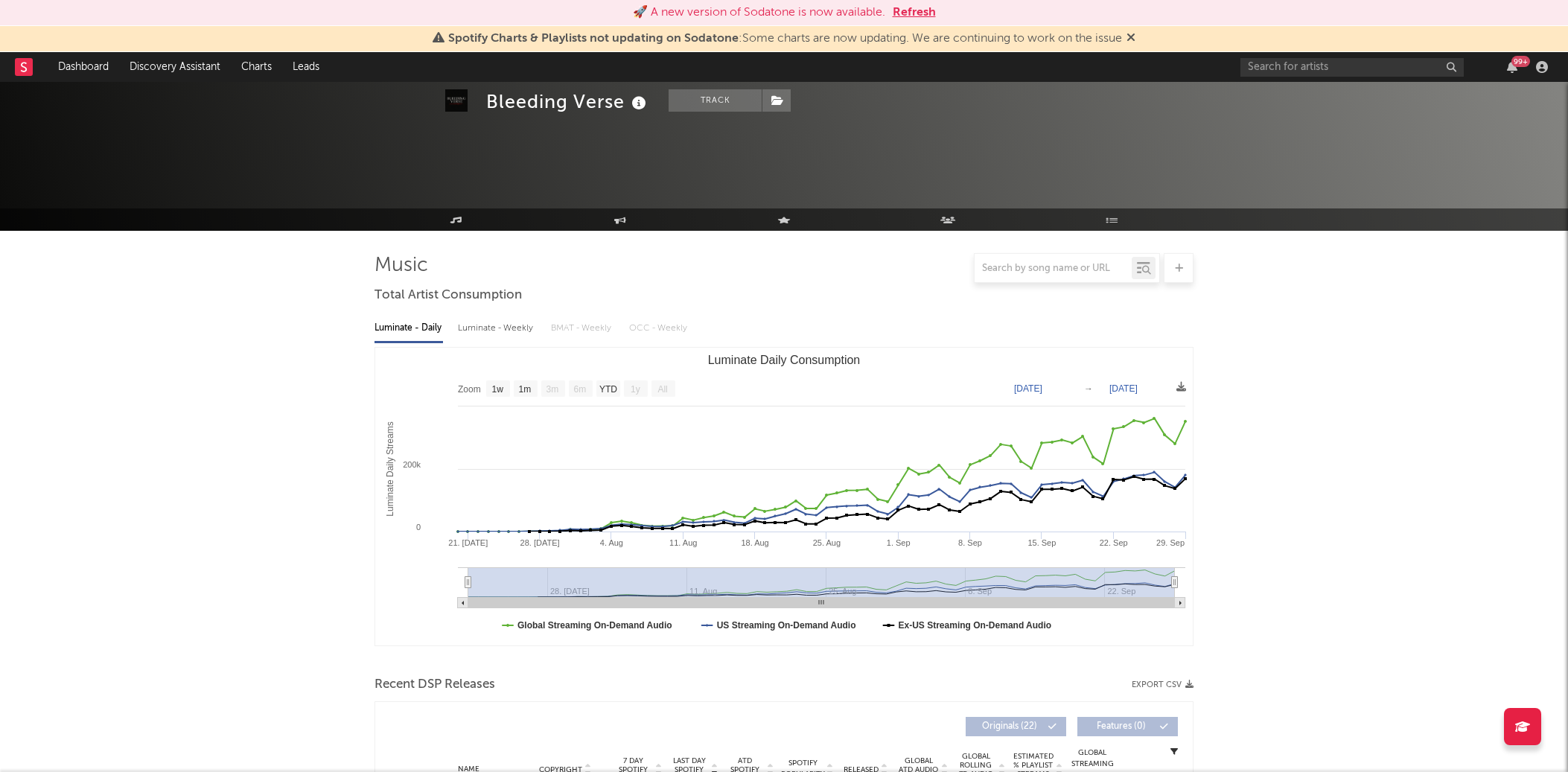
select select "1w"
